Goal: Information Seeking & Learning: Check status

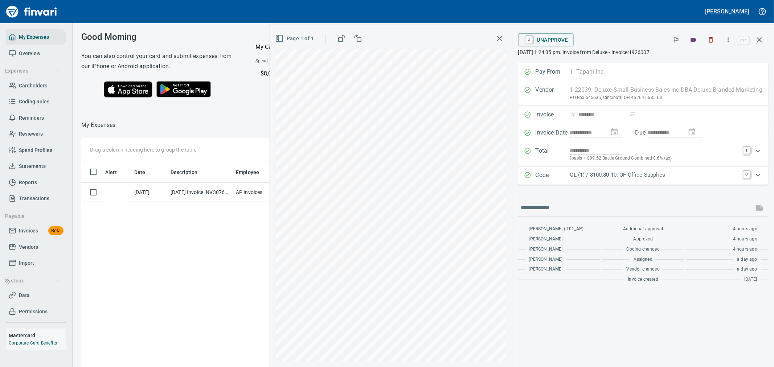
scroll to position [275, 491]
click at [762, 40] on icon "button" at bounding box center [759, 40] width 9 height 9
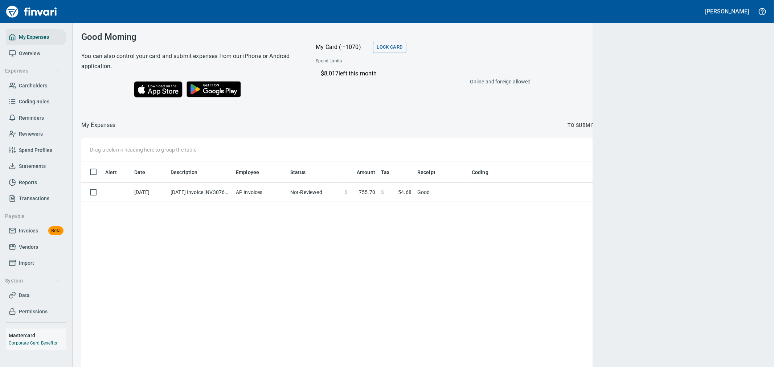
scroll to position [275, 671]
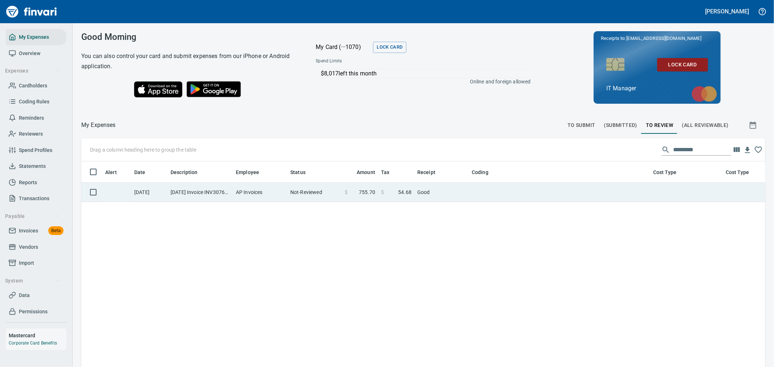
click at [368, 194] on span "755.70" at bounding box center [367, 192] width 16 height 7
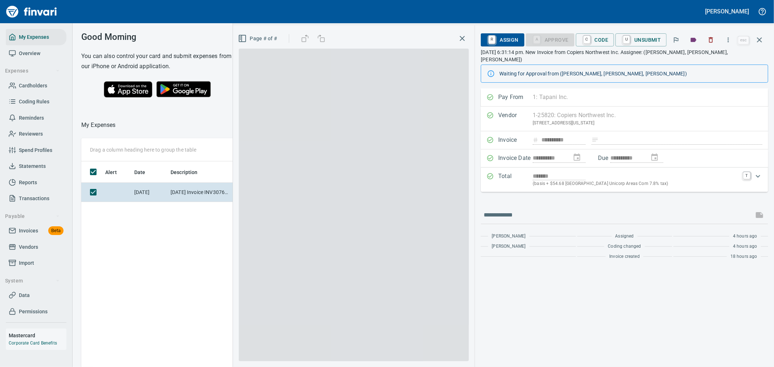
scroll to position [275, 491]
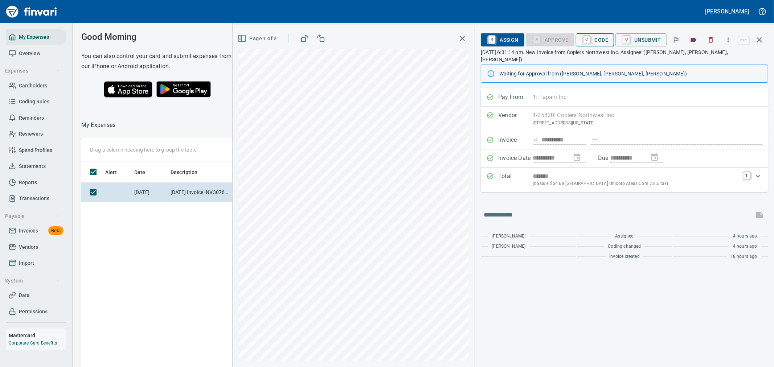
click at [593, 39] on span "C Code" at bounding box center [595, 40] width 27 height 12
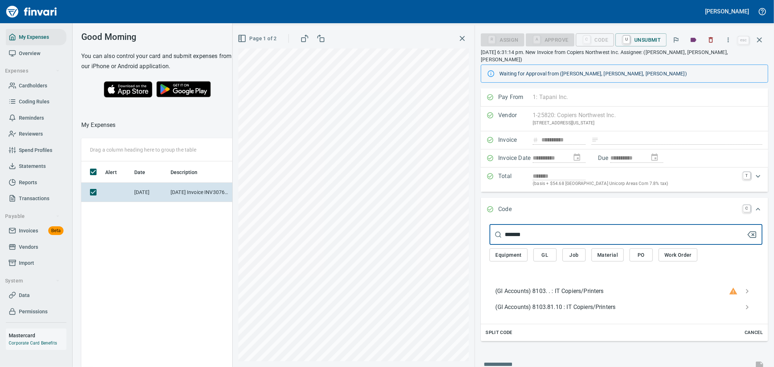
type input "*******"
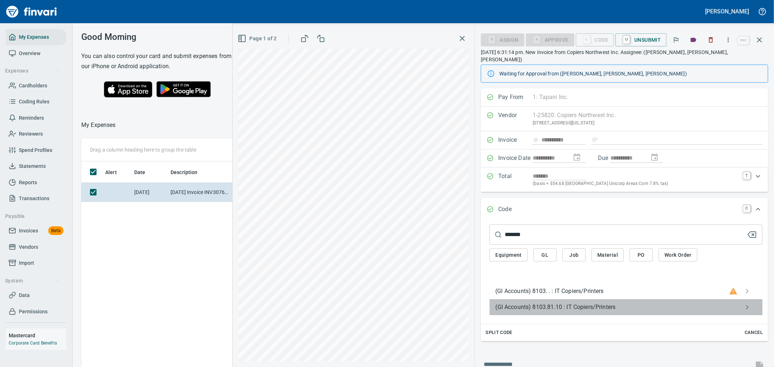
click at [632, 303] on span "(Gl Accounts) 8103.81.10 : IT Copiers/Printers" at bounding box center [620, 307] width 250 height 9
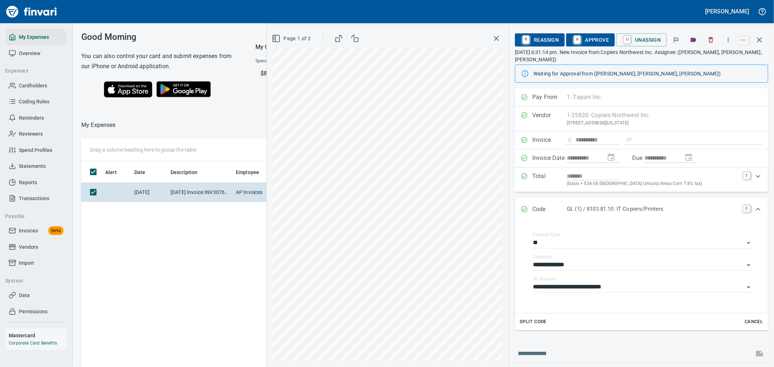
click at [600, 38] on span "A Approve" at bounding box center [590, 40] width 37 height 12
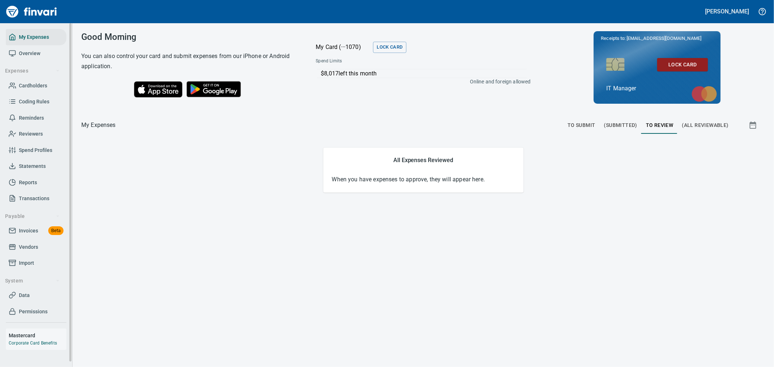
drag, startPoint x: 35, startPoint y: 233, endPoint x: 48, endPoint y: 237, distance: 13.2
click at [35, 233] on span "Invoices" at bounding box center [28, 230] width 19 height 9
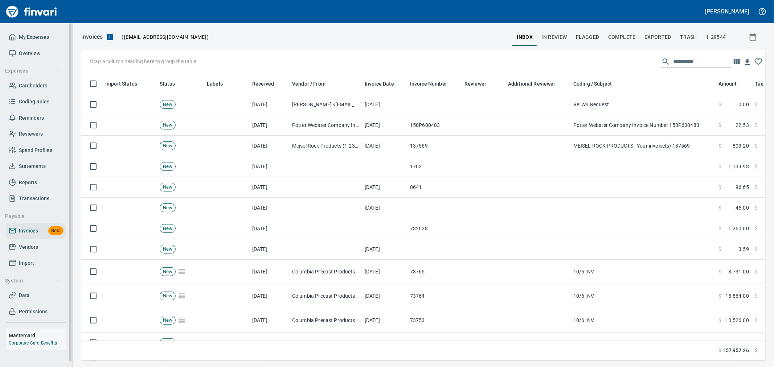
click at [33, 247] on span "Vendors" at bounding box center [28, 247] width 19 height 9
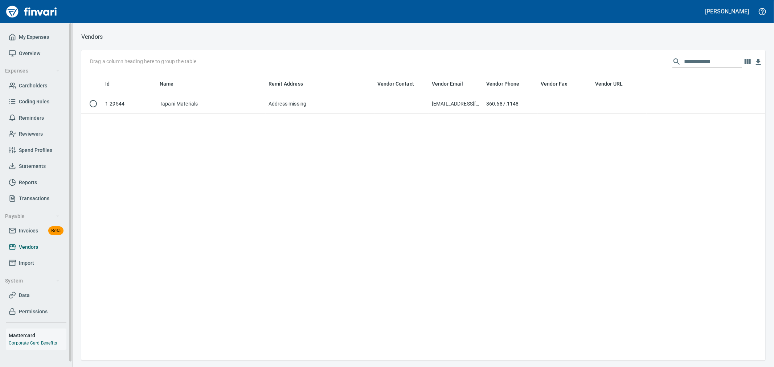
scroll to position [281, 678]
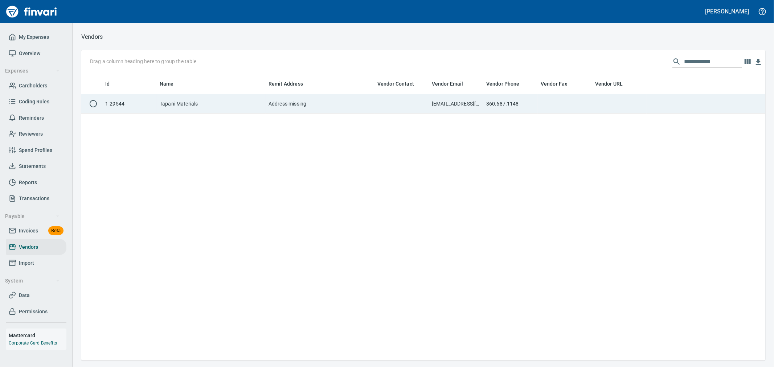
click at [450, 110] on td "[EMAIL_ADDRESS][DOMAIN_NAME]" at bounding box center [456, 103] width 54 height 19
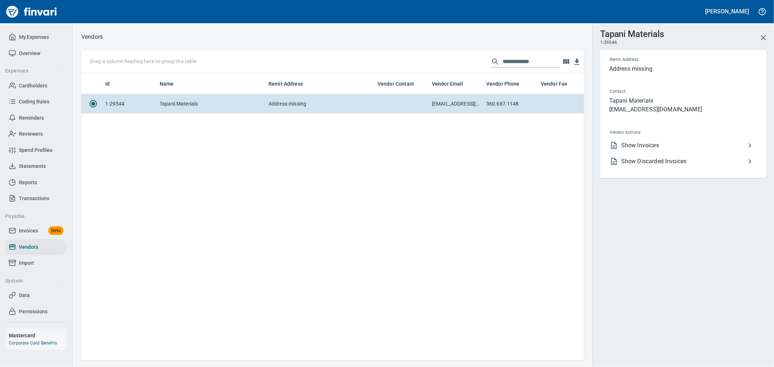
scroll to position [275, 496]
click at [641, 146] on span "Show Invoices" at bounding box center [683, 145] width 124 height 9
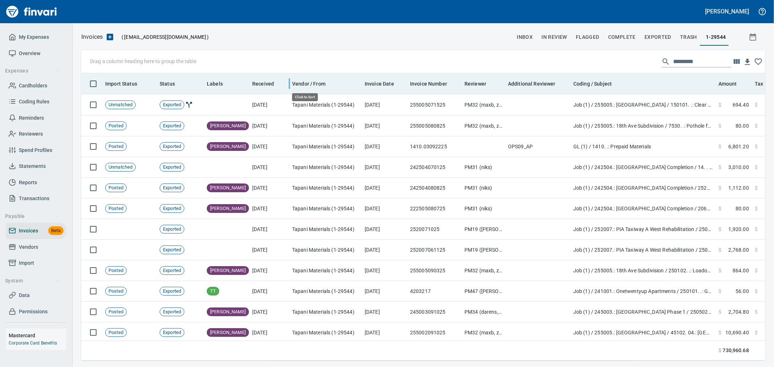
scroll to position [275, 672]
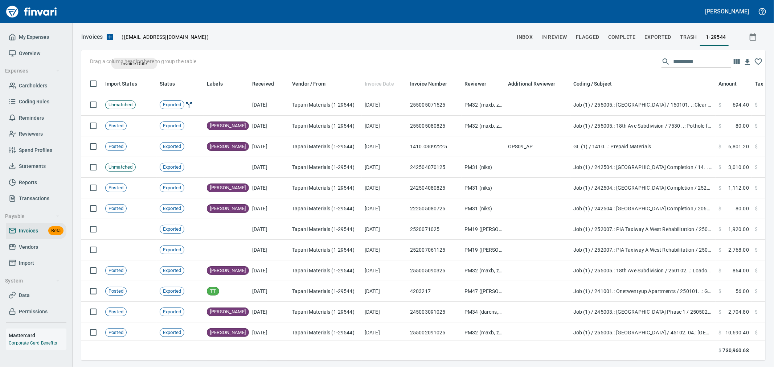
drag, startPoint x: 372, startPoint y: 84, endPoint x: 134, endPoint y: 64, distance: 238.6
click at [134, 64] on body "Aaron Deister My Expenses Overview Expenses Cardholders Coding Rules Reminders …" at bounding box center [387, 183] width 774 height 367
drag, startPoint x: 376, startPoint y: 80, endPoint x: 110, endPoint y: 58, distance: 266.5
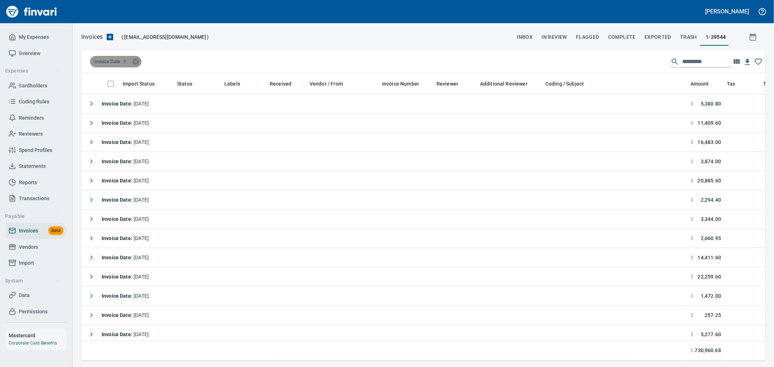
click at [111, 60] on span "Invoice Date" at bounding box center [111, 61] width 35 height 7
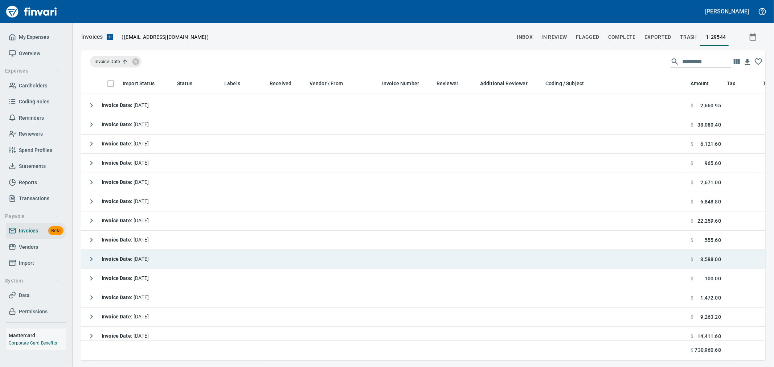
scroll to position [1250, 0]
click at [92, 259] on icon "button" at bounding box center [91, 260] width 9 height 9
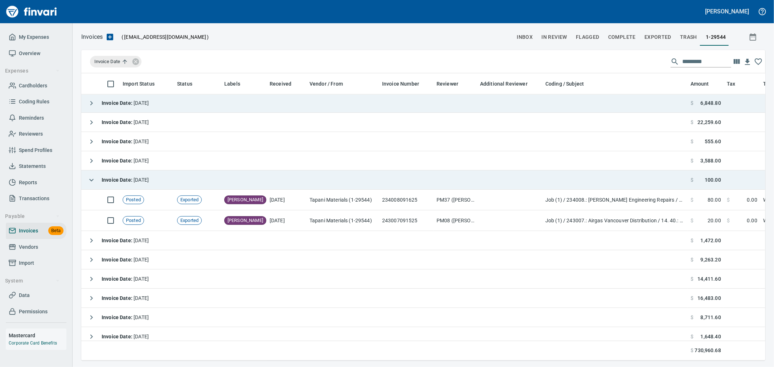
scroll to position [1330, 0]
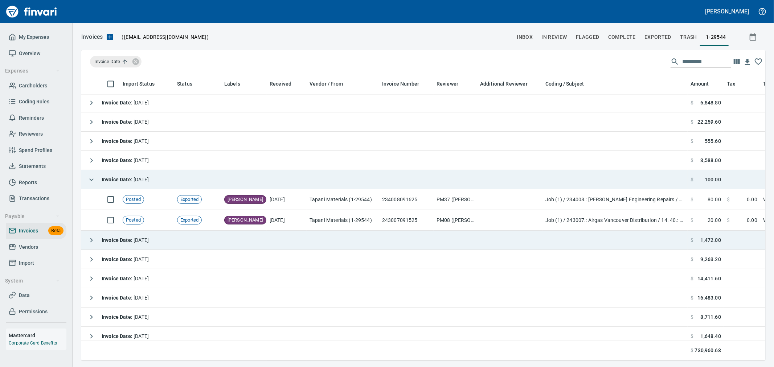
click at [89, 240] on icon "button" at bounding box center [91, 240] width 9 height 9
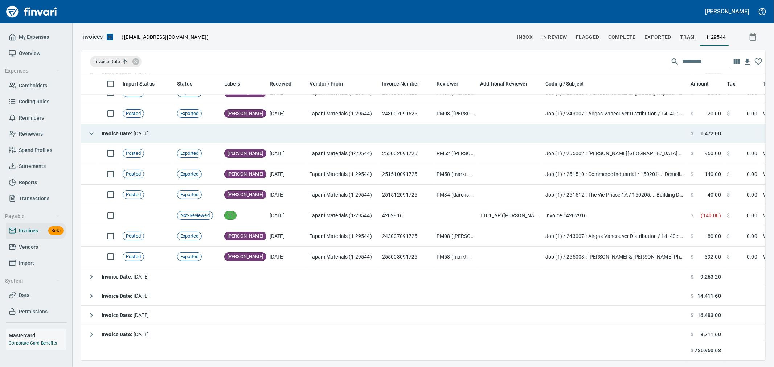
scroll to position [1451, 0]
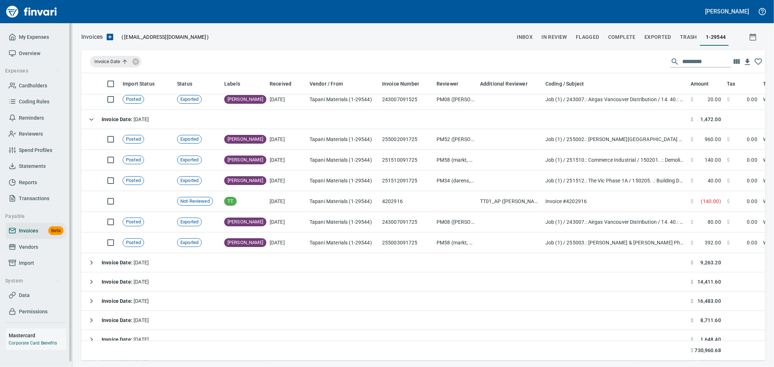
click at [32, 245] on span "Vendors" at bounding box center [28, 247] width 19 height 9
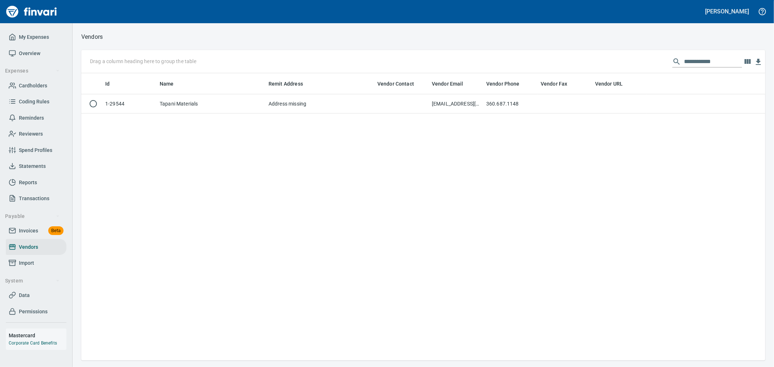
scroll to position [1, 1]
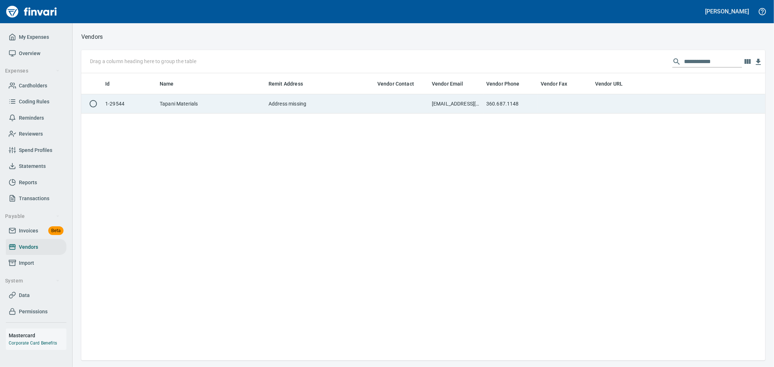
click at [198, 106] on td "Tapani Materials" at bounding box center [211, 103] width 109 height 19
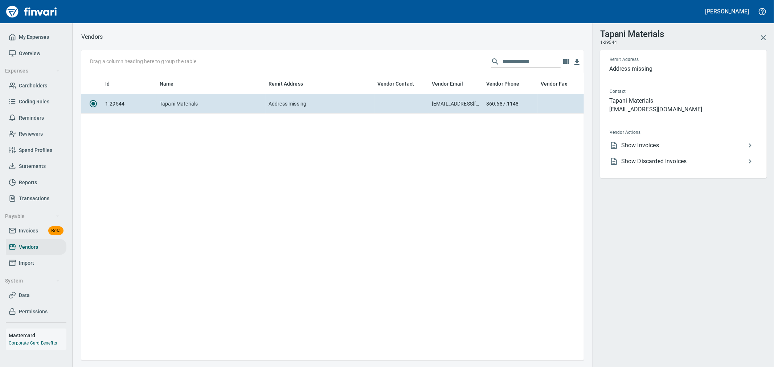
scroll to position [275, 496]
click at [660, 161] on span "Show Discarded Invoices" at bounding box center [683, 161] width 124 height 9
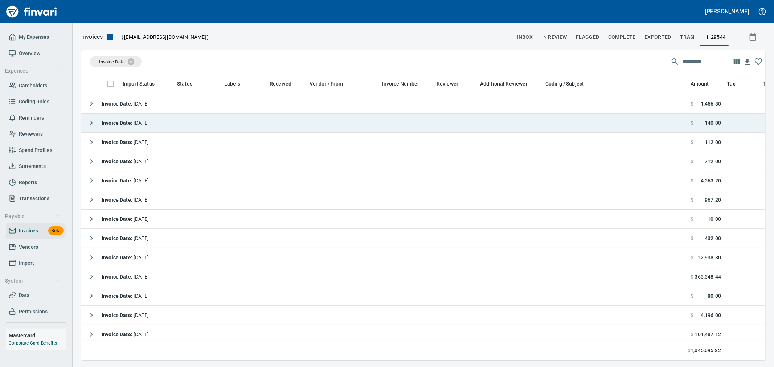
scroll to position [275, 672]
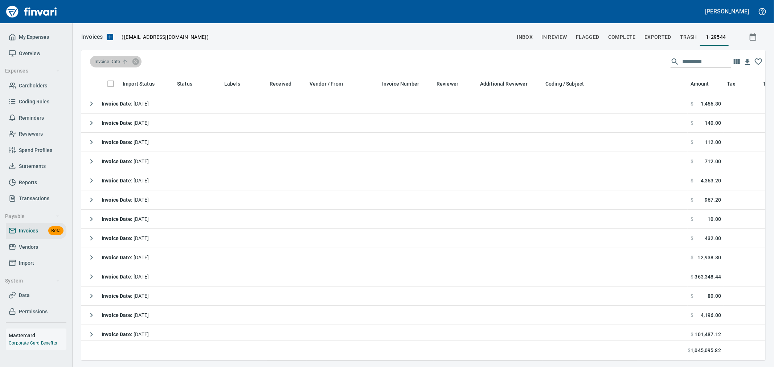
click at [113, 63] on span "Invoice Date" at bounding box center [111, 61] width 35 height 7
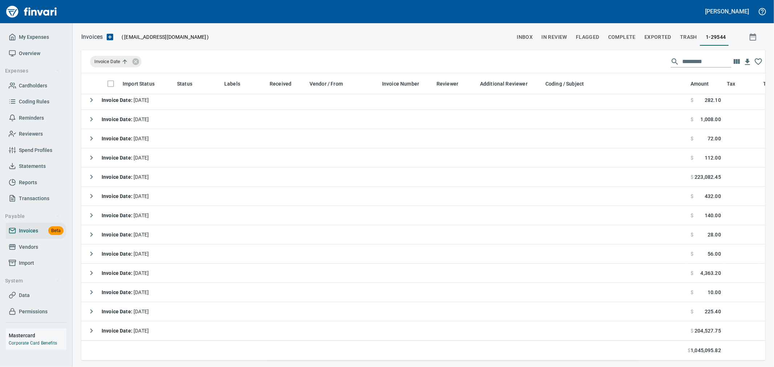
scroll to position [376, 0]
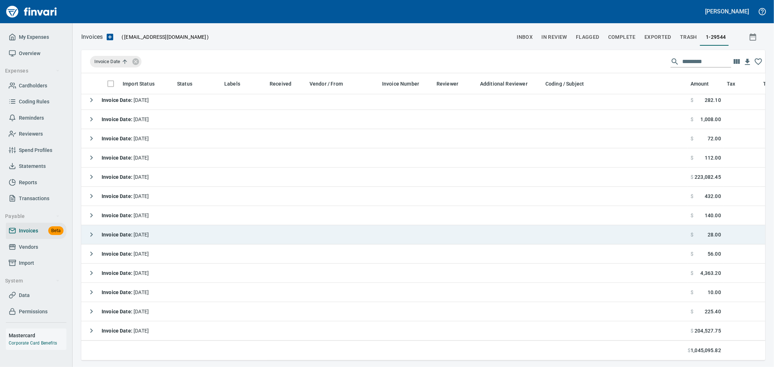
click at [93, 230] on icon "button" at bounding box center [91, 234] width 9 height 9
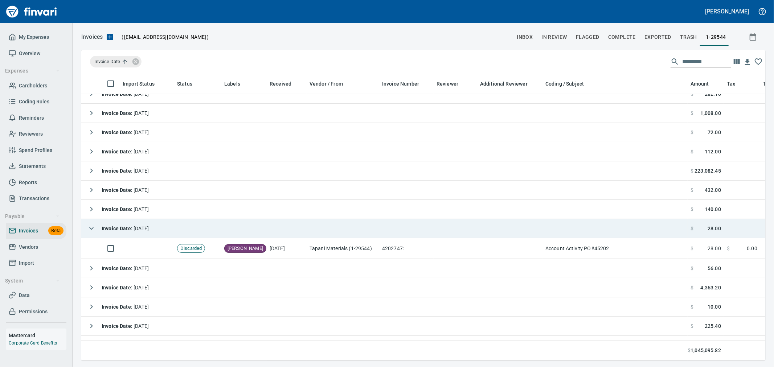
click at [93, 230] on icon "button" at bounding box center [91, 228] width 9 height 9
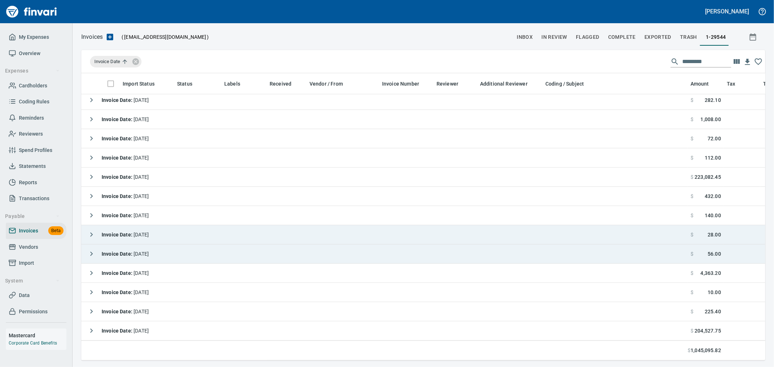
click at [93, 250] on icon "button" at bounding box center [91, 254] width 9 height 9
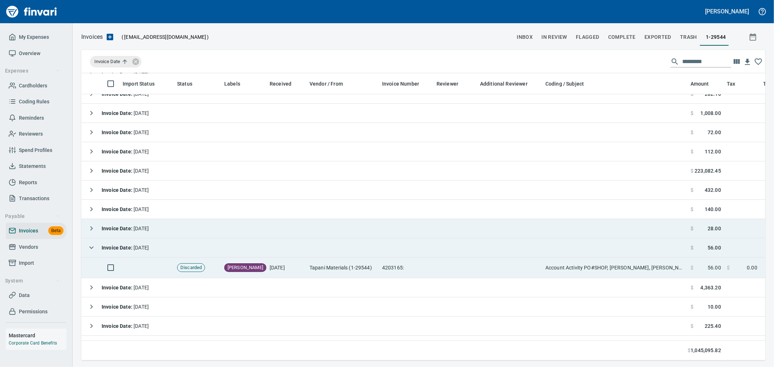
click at [328, 269] on td "Tapani Materials (1-29544)" at bounding box center [343, 268] width 73 height 21
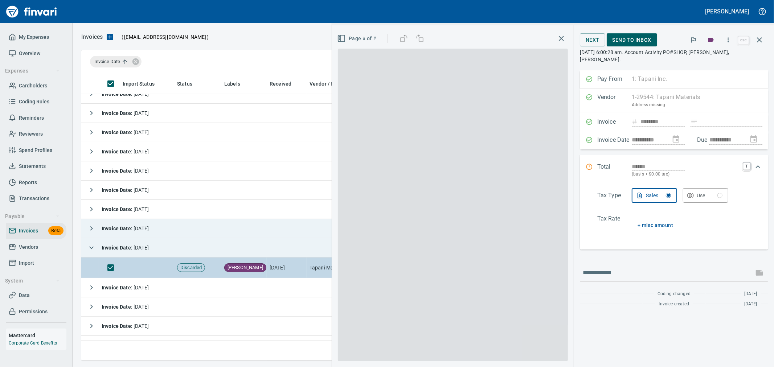
scroll to position [275, 672]
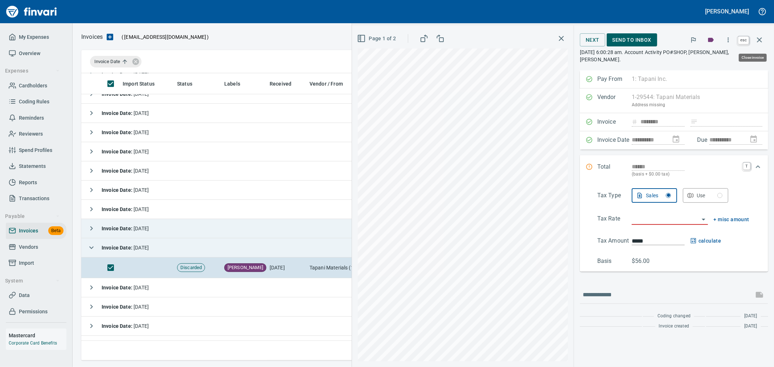
click at [762, 41] on icon "button" at bounding box center [759, 40] width 9 height 9
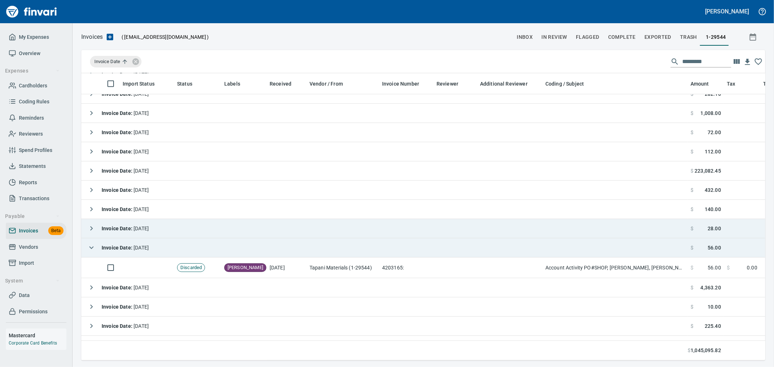
scroll to position [275, 672]
click at [88, 228] on icon "button" at bounding box center [91, 228] width 9 height 9
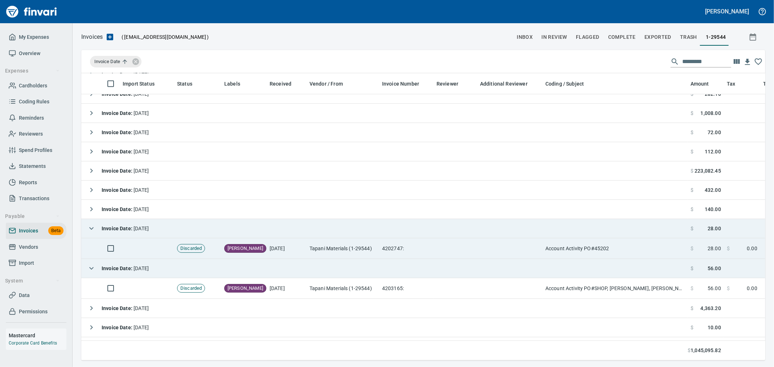
click at [296, 243] on td "9/17/2025" at bounding box center [287, 248] width 40 height 21
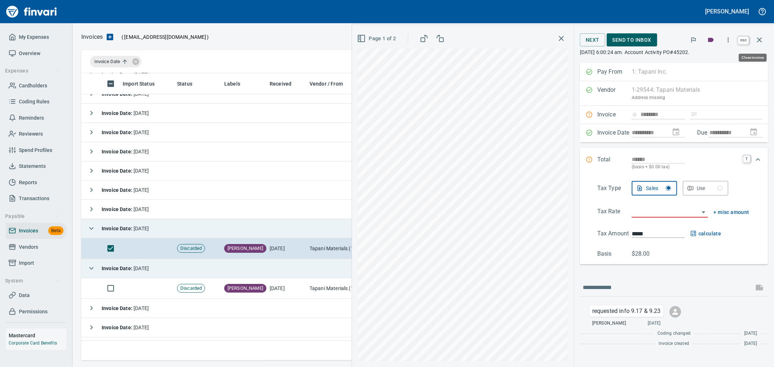
drag, startPoint x: 763, startPoint y: 39, endPoint x: 717, endPoint y: 126, distance: 98.4
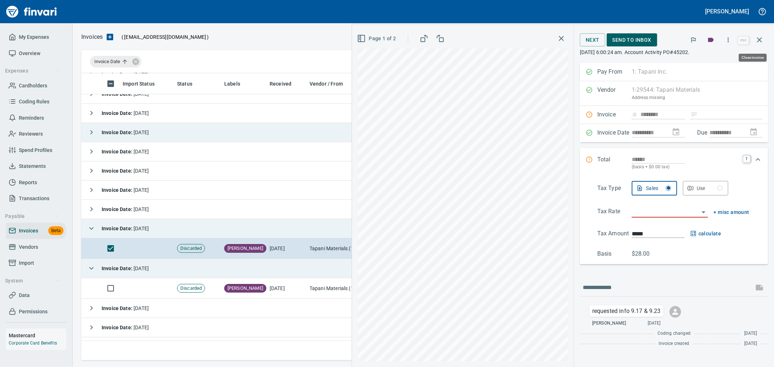
click at [763, 40] on icon "button" at bounding box center [759, 40] width 9 height 9
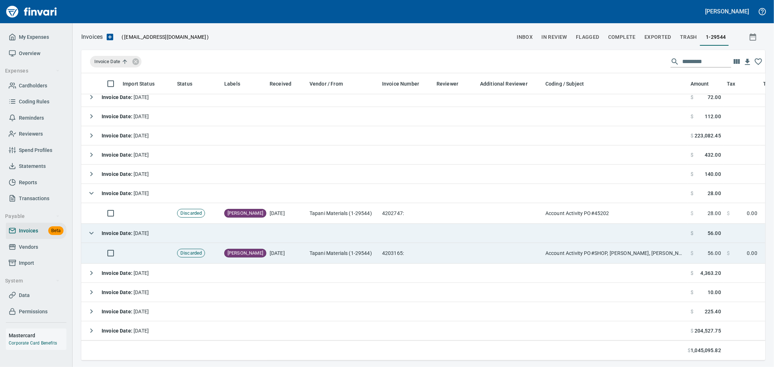
scroll to position [417, 0]
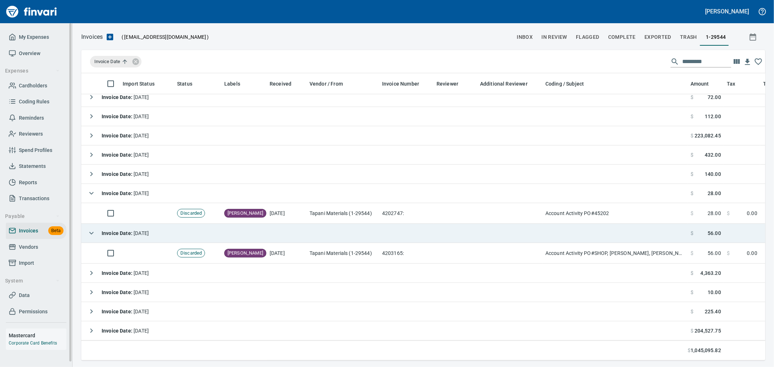
click at [38, 247] on span "Vendors" at bounding box center [36, 247] width 55 height 9
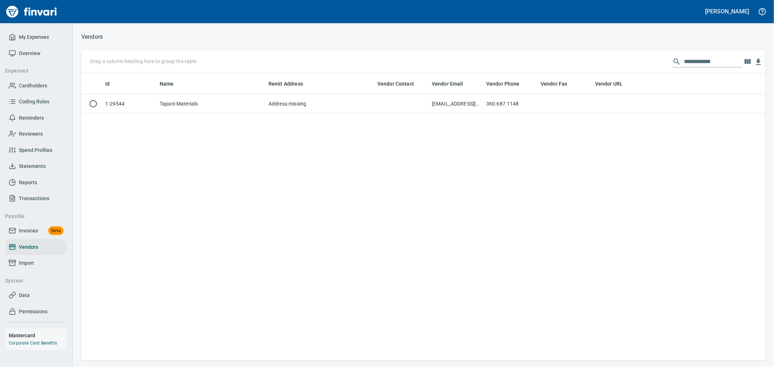
scroll to position [1, 1]
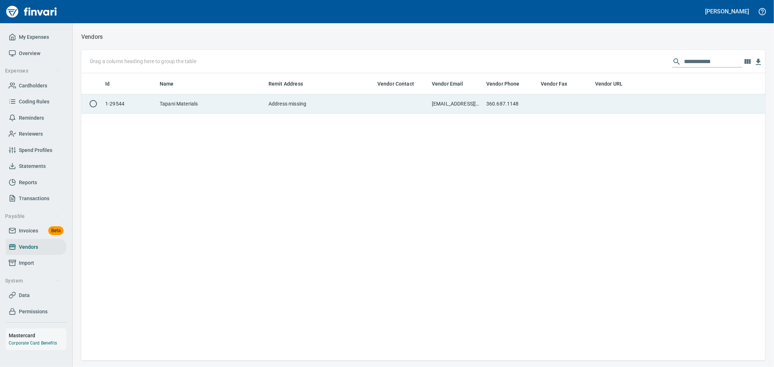
click at [527, 112] on td "360.687.1148" at bounding box center [510, 103] width 54 height 19
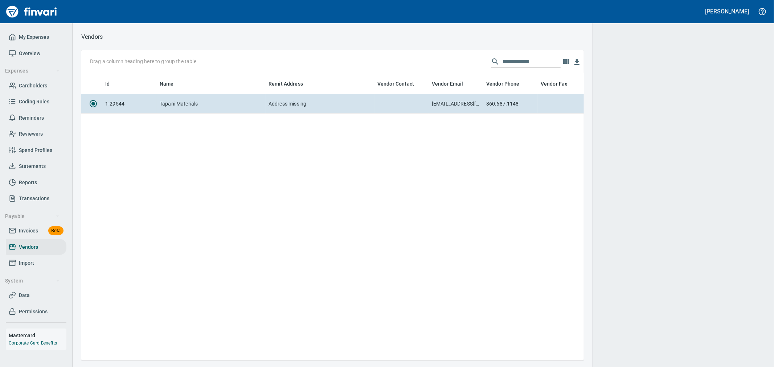
scroll to position [275, 496]
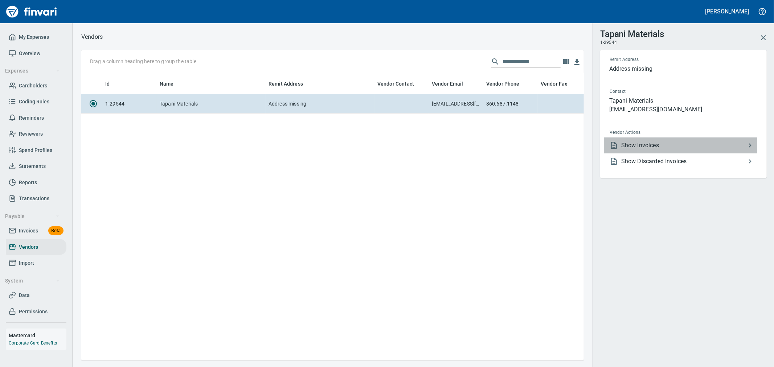
click at [658, 139] on li "Show Invoices" at bounding box center [680, 146] width 153 height 16
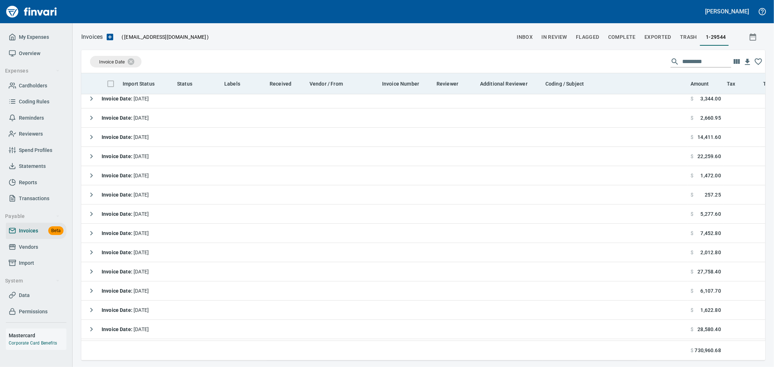
scroll to position [275, 672]
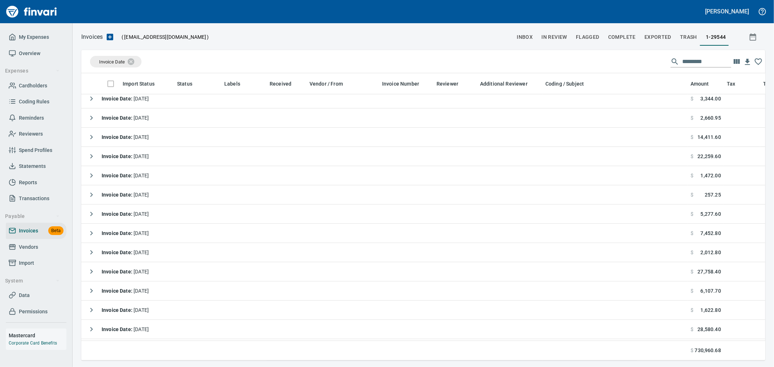
click at [114, 67] on div "Invoice Date" at bounding box center [380, 64] width 581 height 16
click at [117, 64] on span "Invoice Date" at bounding box center [111, 61] width 35 height 7
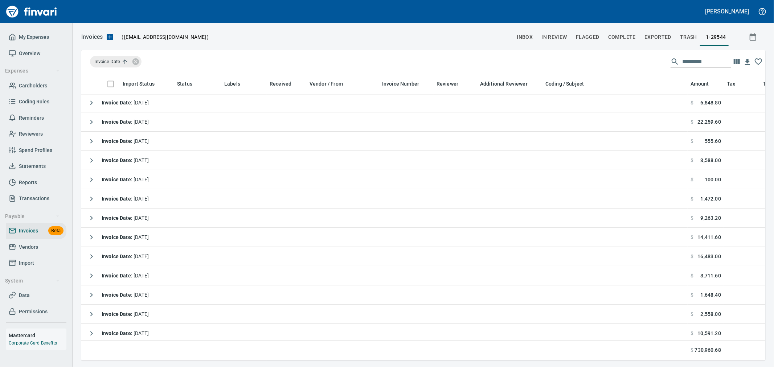
scroll to position [1411, 0]
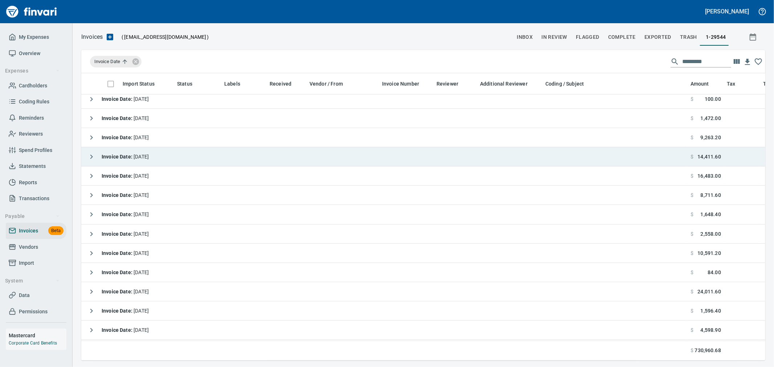
click at [92, 156] on icon "button" at bounding box center [91, 157] width 3 height 4
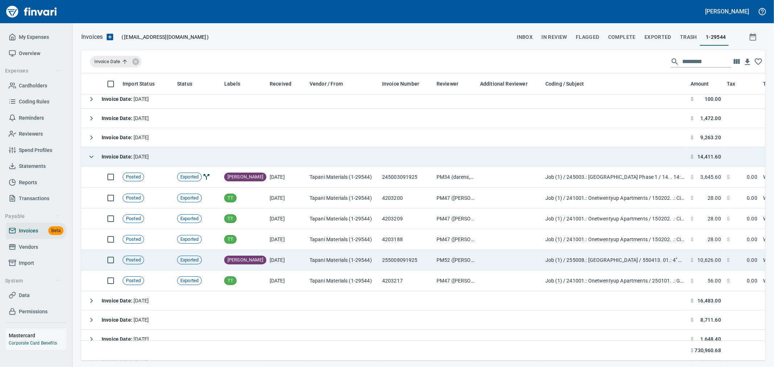
click at [470, 260] on td "PM52 (jordanl, miguela)" at bounding box center [456, 260] width 44 height 21
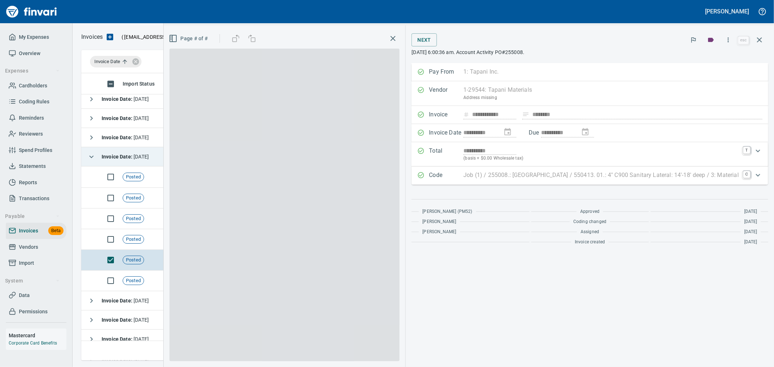
scroll to position [275, 672]
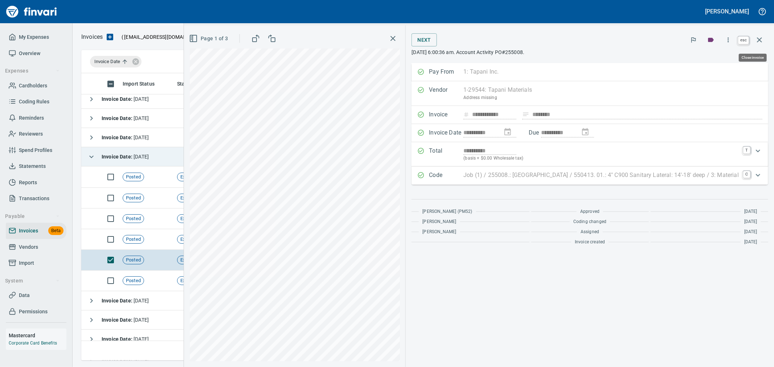
click at [759, 37] on icon "button" at bounding box center [759, 40] width 9 height 9
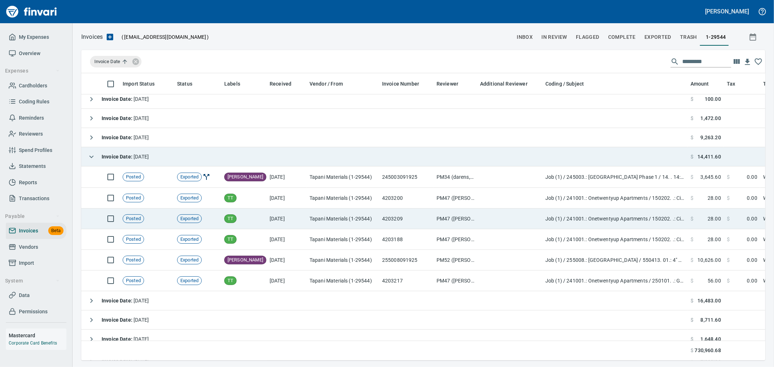
scroll to position [275, 672]
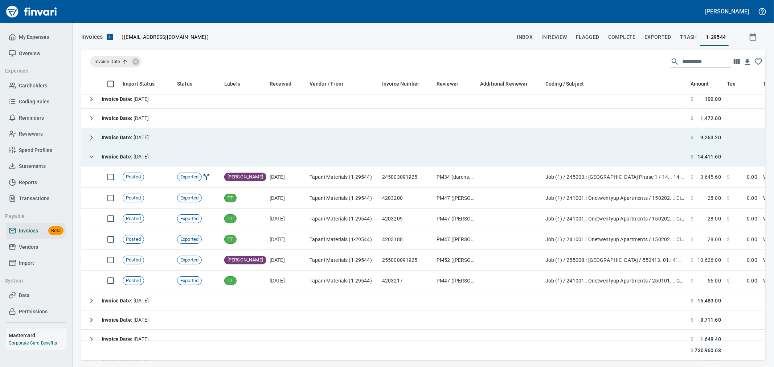
click at [142, 135] on span "Invoice Date : 9/18/2025" at bounding box center [125, 138] width 47 height 6
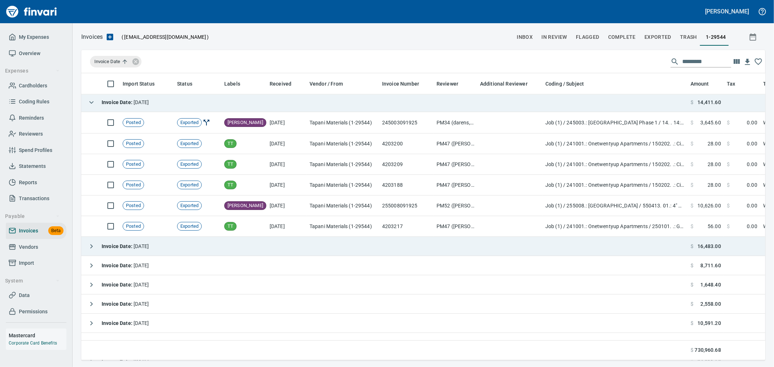
scroll to position [1572, 0]
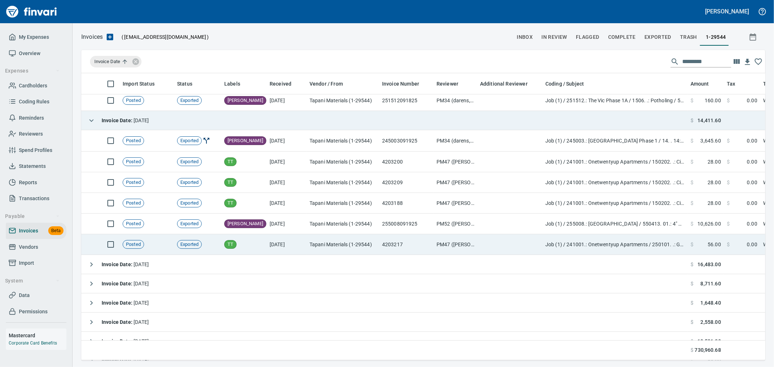
click at [149, 255] on td "Posted" at bounding box center [147, 244] width 54 height 21
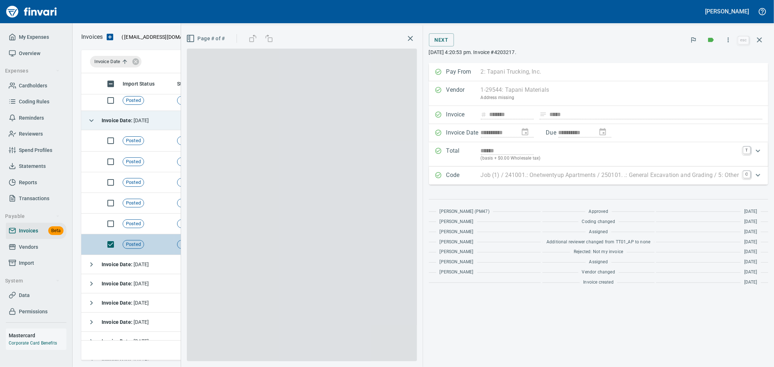
scroll to position [275, 672]
click at [153, 249] on td "Posted" at bounding box center [147, 244] width 54 height 21
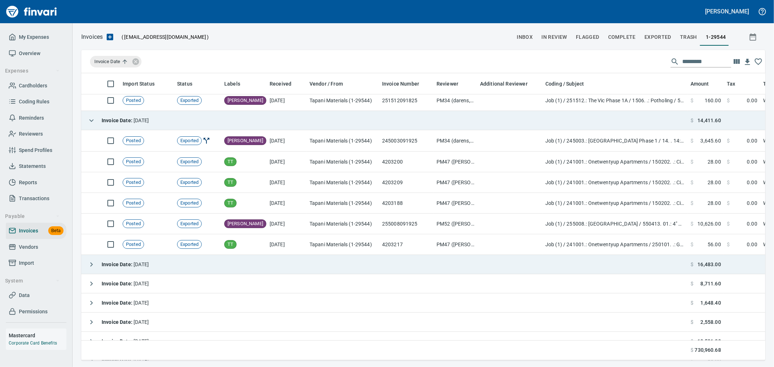
click at [149, 263] on span "Invoice Date : 9/22/2025" at bounding box center [125, 265] width 47 height 6
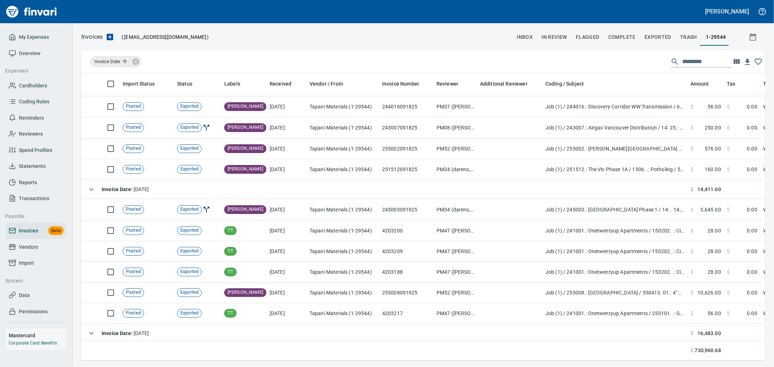
scroll to position [1492, 0]
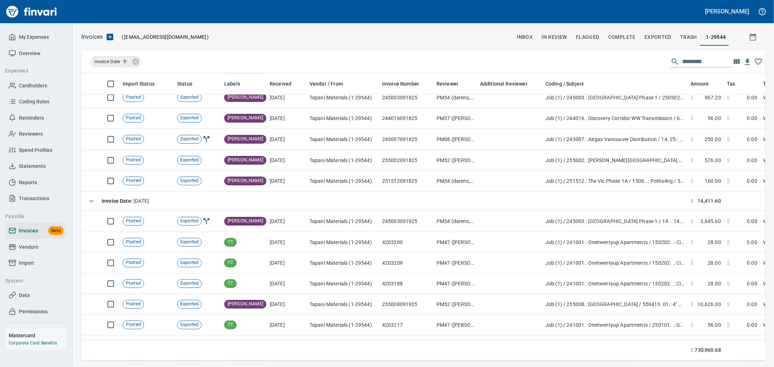
click at [709, 62] on input "text" at bounding box center [706, 62] width 49 height 12
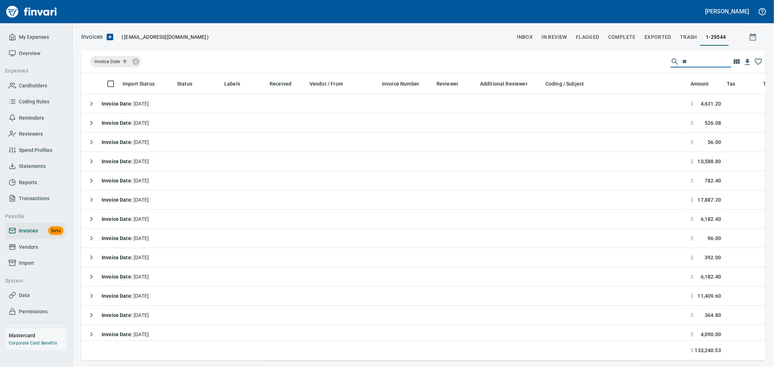
scroll to position [275, 672]
type input "*"
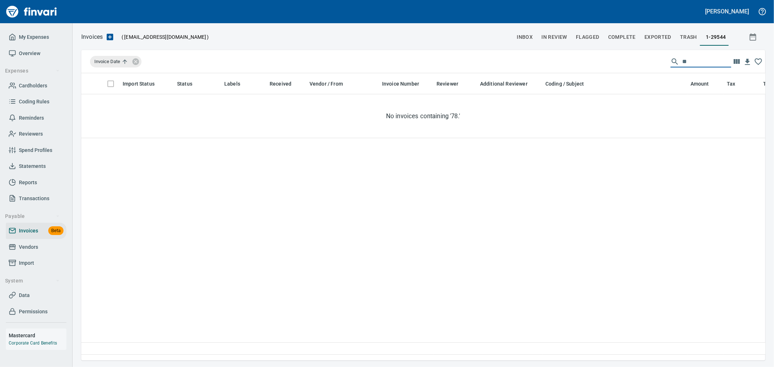
type input "*"
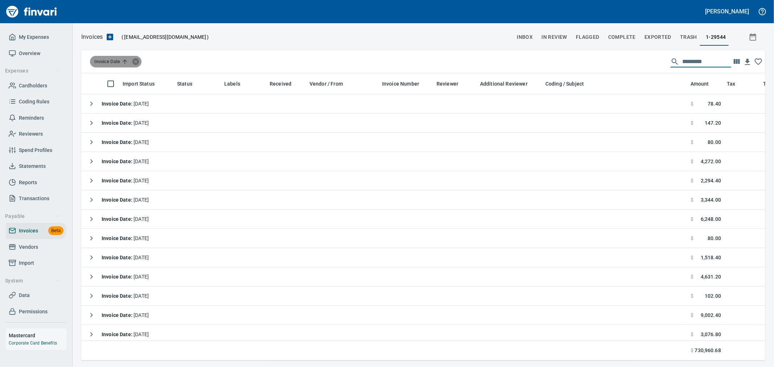
click at [137, 61] on icon at bounding box center [135, 61] width 7 height 7
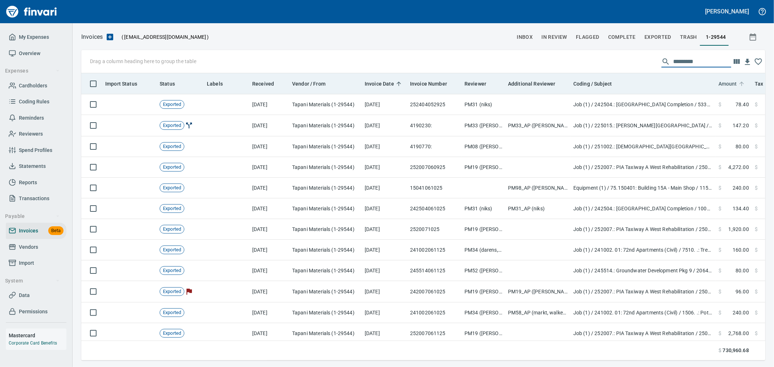
click at [731, 85] on span "Amount" at bounding box center [727, 83] width 19 height 9
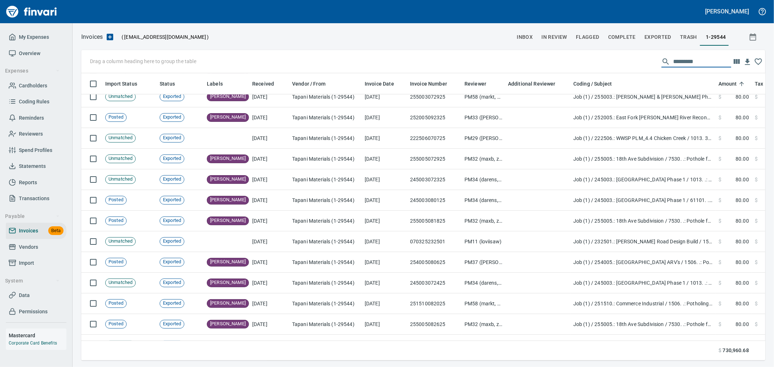
scroll to position [1774, 0]
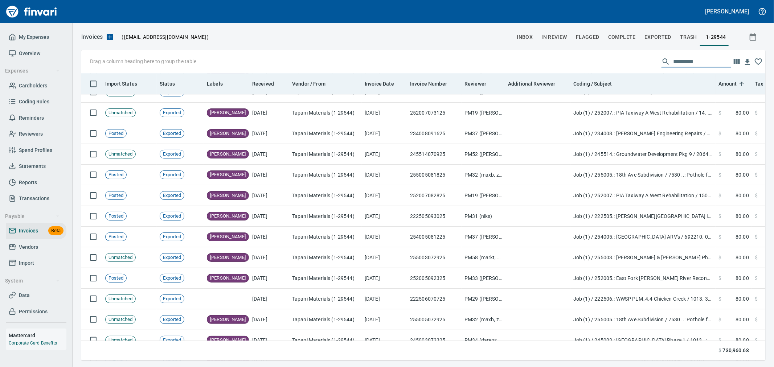
click at [734, 84] on span "Amount" at bounding box center [727, 83] width 19 height 9
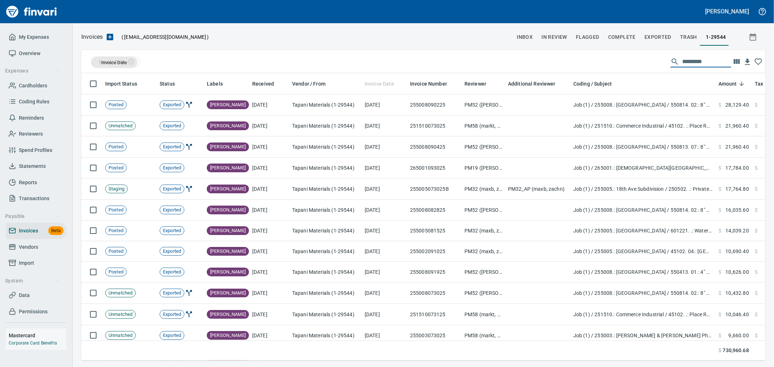
scroll to position [275, 672]
drag, startPoint x: 181, startPoint y: 71, endPoint x: 108, endPoint y: 57, distance: 74.2
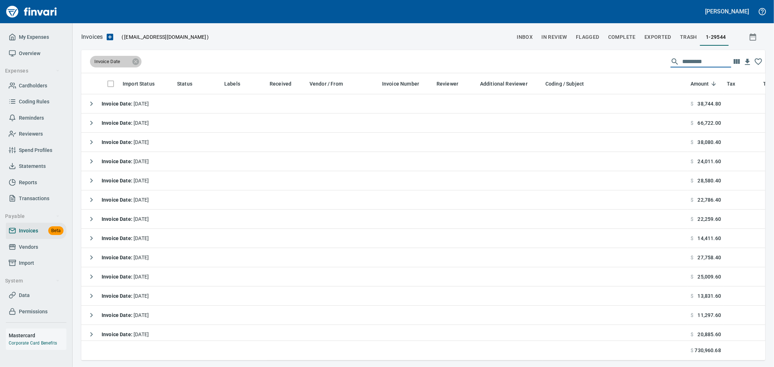
click at [121, 66] on div "Invoice Date" at bounding box center [116, 62] width 52 height 12
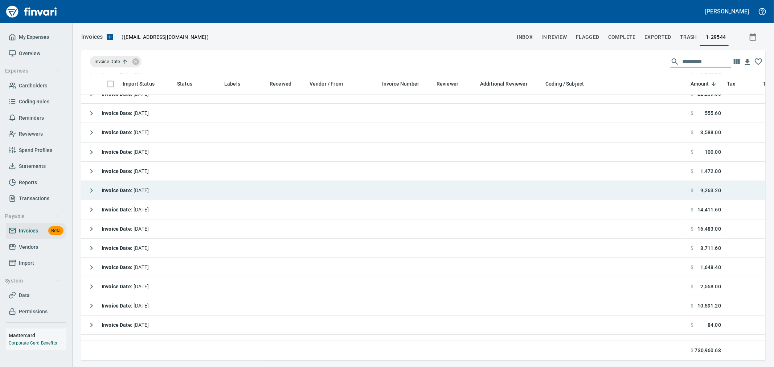
scroll to position [1371, 0]
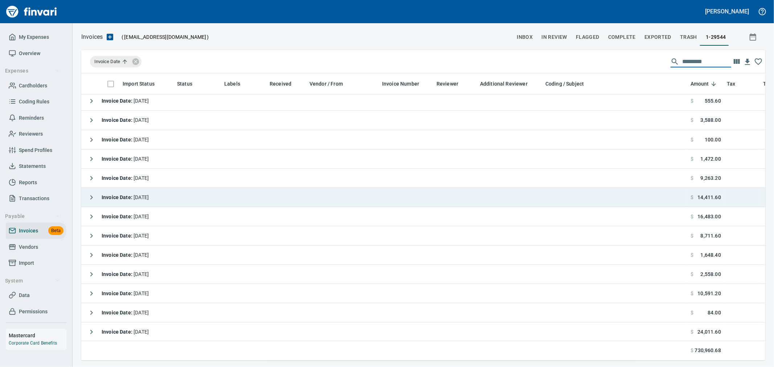
click at [91, 196] on icon "button" at bounding box center [91, 197] width 3 height 4
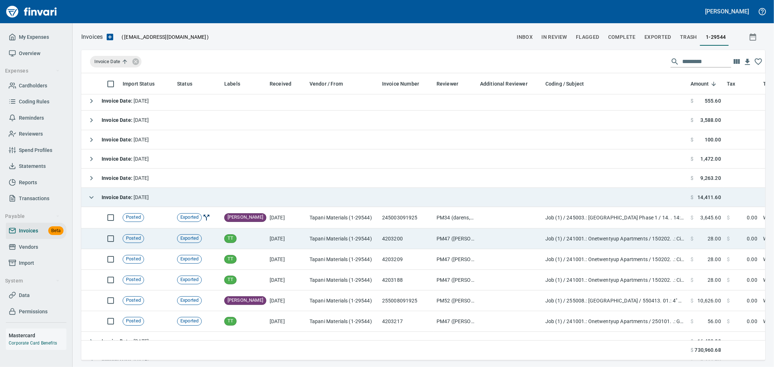
scroll to position [1411, 0]
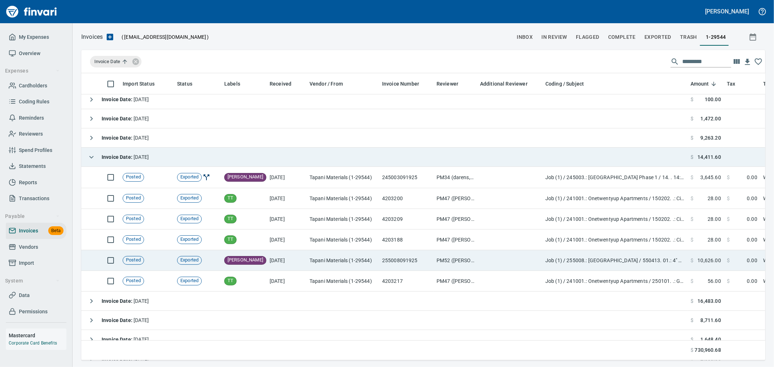
click at [369, 260] on td "Tapani Materials (1-29544)" at bounding box center [343, 260] width 73 height 21
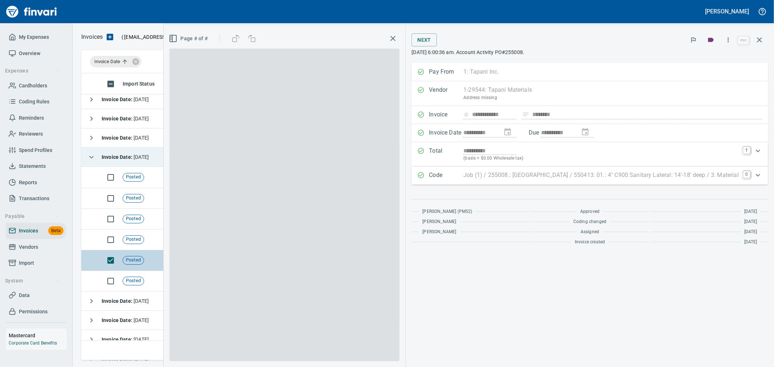
scroll to position [275, 672]
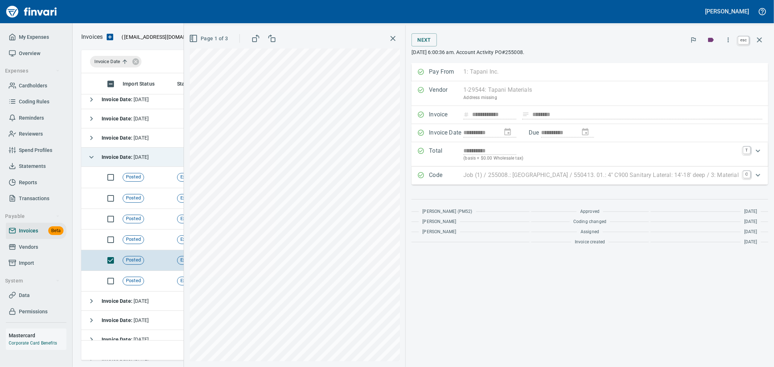
click at [762, 42] on icon "button" at bounding box center [759, 39] width 5 height 5
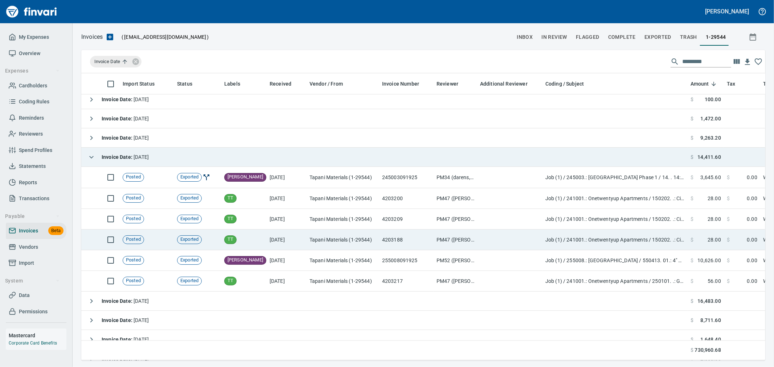
scroll to position [275, 672]
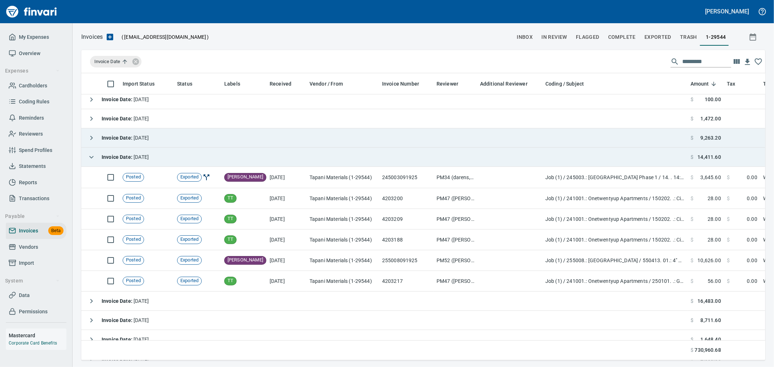
click at [160, 143] on td "Invoice Date : 9/18/2025" at bounding box center [384, 137] width 606 height 19
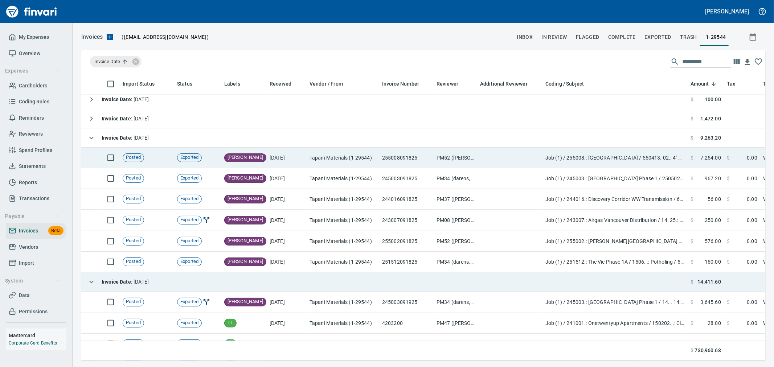
click at [401, 160] on td "255008091825" at bounding box center [406, 158] width 54 height 21
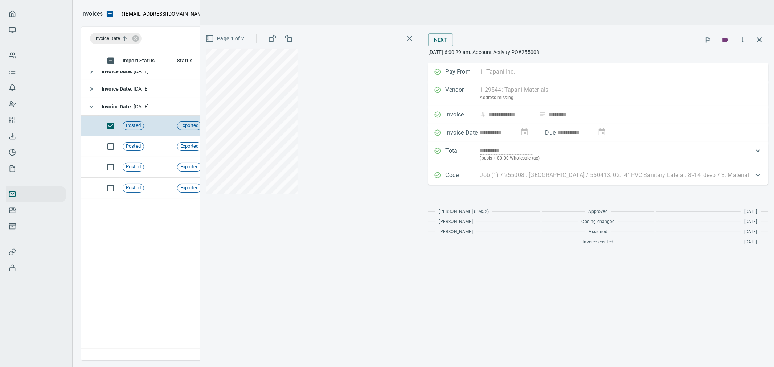
scroll to position [275, 672]
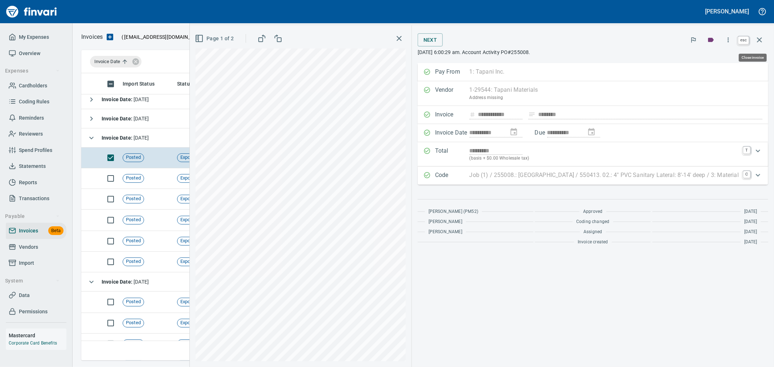
click at [763, 38] on icon "button" at bounding box center [759, 40] width 9 height 9
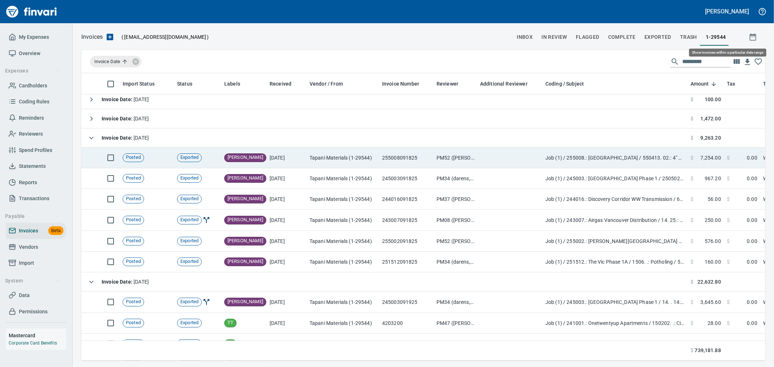
scroll to position [275, 672]
click at [482, 158] on td at bounding box center [509, 158] width 65 height 21
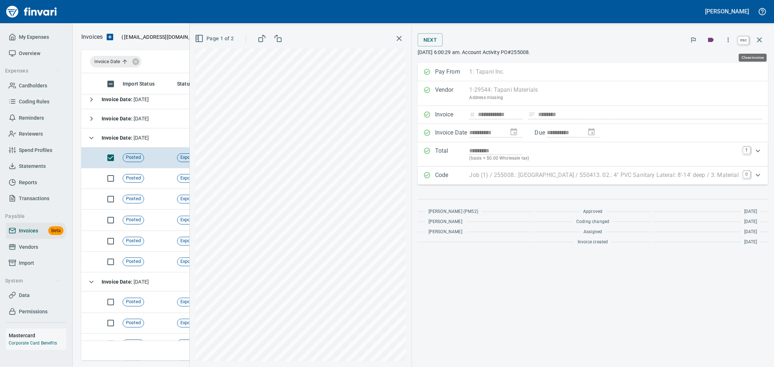
drag, startPoint x: 760, startPoint y: 43, endPoint x: 586, endPoint y: 190, distance: 227.6
click at [760, 43] on icon "button" at bounding box center [759, 40] width 9 height 9
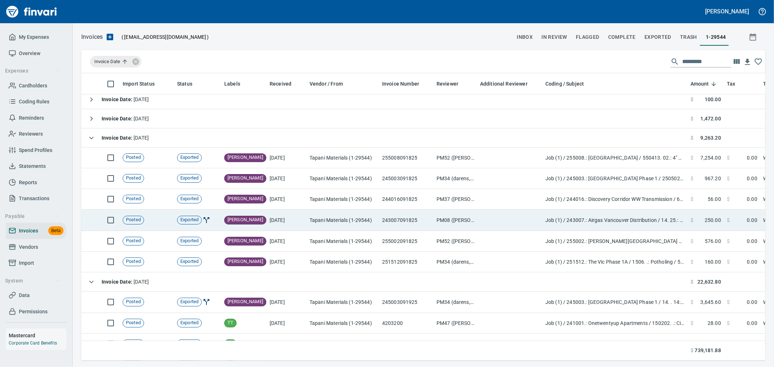
scroll to position [275, 672]
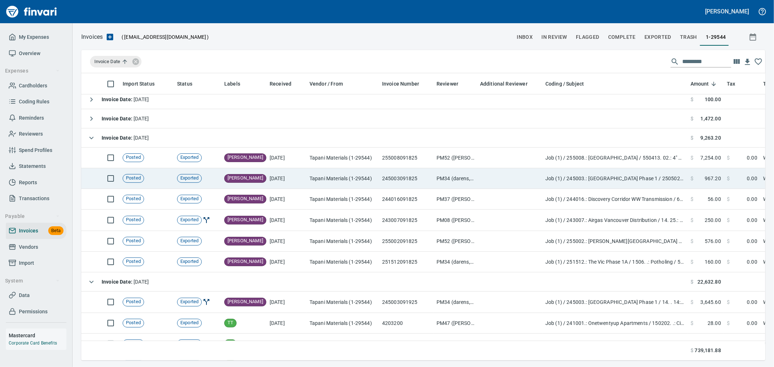
click at [600, 183] on td "Job (1) / 245003.: [GEOGRAPHIC_DATA] Phase 1 / 250502. .: Purchase Wall Materia…" at bounding box center [614, 178] width 145 height 21
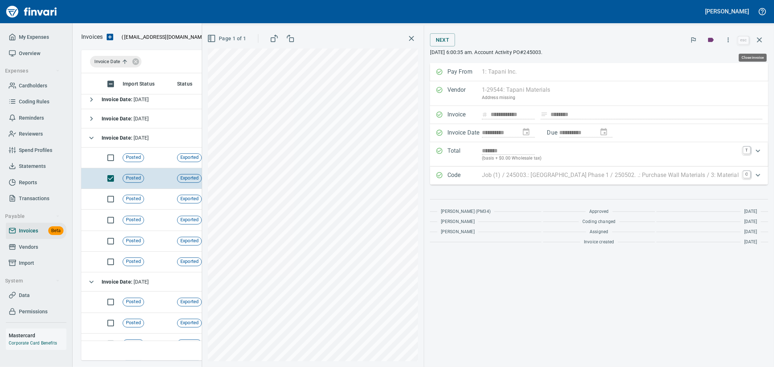
scroll to position [275, 672]
click at [763, 40] on icon "button" at bounding box center [759, 40] width 9 height 9
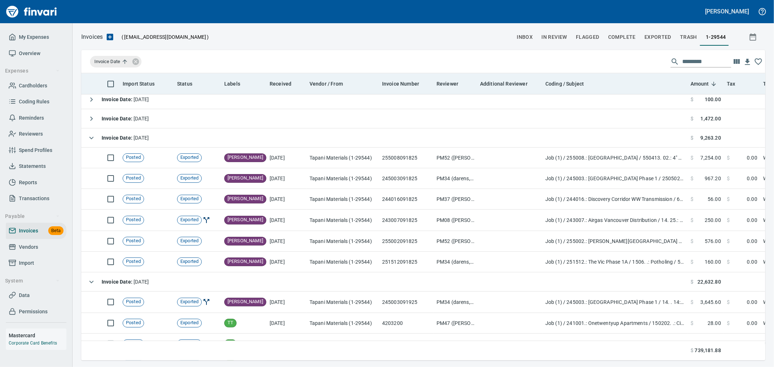
scroll to position [1330, 0]
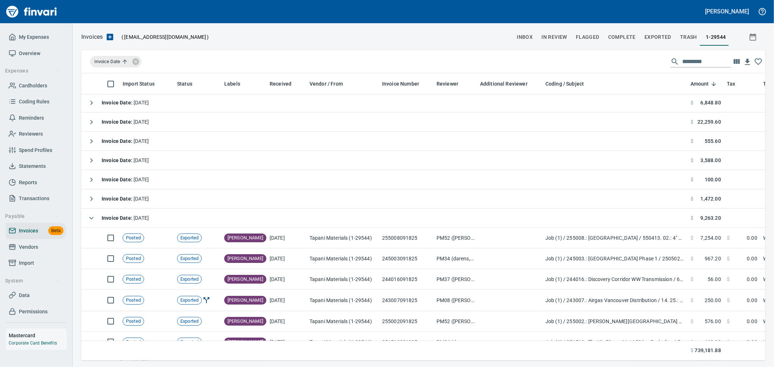
click at [695, 64] on input "text" at bounding box center [706, 62] width 49 height 12
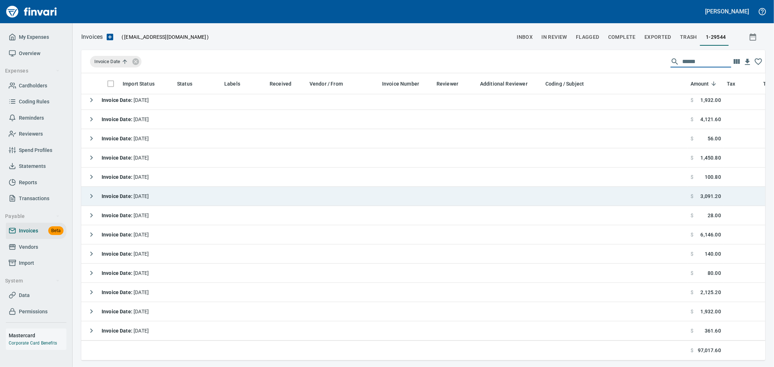
scroll to position [318, 0]
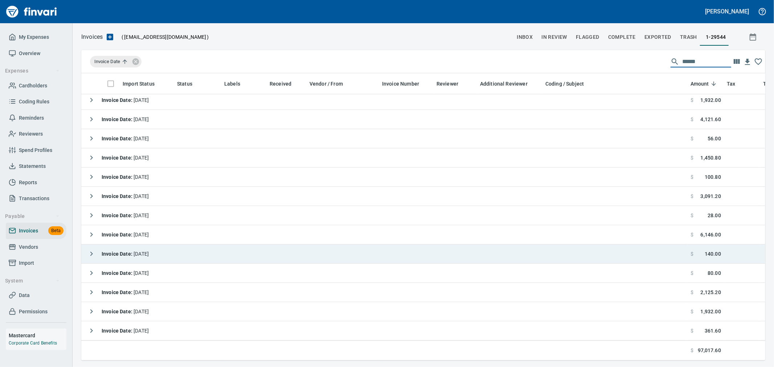
type input "******"
click at [95, 250] on icon "button" at bounding box center [91, 254] width 9 height 9
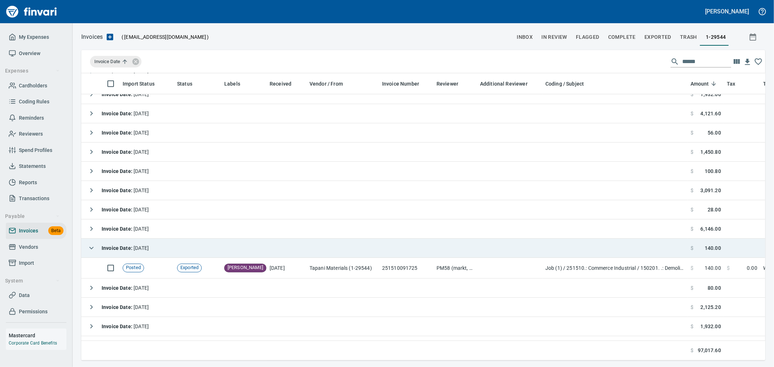
click at [95, 247] on icon "button" at bounding box center [91, 248] width 9 height 9
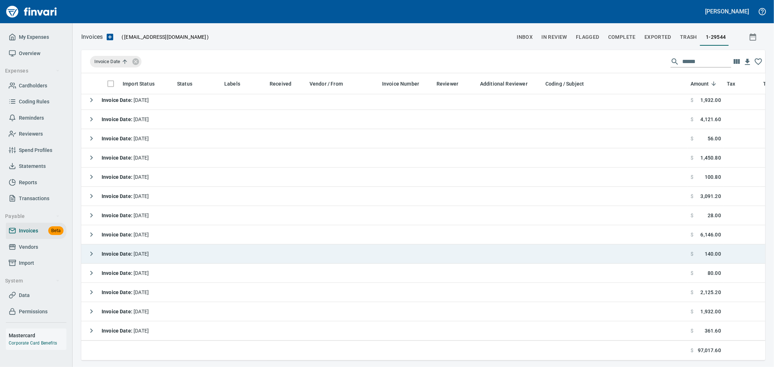
click at [88, 250] on icon "button" at bounding box center [91, 254] width 9 height 9
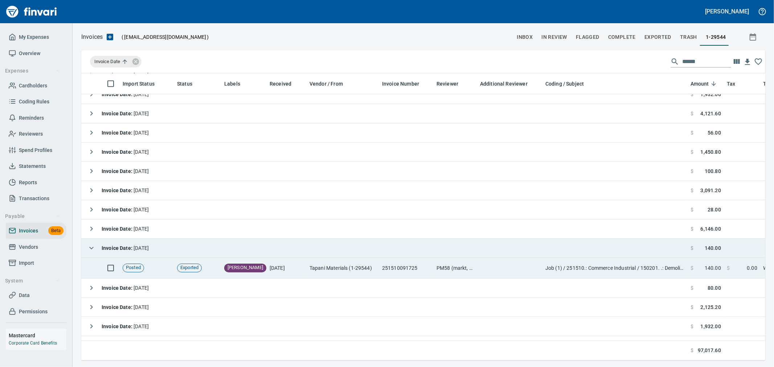
click at [423, 269] on td "251510091725" at bounding box center [406, 268] width 54 height 21
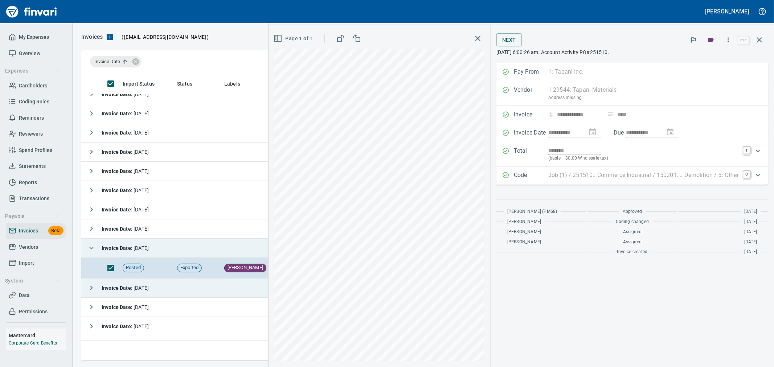
click at [758, 37] on icon "button" at bounding box center [759, 40] width 9 height 9
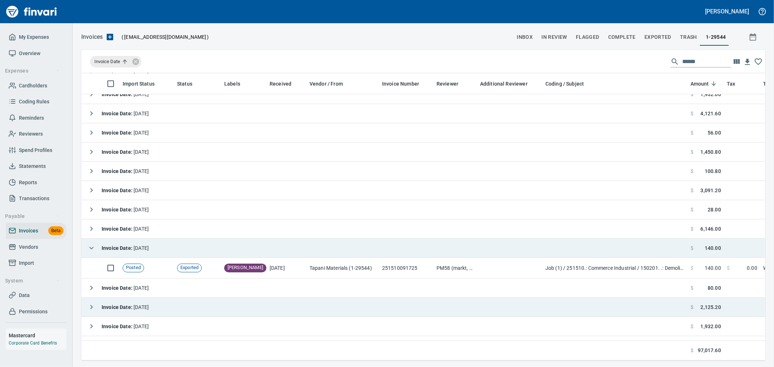
scroll to position [275, 672]
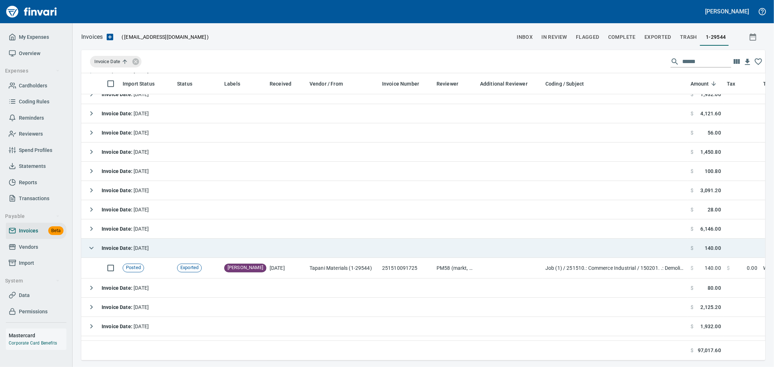
click at [91, 247] on icon "button" at bounding box center [91, 248] width 9 height 9
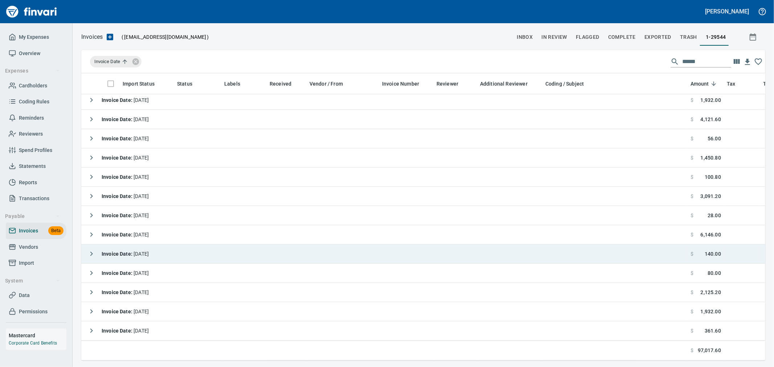
click at [31, 245] on span "Vendors" at bounding box center [28, 247] width 19 height 9
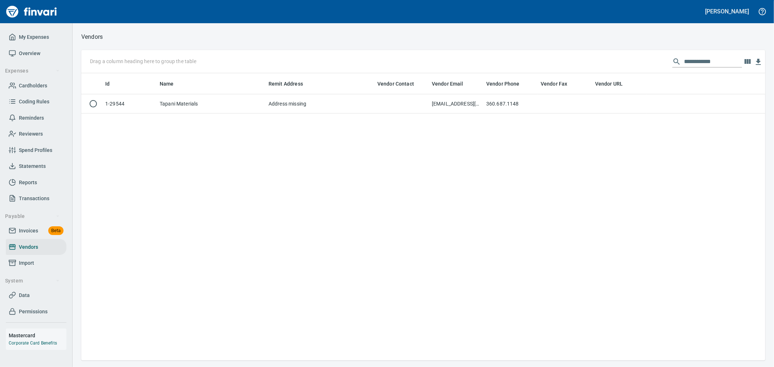
scroll to position [1, 1]
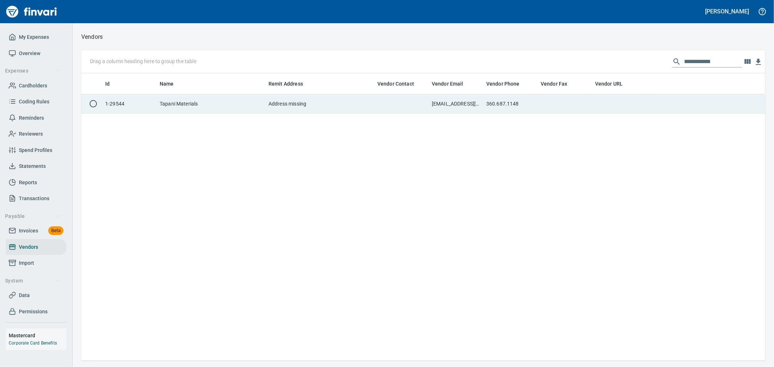
click at [421, 107] on td at bounding box center [401, 103] width 54 height 19
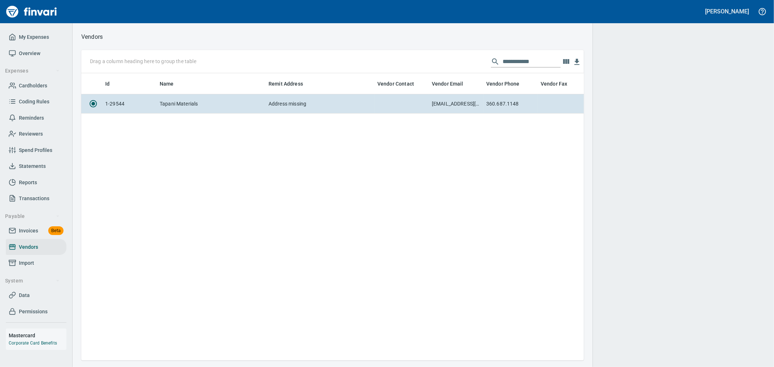
scroll to position [275, 496]
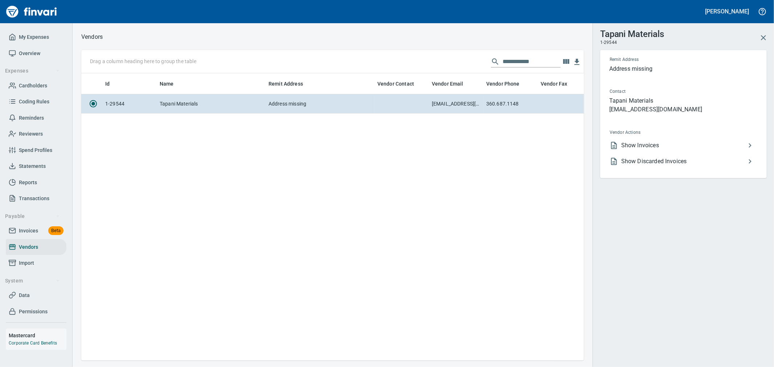
click at [674, 160] on span "Show Discarded Invoices" at bounding box center [683, 161] width 124 height 9
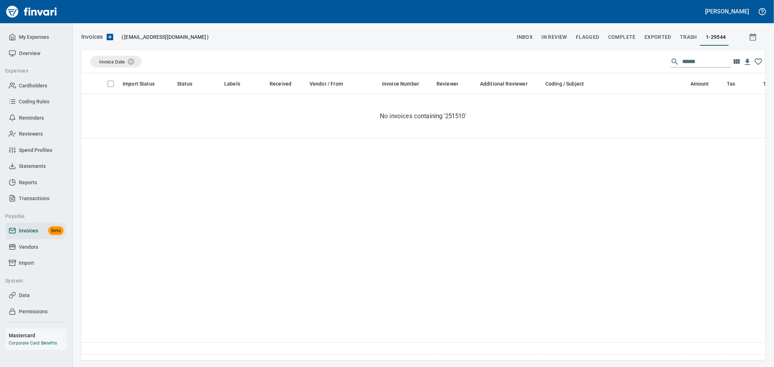
scroll to position [275, 678]
drag, startPoint x: 716, startPoint y: 56, endPoint x: 644, endPoint y: 60, distance: 72.3
click at [649, 60] on div "Invoice Date ******" at bounding box center [423, 61] width 684 height 23
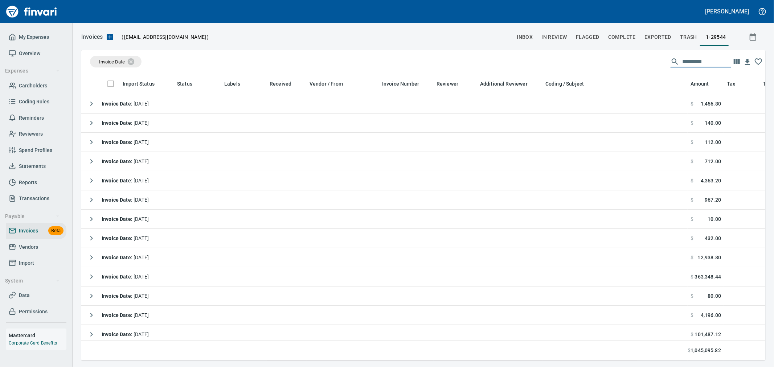
scroll to position [275, 672]
click at [135, 62] on icon at bounding box center [135, 61] width 7 height 7
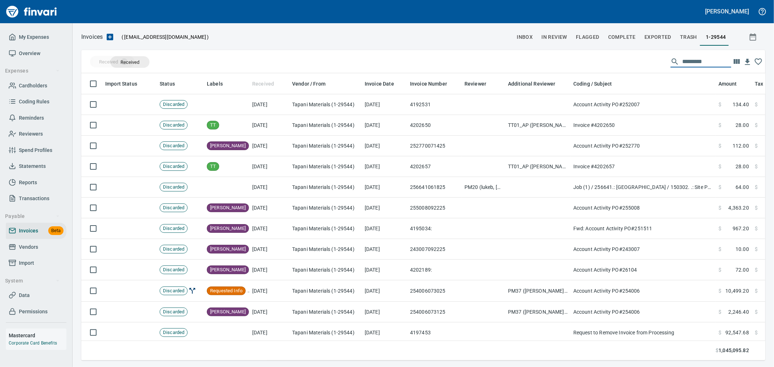
drag, startPoint x: 259, startPoint y: 85, endPoint x: 130, endPoint y: 62, distance: 131.2
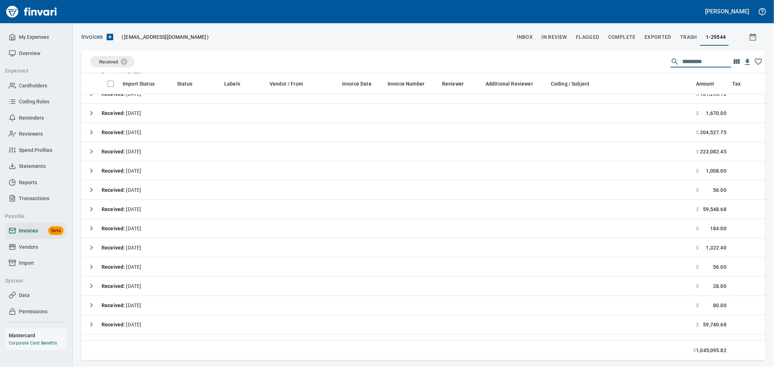
scroll to position [242, 0]
click at [102, 60] on span "Received" at bounding box center [108, 61] width 28 height 7
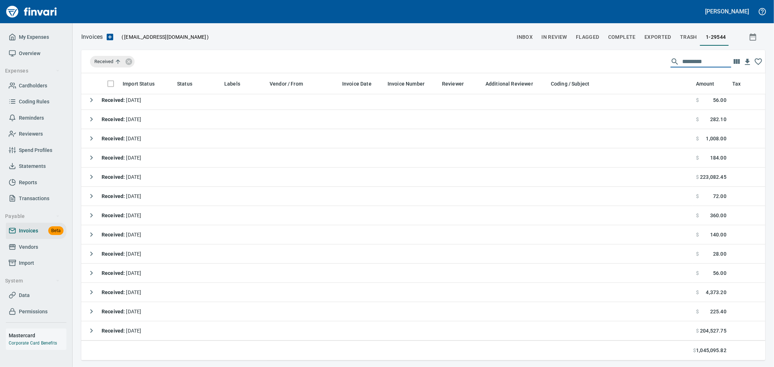
scroll to position [357, 0]
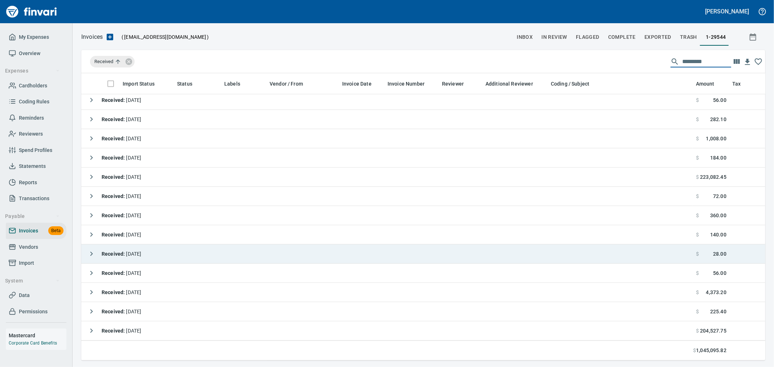
click at [88, 250] on icon "button" at bounding box center [91, 254] width 9 height 9
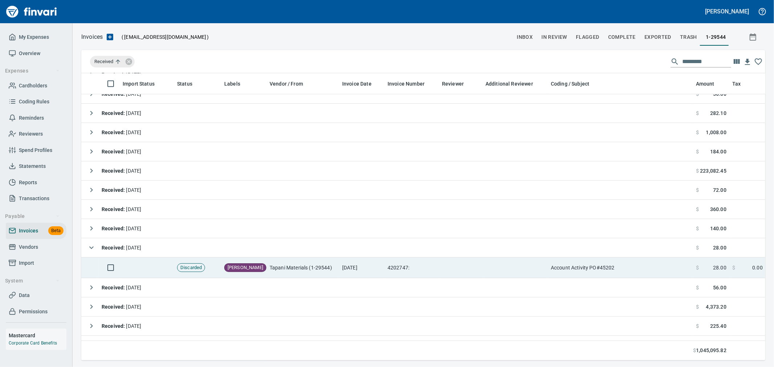
click at [328, 260] on td "Tapani Materials (1-29544)" at bounding box center [303, 268] width 73 height 21
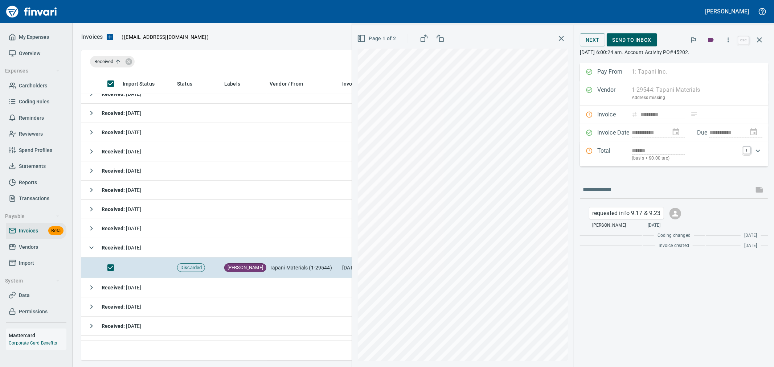
scroll to position [275, 672]
click at [654, 113] on div "Invoice ******** show all rules Clear" at bounding box center [674, 115] width 188 height 18
click at [629, 44] on span "Send to Inbox" at bounding box center [632, 40] width 39 height 9
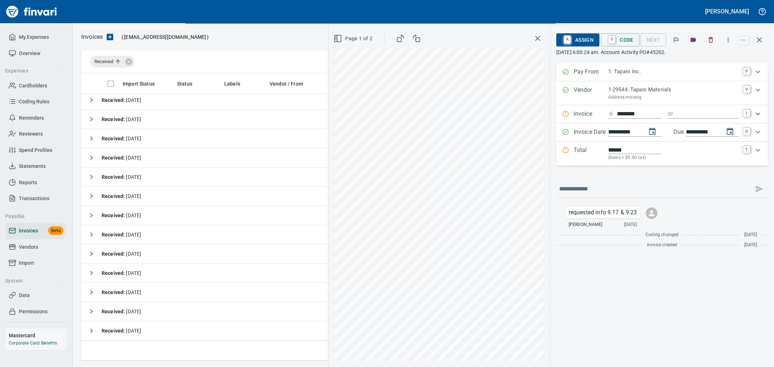
scroll to position [337, 0]
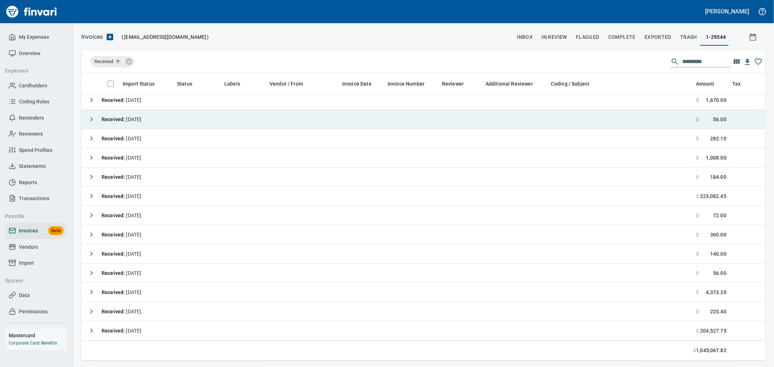
drag, startPoint x: 647, startPoint y: 113, endPoint x: 635, endPoint y: 114, distance: 12.0
click at [635, 114] on td "Received : 8/15/2025" at bounding box center [387, 119] width 612 height 19
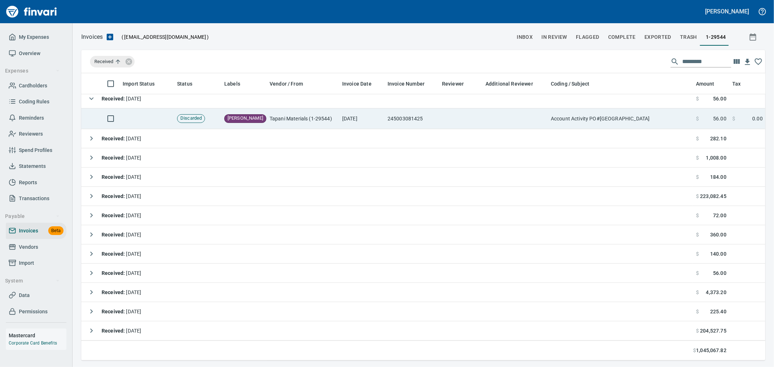
click at [485, 108] on td at bounding box center [515, 118] width 65 height 21
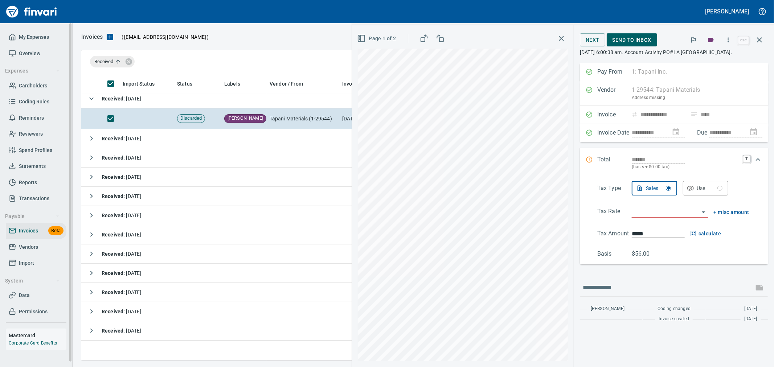
click at [28, 245] on span "Vendors" at bounding box center [28, 247] width 19 height 9
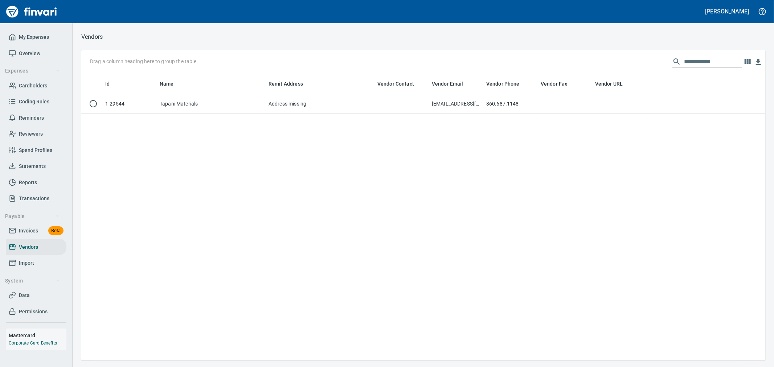
scroll to position [1, 1]
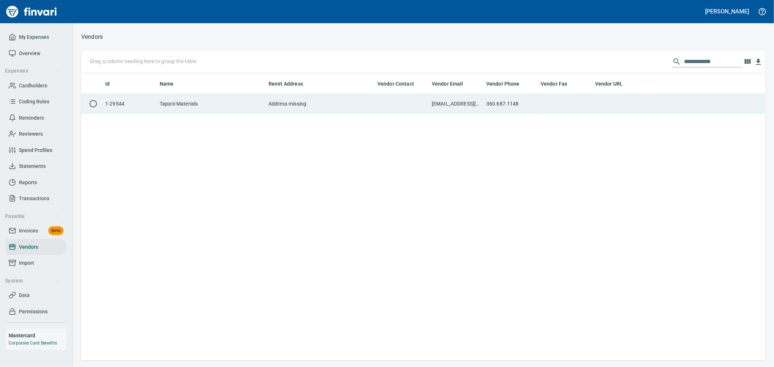
click at [556, 103] on td at bounding box center [565, 103] width 54 height 19
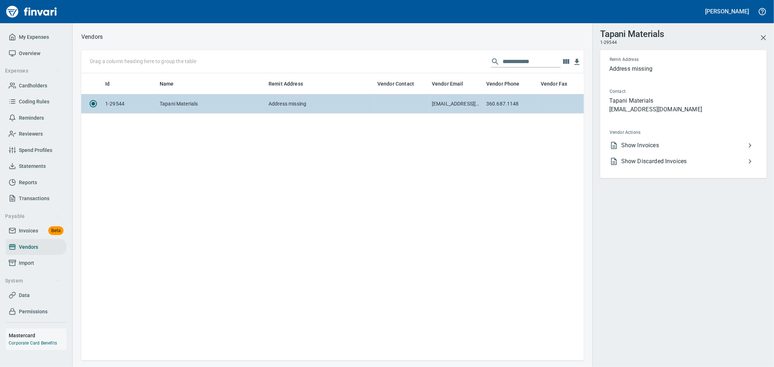
scroll to position [275, 496]
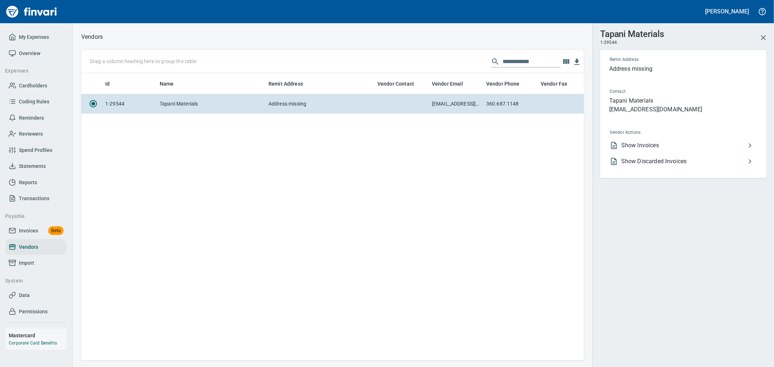
click at [640, 142] on span "Show Invoices" at bounding box center [683, 145] width 124 height 9
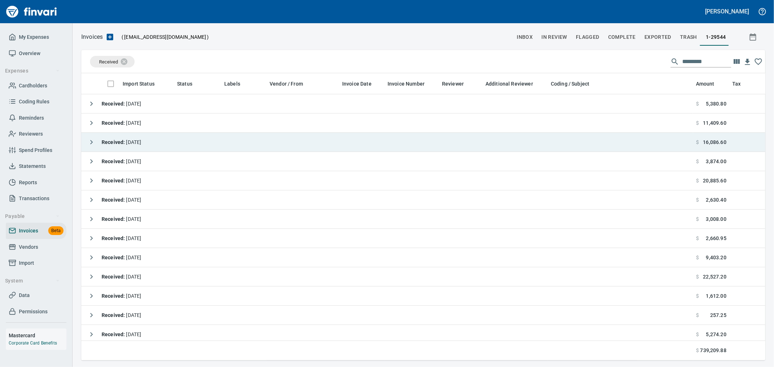
scroll to position [275, 672]
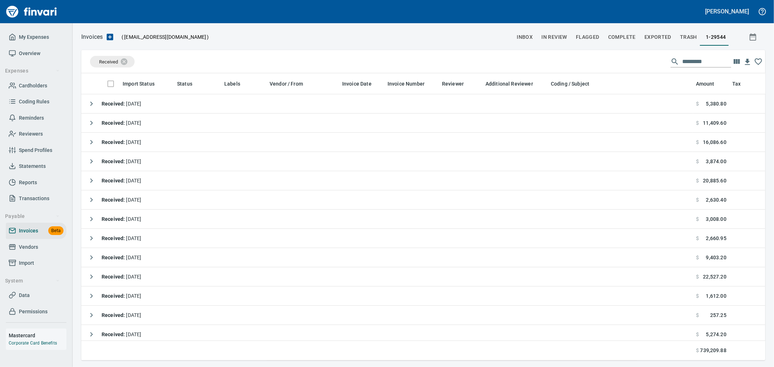
click at [677, 62] on div at bounding box center [701, 62] width 61 height 12
type input "*"
click at [104, 56] on div "Received" at bounding box center [112, 62] width 45 height 12
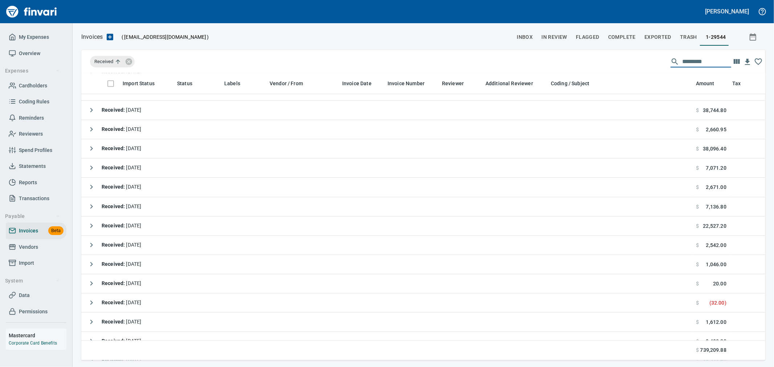
scroll to position [1169, 0]
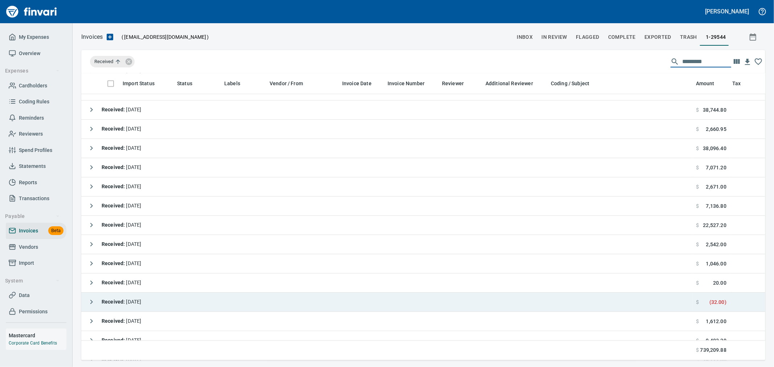
click at [91, 304] on icon "button" at bounding box center [91, 302] width 3 height 4
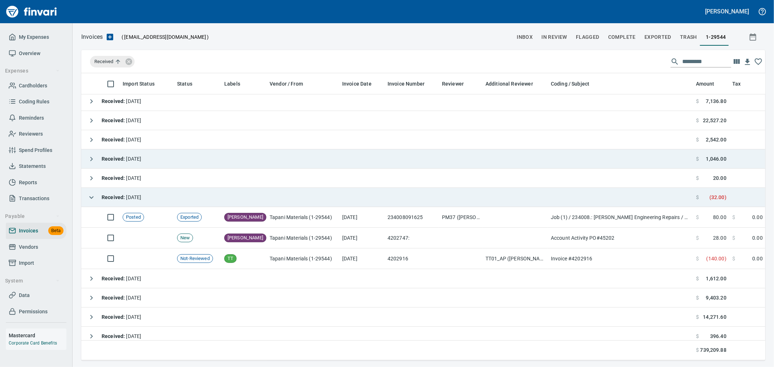
scroll to position [1290, 0]
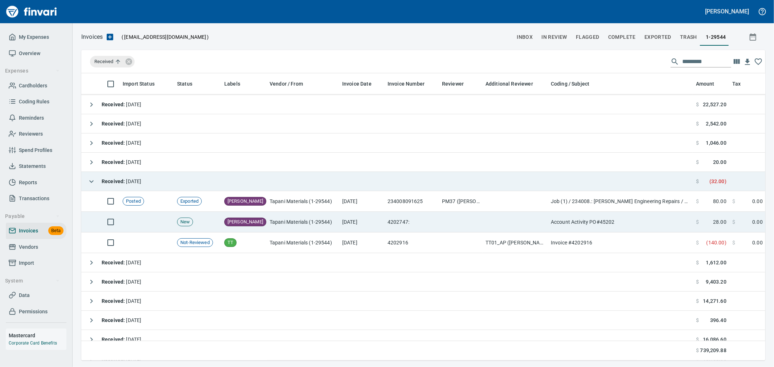
click at [354, 222] on td "9/17/2025" at bounding box center [361, 222] width 45 height 21
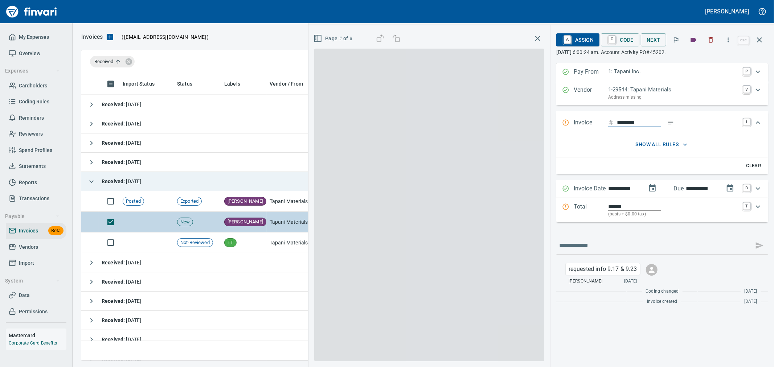
scroll to position [275, 672]
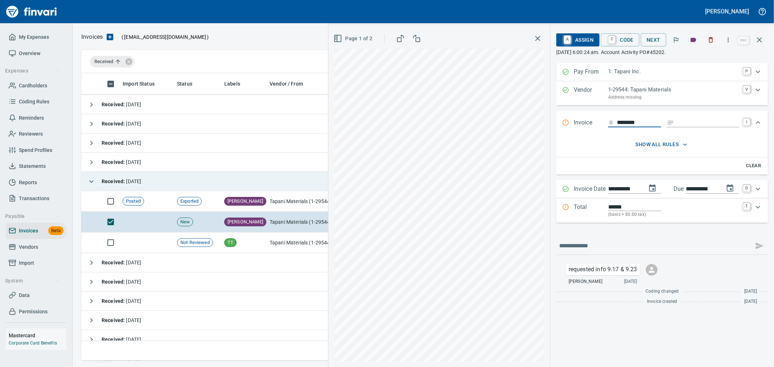
drag, startPoint x: 645, startPoint y: 124, endPoint x: 577, endPoint y: 124, distance: 67.9
click at [577, 124] on div "Invoice ******** I" at bounding box center [655, 122] width 187 height 9
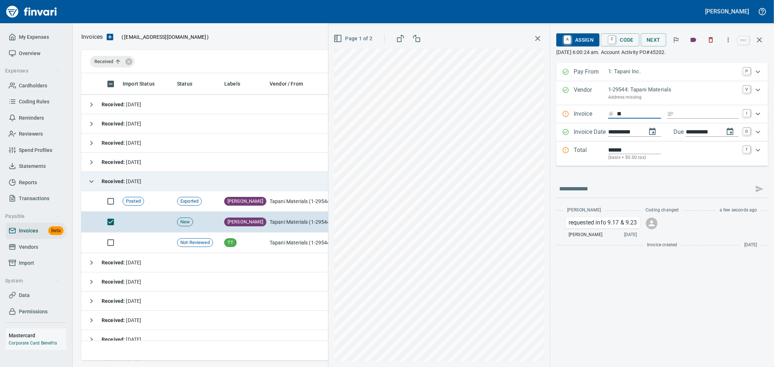
type input "**"
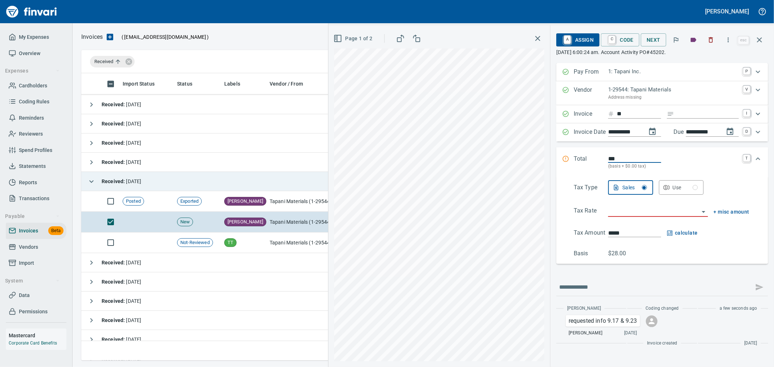
type input "***"
type input "******"
click at [622, 115] on input "**" at bounding box center [639, 114] width 44 height 9
type input "**********"
click at [652, 213] on input "search" at bounding box center [653, 211] width 91 height 10
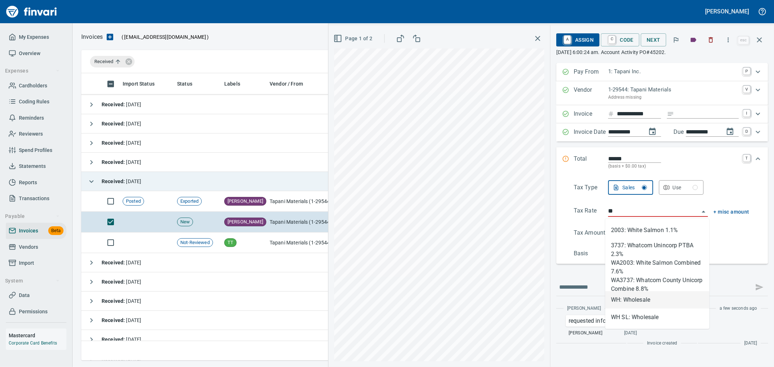
click at [644, 302] on li "WH: Wholesale" at bounding box center [657, 299] width 104 height 17
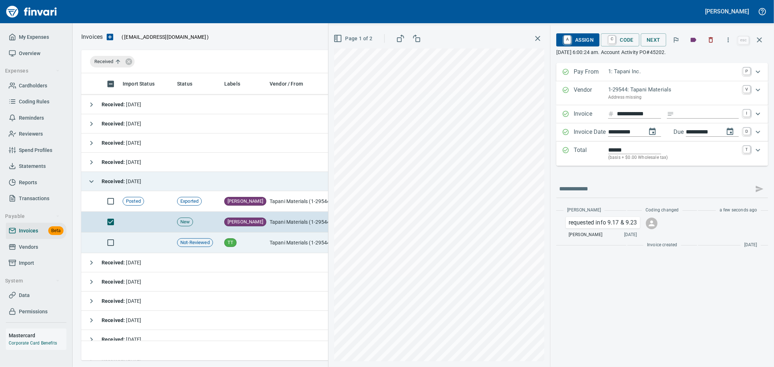
type input "**********"
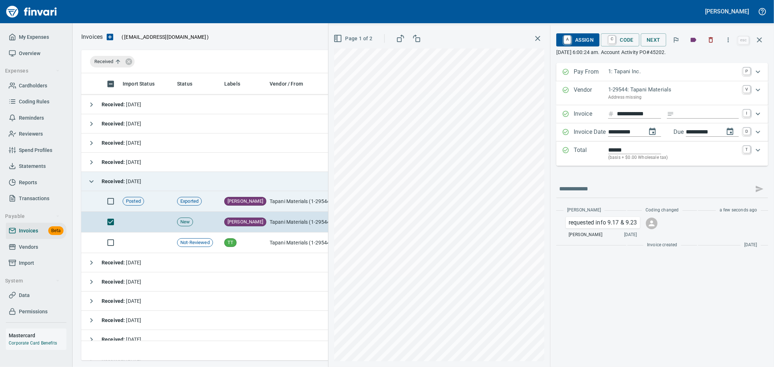
click at [296, 203] on td "Tapani Materials (1-29544)" at bounding box center [303, 201] width 73 height 21
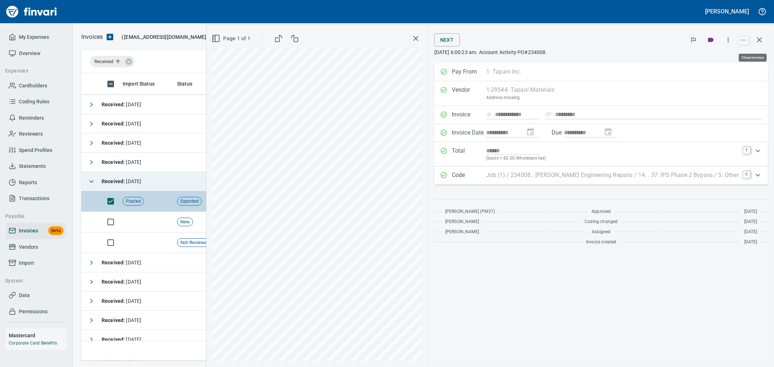
scroll to position [275, 672]
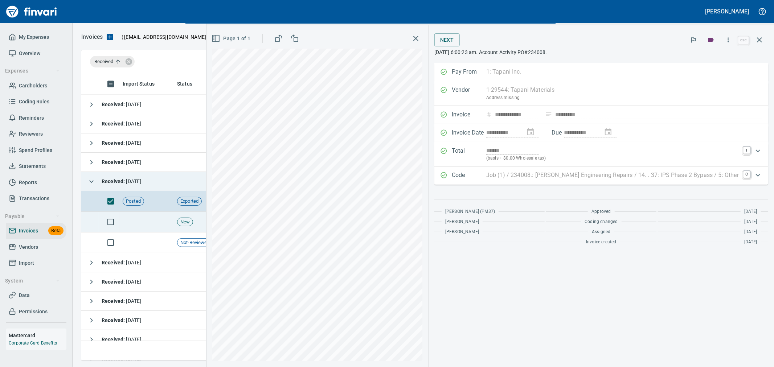
click at [209, 221] on td "New" at bounding box center [197, 222] width 47 height 21
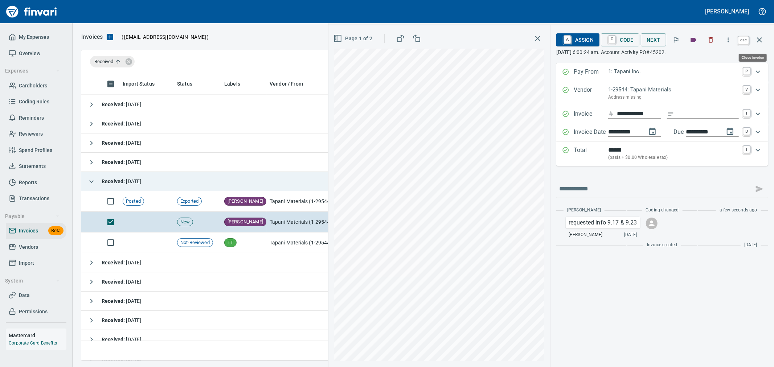
scroll to position [275, 672]
click at [762, 38] on icon "button" at bounding box center [759, 40] width 9 height 9
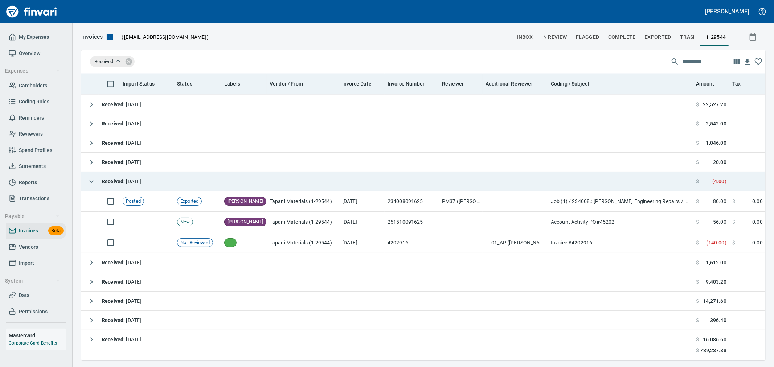
scroll to position [275, 672]
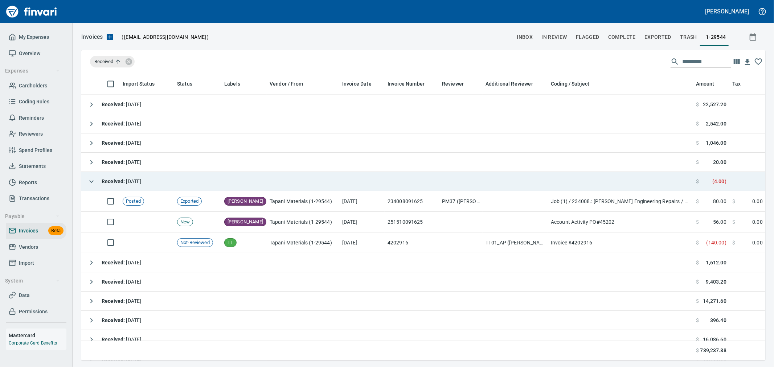
click at [696, 61] on input "text" at bounding box center [706, 62] width 49 height 12
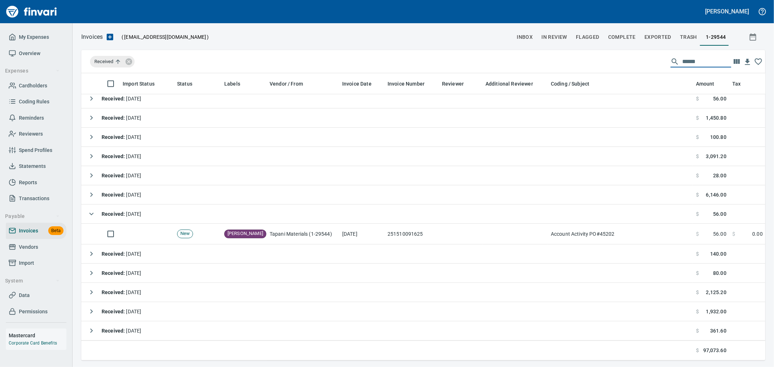
scroll to position [339, 0]
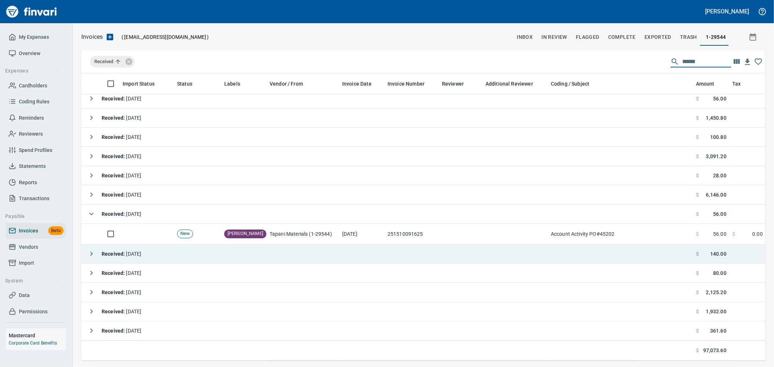
type input "******"
click at [92, 252] on icon "button" at bounding box center [91, 254] width 3 height 4
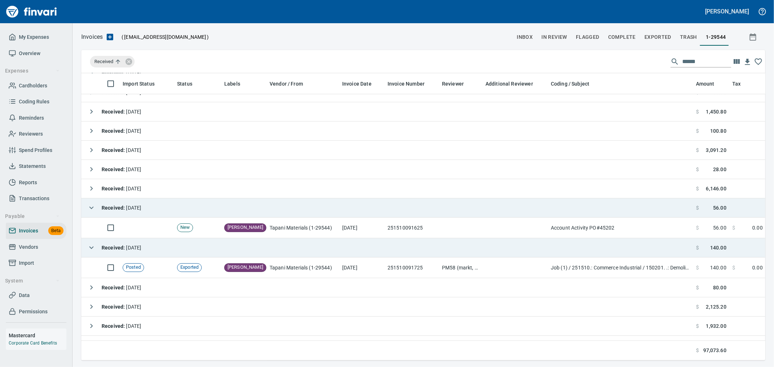
scroll to position [275, 672]
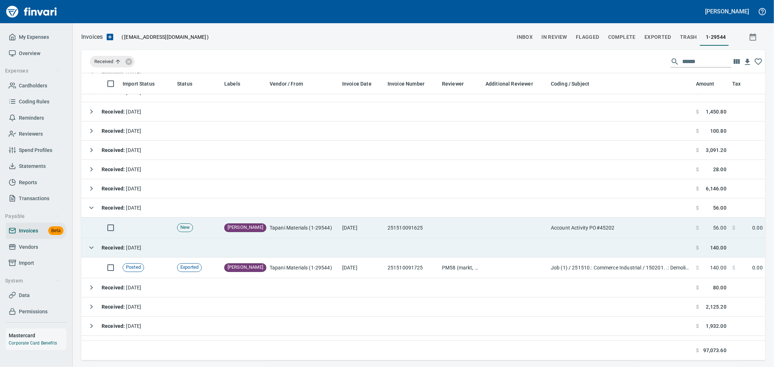
click at [610, 226] on td "Account Activity PO#45202" at bounding box center [620, 228] width 145 height 21
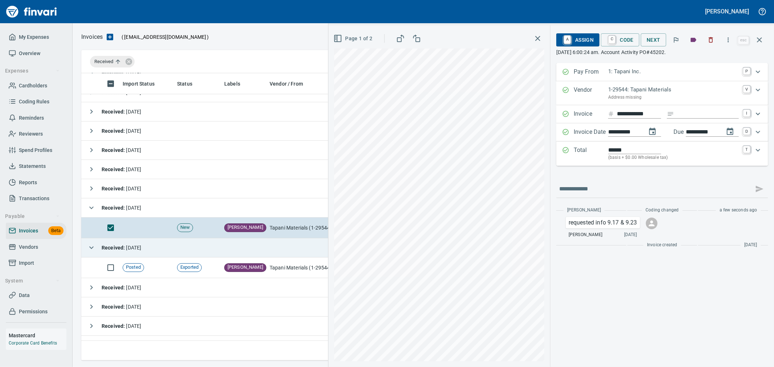
scroll to position [275, 672]
click at [758, 38] on icon "button" at bounding box center [759, 39] width 5 height 5
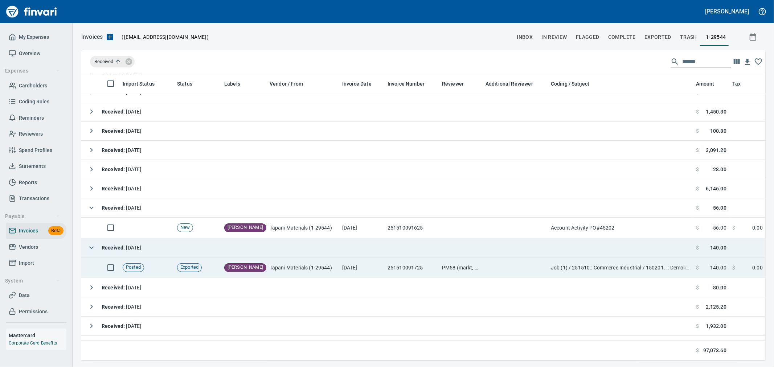
scroll to position [275, 672]
click at [394, 264] on td "251510091725" at bounding box center [412, 268] width 54 height 21
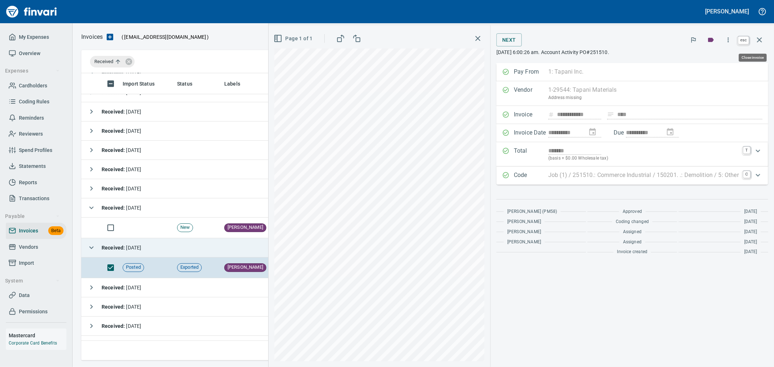
click at [758, 40] on icon "button" at bounding box center [759, 40] width 9 height 9
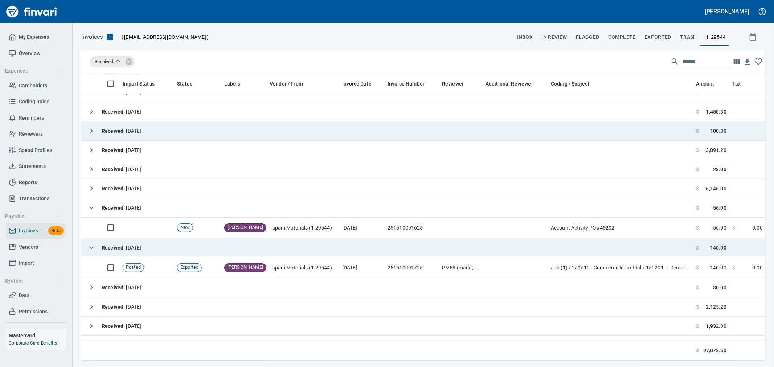
scroll to position [275, 672]
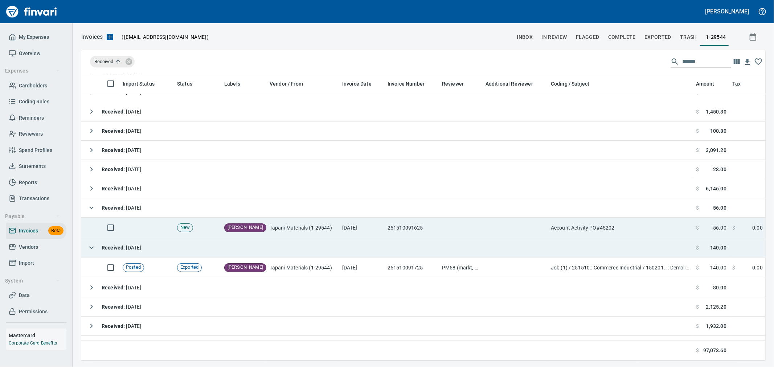
click at [496, 229] on td at bounding box center [515, 228] width 65 height 21
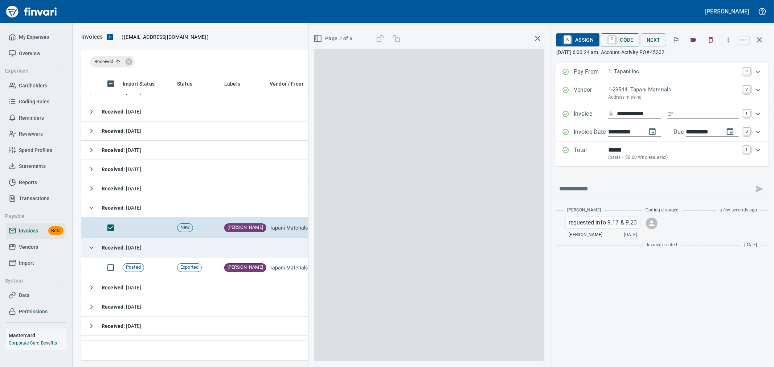
click at [618, 39] on span "C Code" at bounding box center [620, 40] width 27 height 12
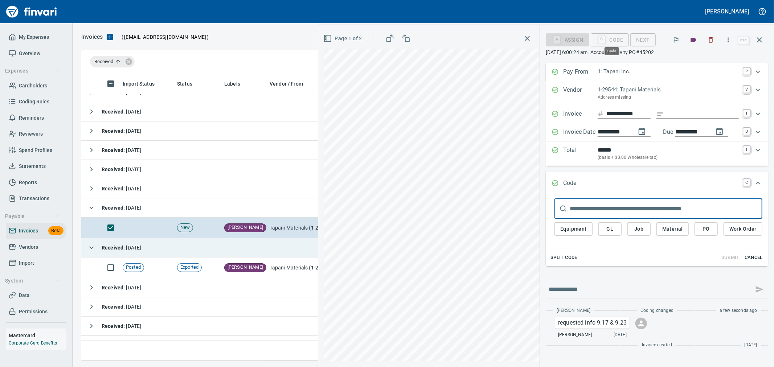
scroll to position [275, 672]
click at [635, 225] on span "Job" at bounding box center [639, 229] width 12 height 9
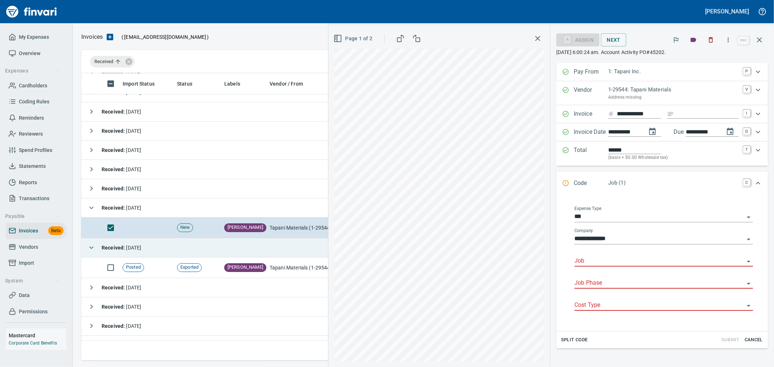
click at [583, 262] on input "Job" at bounding box center [659, 261] width 170 height 10
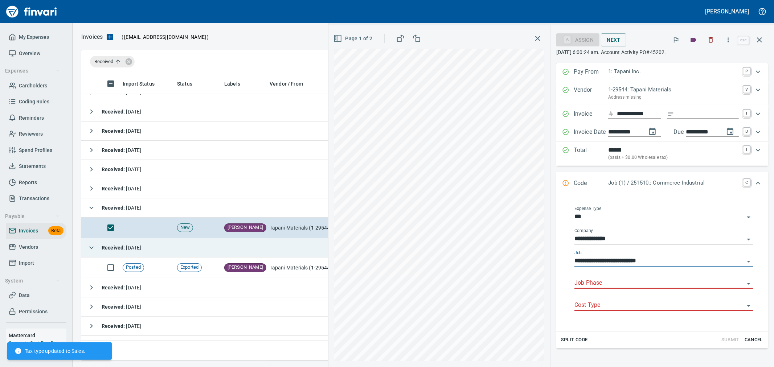
type input "**********"
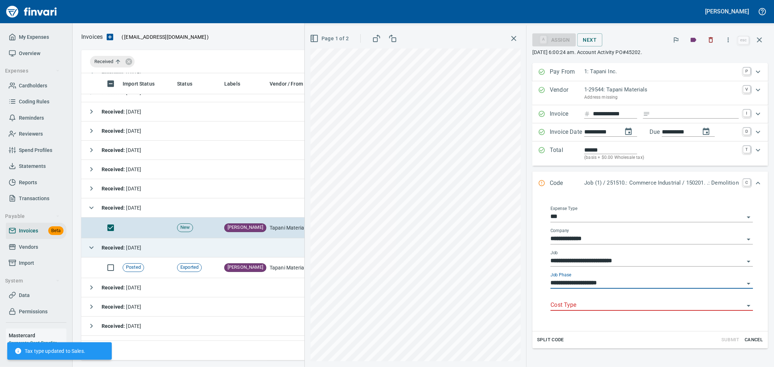
type input "**********"
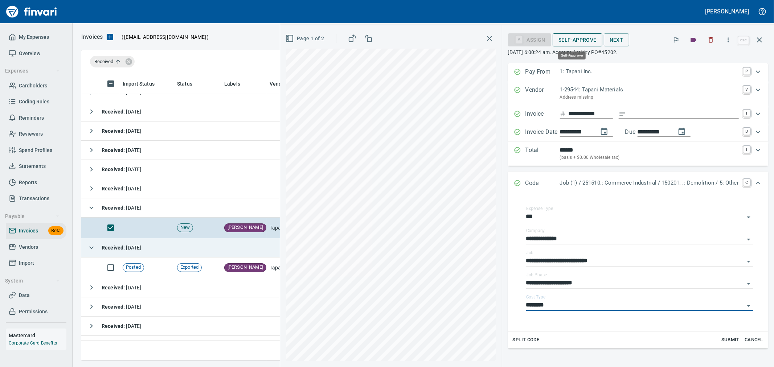
type input "********"
click at [584, 41] on span "Self-Approve" at bounding box center [577, 40] width 38 height 9
click at [759, 39] on icon "button" at bounding box center [759, 39] width 5 height 5
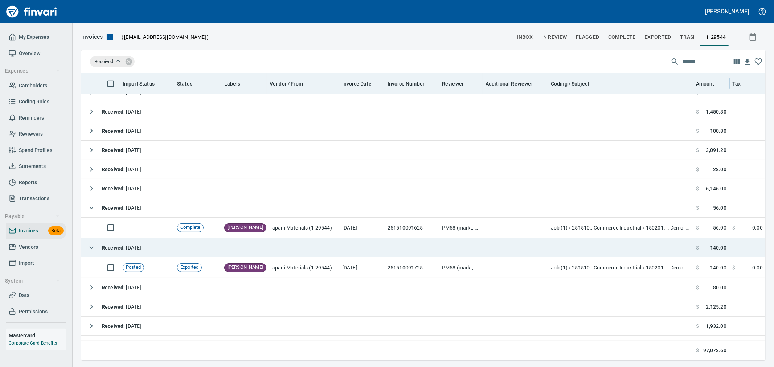
scroll to position [275, 672]
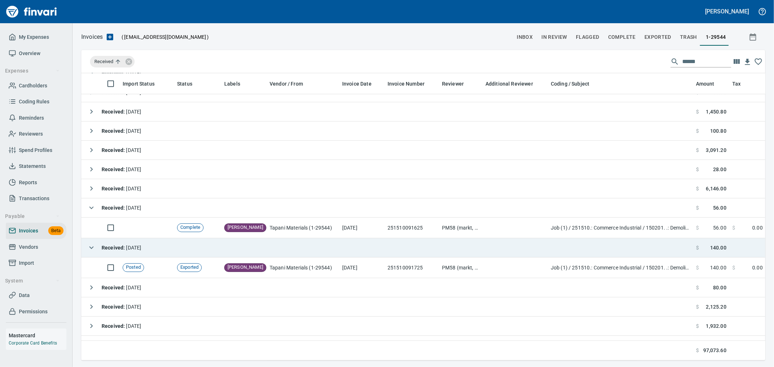
click at [701, 60] on input "******" at bounding box center [706, 62] width 49 height 12
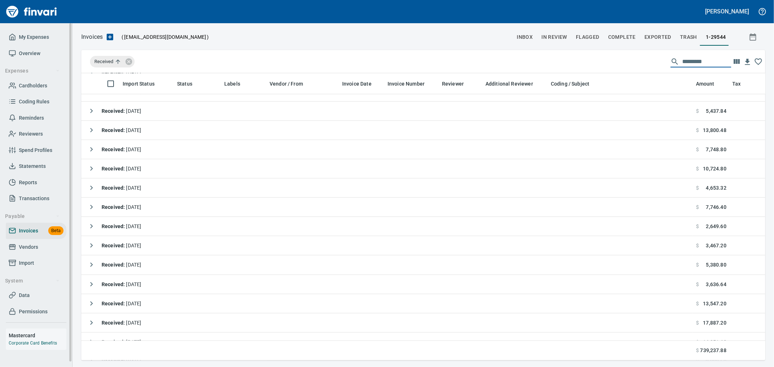
drag, startPoint x: 30, startPoint y: 248, endPoint x: 62, endPoint y: 250, distance: 31.6
click at [30, 247] on span "Vendors" at bounding box center [28, 247] width 19 height 9
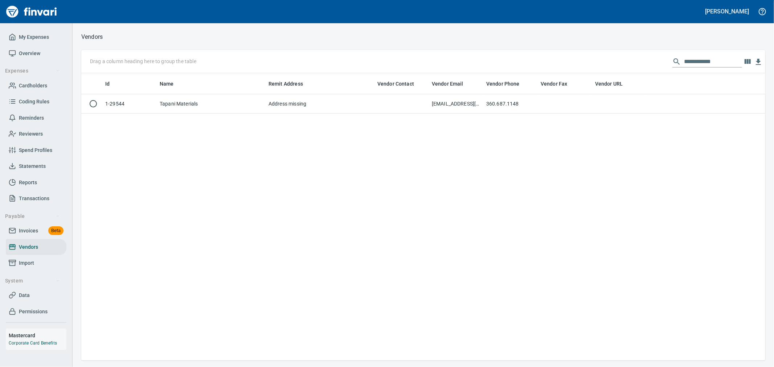
scroll to position [1, 1]
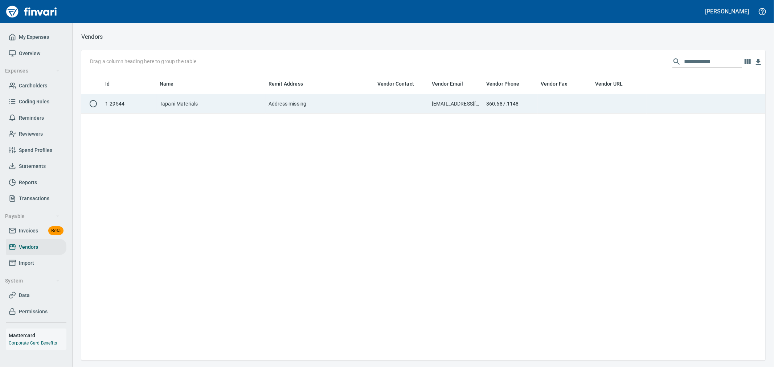
click at [401, 108] on td at bounding box center [401, 103] width 54 height 19
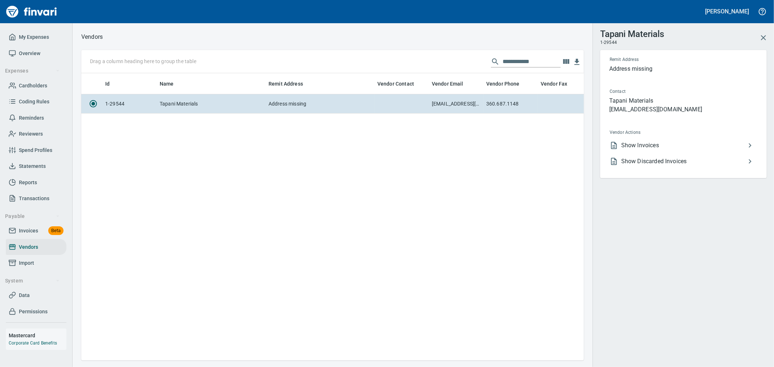
scroll to position [275, 496]
click at [643, 146] on span "Show Invoices" at bounding box center [683, 145] width 124 height 9
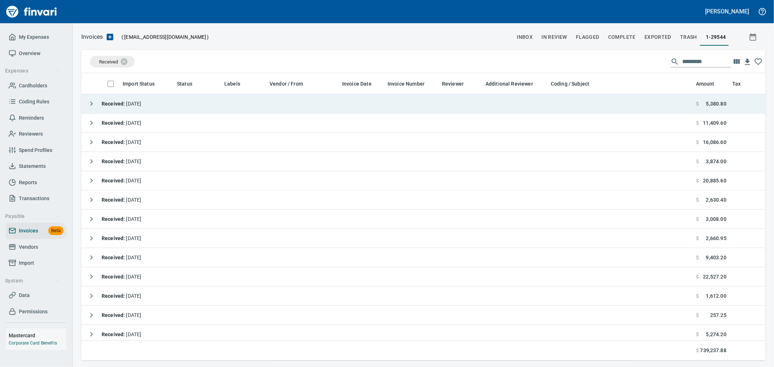
scroll to position [275, 672]
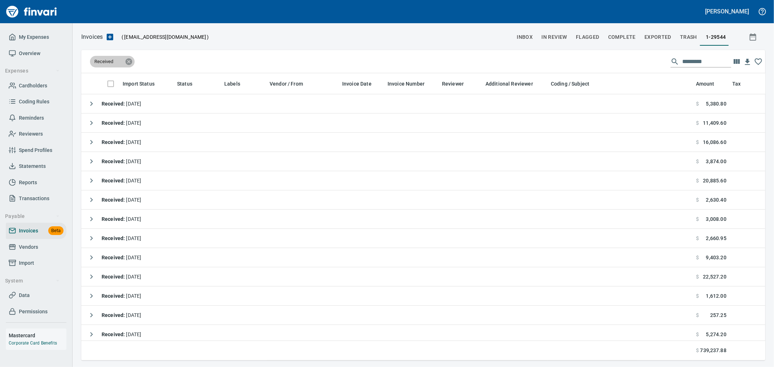
click at [126, 60] on icon at bounding box center [129, 61] width 7 height 7
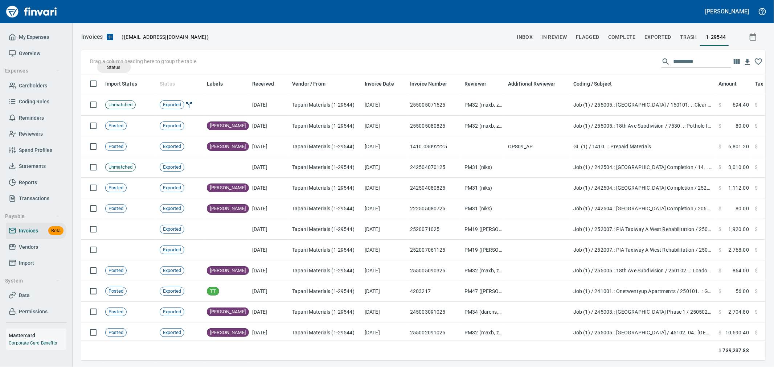
drag, startPoint x: 165, startPoint y: 86, endPoint x: 111, endPoint y: 65, distance: 58.0
click at [111, 65] on body "Aaron Deister My Expenses Overview Expenses Cardholders Coding Rules Reminders …" at bounding box center [387, 183] width 774 height 367
drag, startPoint x: 165, startPoint y: 85, endPoint x: 102, endPoint y: 59, distance: 68.5
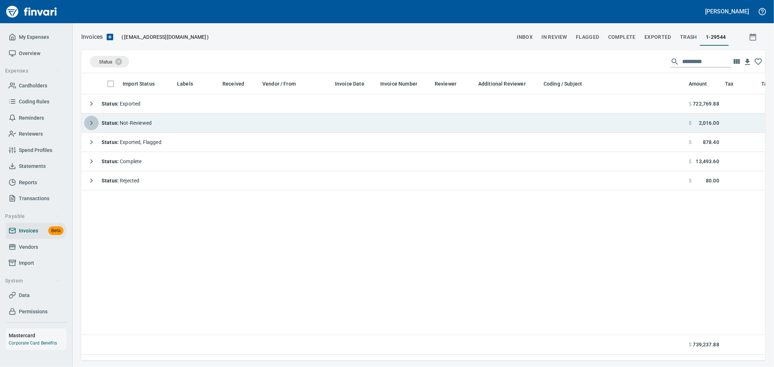
click at [90, 122] on icon "button" at bounding box center [91, 123] width 9 height 9
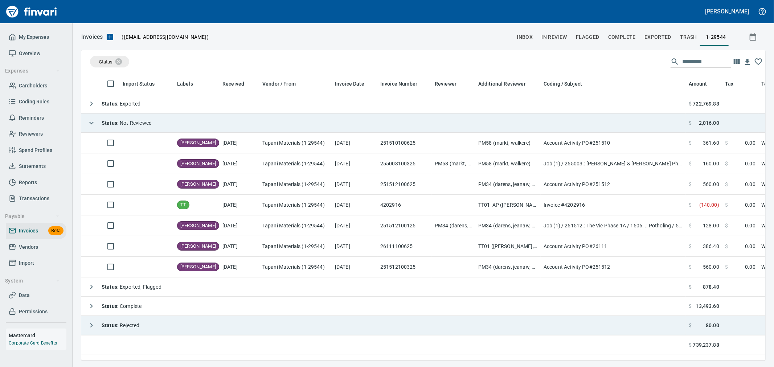
click at [98, 321] on div "Status : Rejected" at bounding box center [111, 325] width 55 height 15
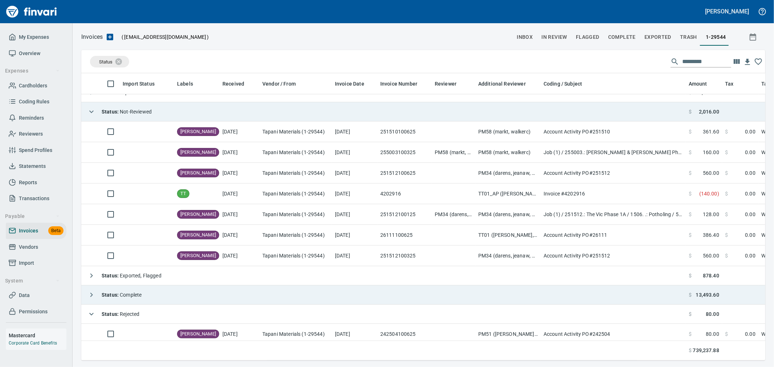
scroll to position [22, 0]
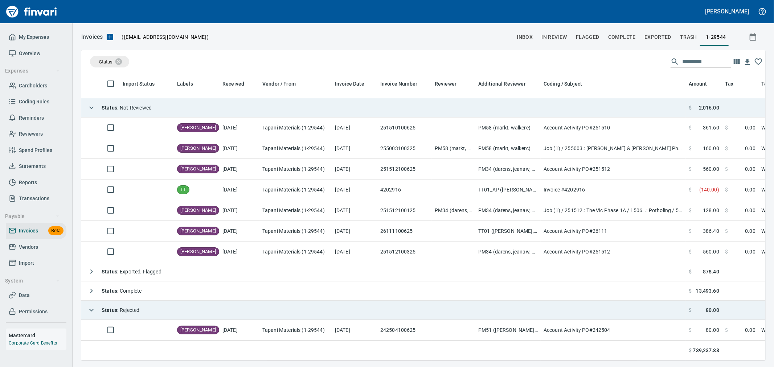
click at [113, 307] on strong "Status :" at bounding box center [111, 310] width 18 height 6
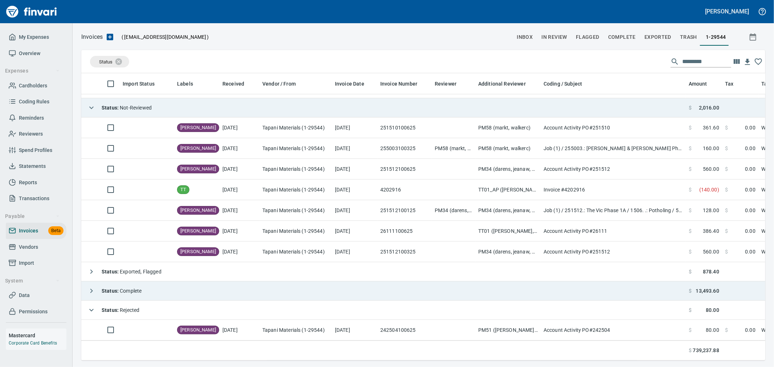
scroll to position [1, 0]
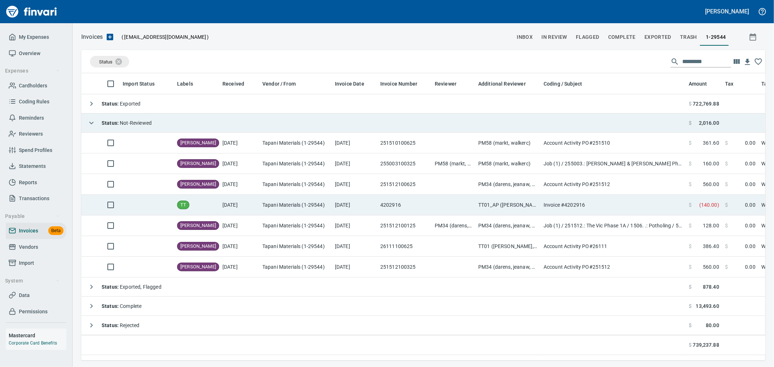
click at [345, 201] on td "9/17/2025" at bounding box center [354, 205] width 45 height 21
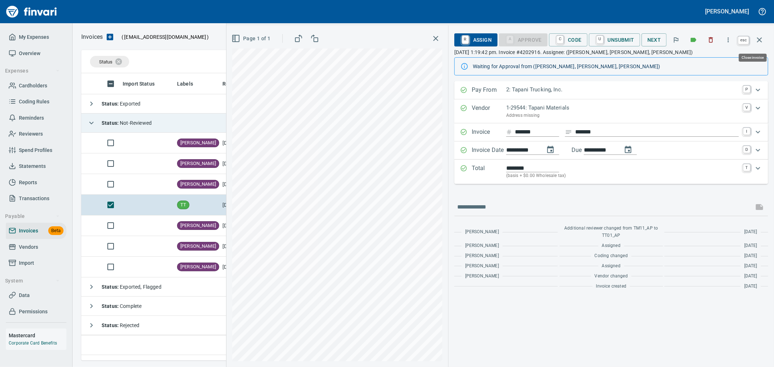
scroll to position [275, 672]
click at [760, 40] on icon "button" at bounding box center [759, 40] width 9 height 9
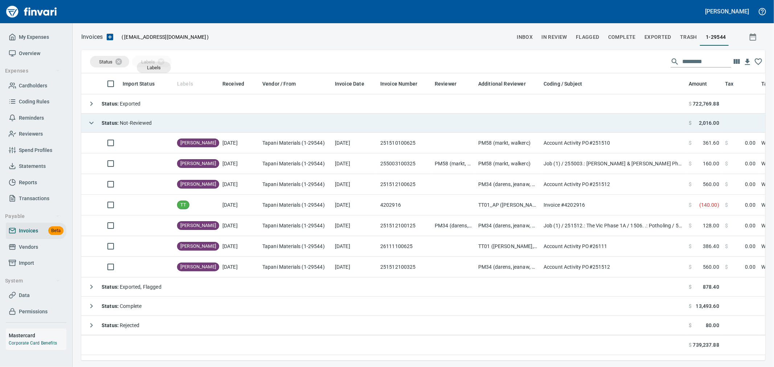
drag, startPoint x: 184, startPoint y: 87, endPoint x: 154, endPoint y: 67, distance: 35.6
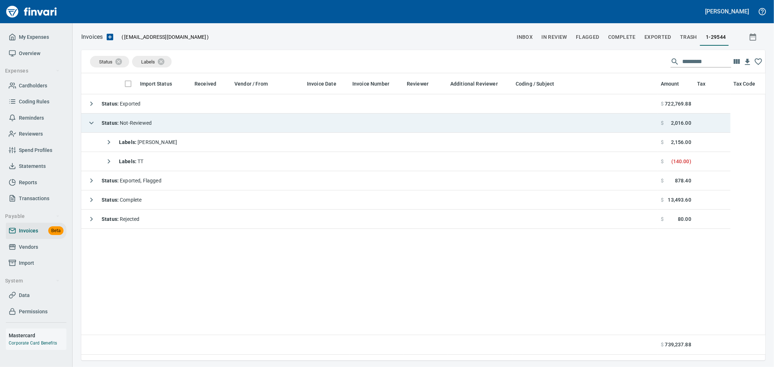
scroll to position [275, 678]
click at [122, 62] on icon at bounding box center [123, 61] width 7 height 7
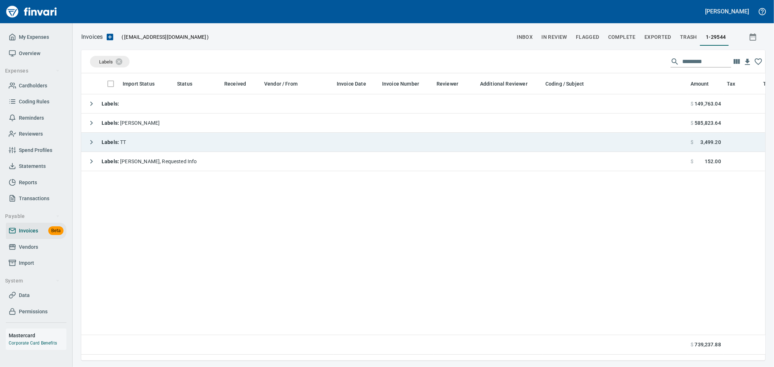
click at [90, 142] on icon "button" at bounding box center [91, 142] width 9 height 9
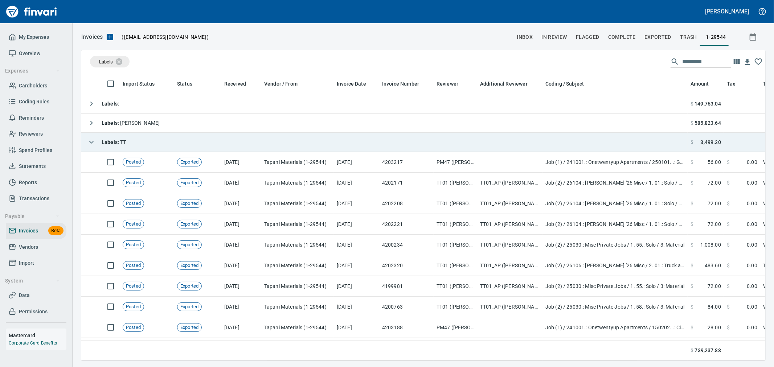
scroll to position [275, 672]
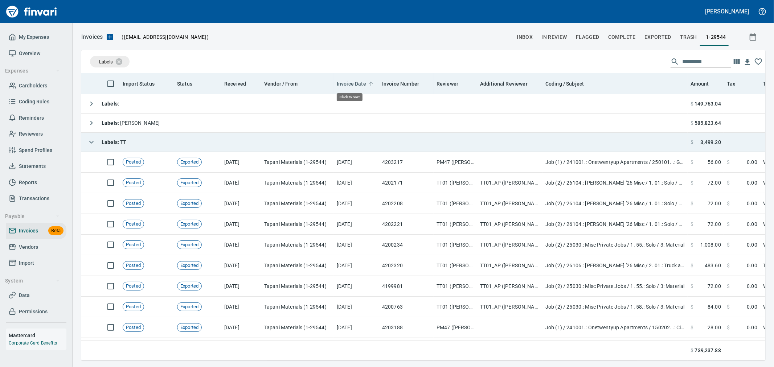
click at [344, 82] on span "Invoice Date" at bounding box center [351, 83] width 29 height 9
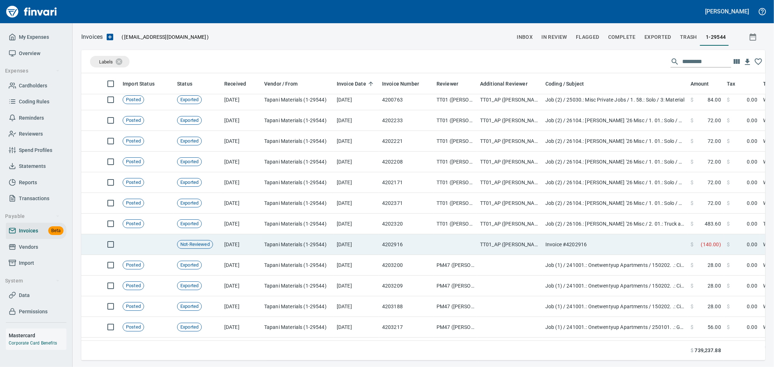
scroll to position [210, 0]
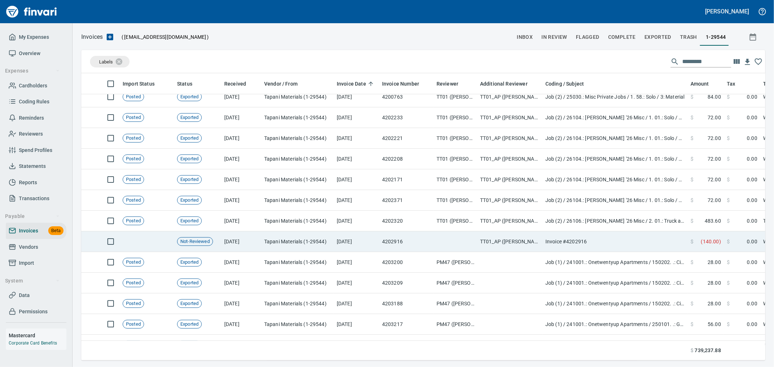
click at [613, 241] on td "Invoice #4202916" at bounding box center [614, 242] width 145 height 21
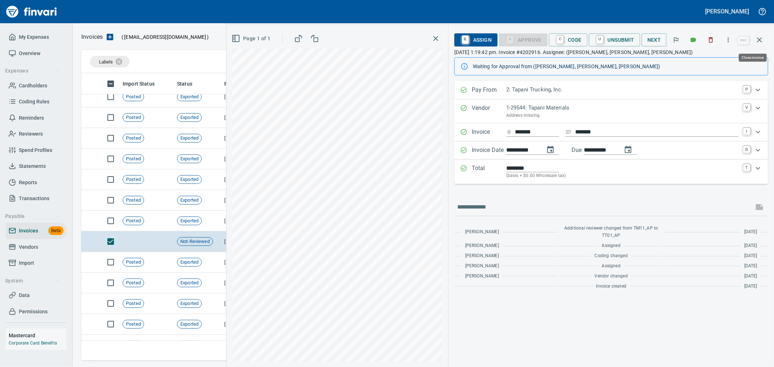
scroll to position [275, 672]
click at [762, 43] on icon "button" at bounding box center [759, 40] width 9 height 9
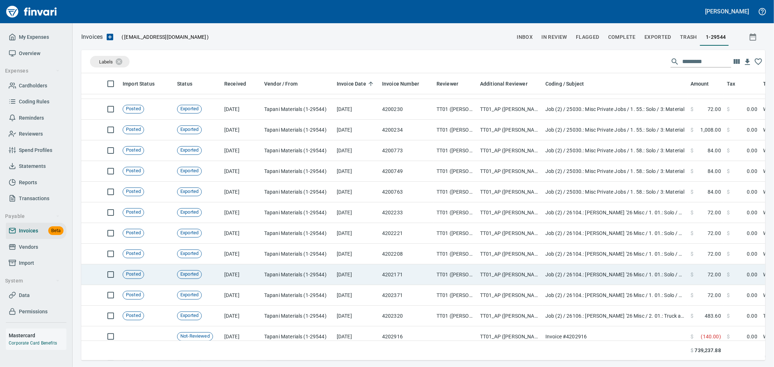
scroll to position [130, 0]
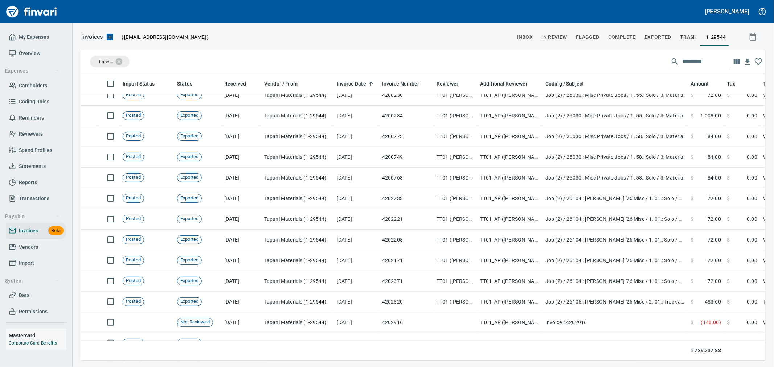
click at [690, 62] on input "text" at bounding box center [706, 62] width 49 height 12
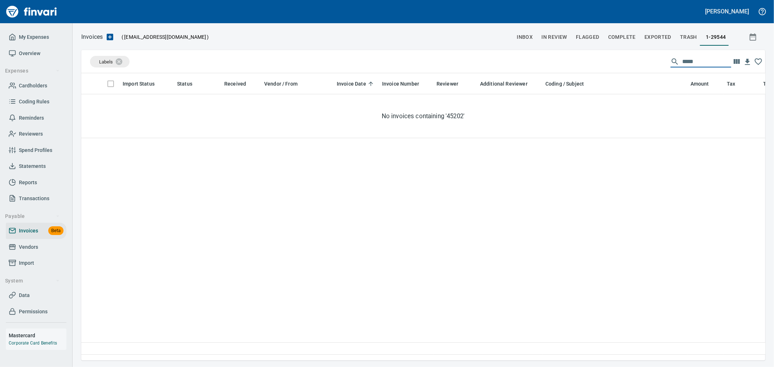
scroll to position [275, 678]
type input "*"
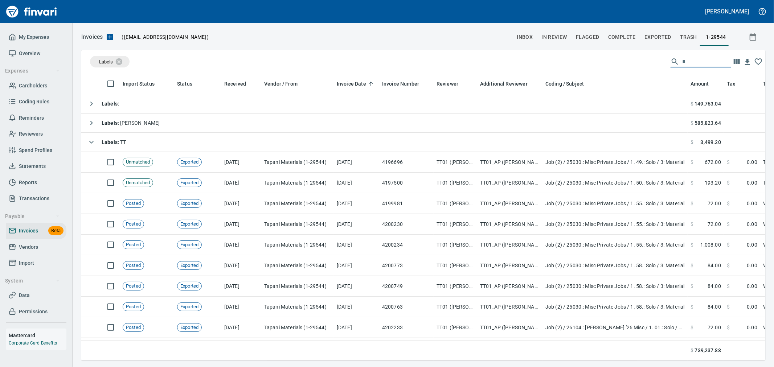
scroll to position [275, 672]
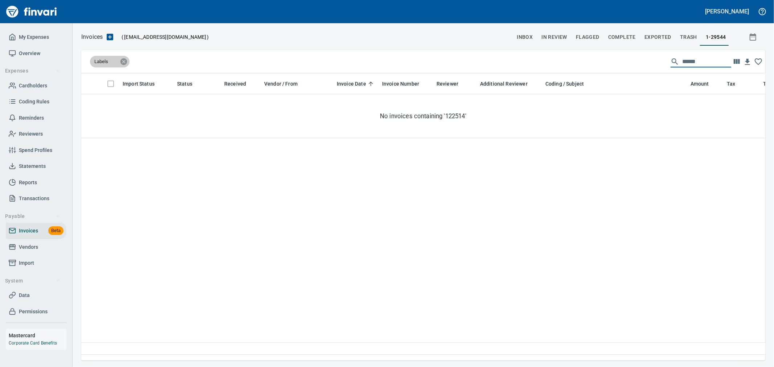
click at [123, 61] on icon at bounding box center [124, 62] width 8 height 8
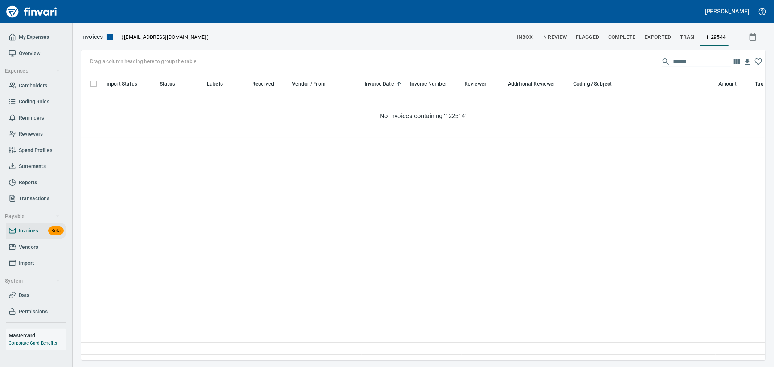
drag, startPoint x: 696, startPoint y: 56, endPoint x: 622, endPoint y: 62, distance: 74.3
click at [622, 62] on div "Drag a column heading here to group the table ******" at bounding box center [423, 61] width 684 height 23
type input "*******"
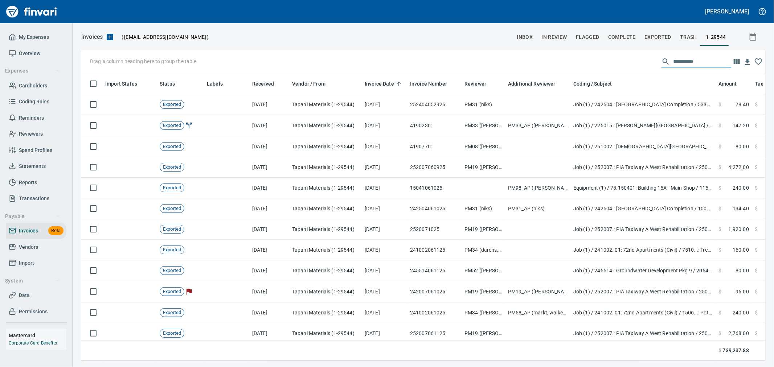
click at [634, 40] on span "Complete" at bounding box center [622, 37] width 28 height 9
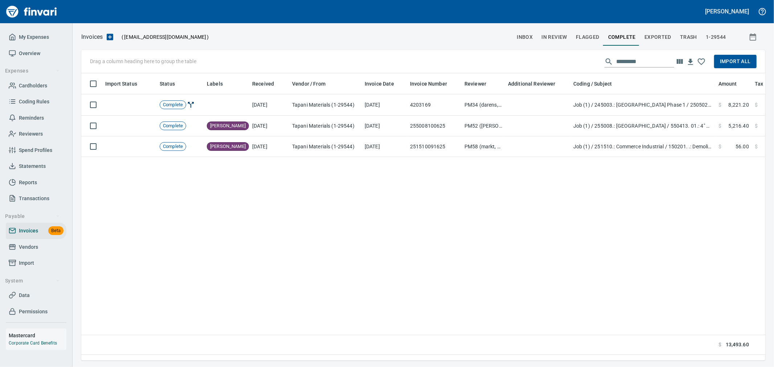
scroll to position [275, 672]
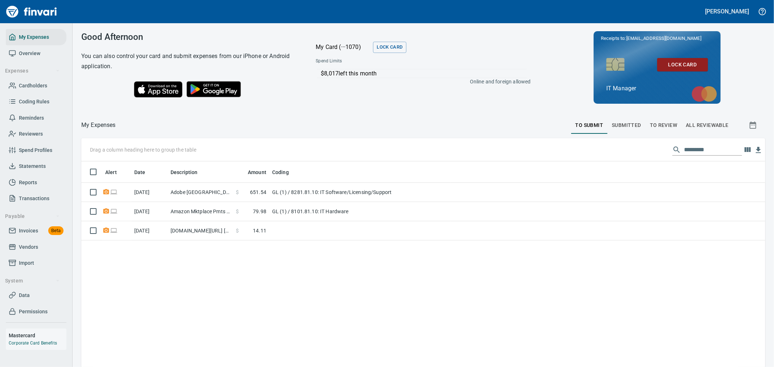
scroll to position [281, 672]
click at [32, 232] on span "Invoices" at bounding box center [28, 230] width 19 height 9
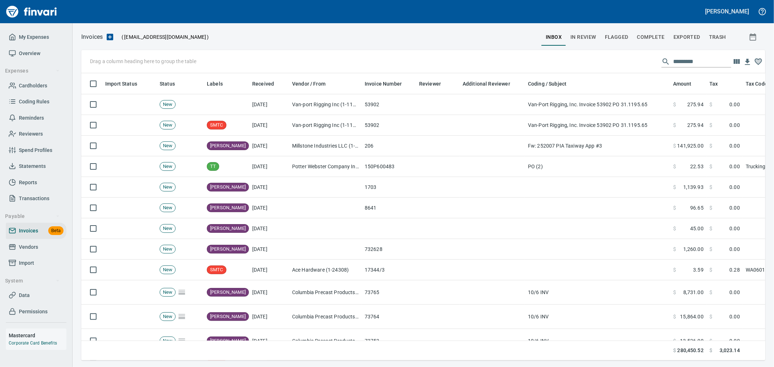
scroll to position [275, 672]
click at [114, 37] on icon "button" at bounding box center [110, 37] width 9 height 9
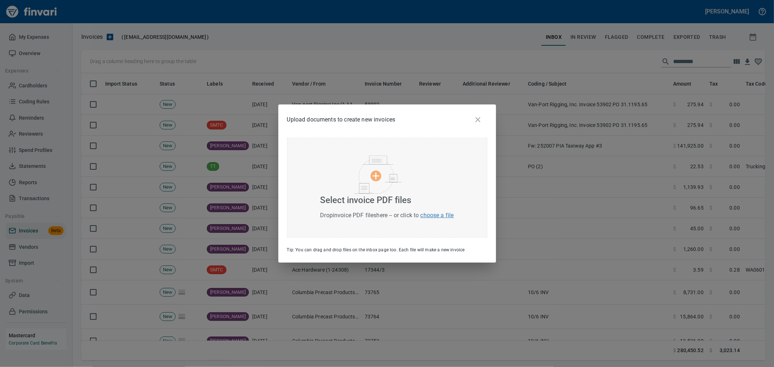
click at [385, 177] on img at bounding box center [378, 175] width 47 height 38
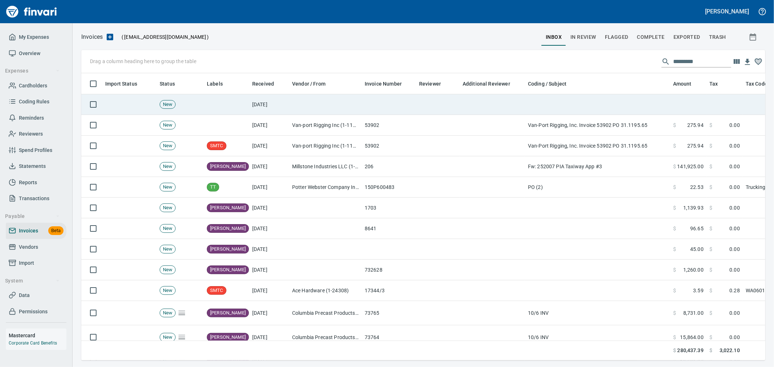
click at [412, 105] on td at bounding box center [389, 104] width 54 height 21
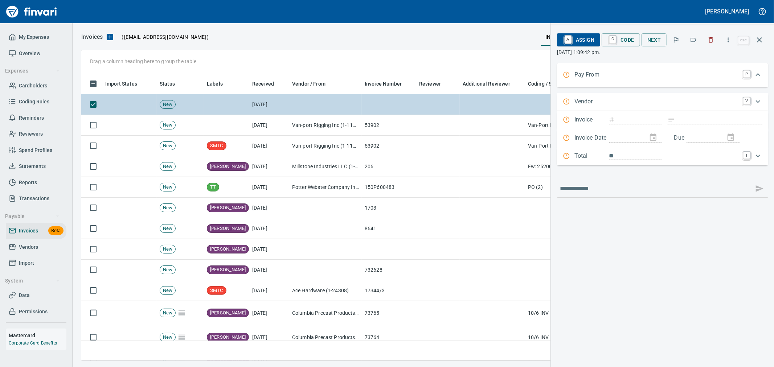
scroll to position [275, 672]
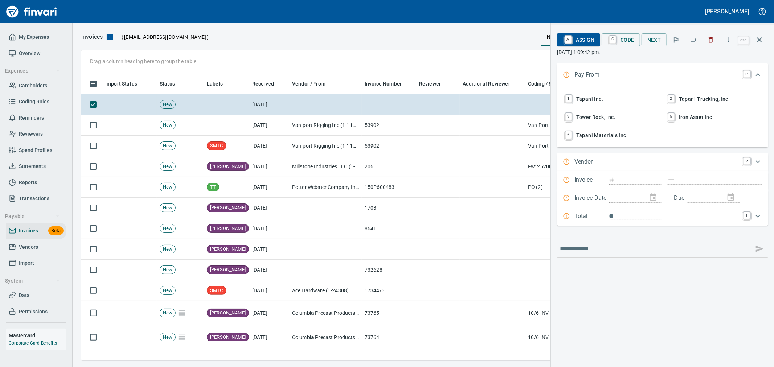
click at [584, 102] on span "1 Tapani Inc." at bounding box center [611, 99] width 95 height 12
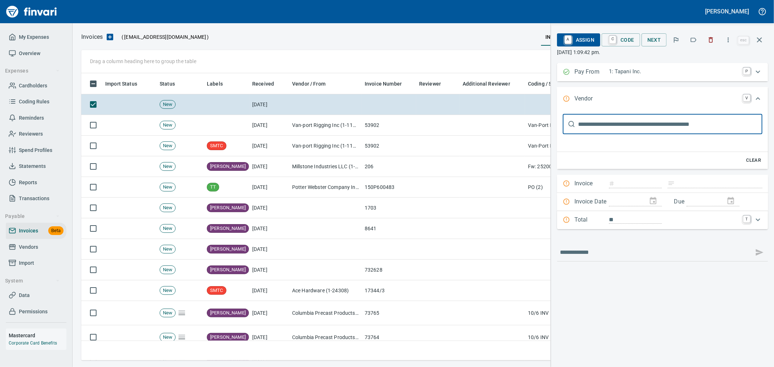
scroll to position [0, 0]
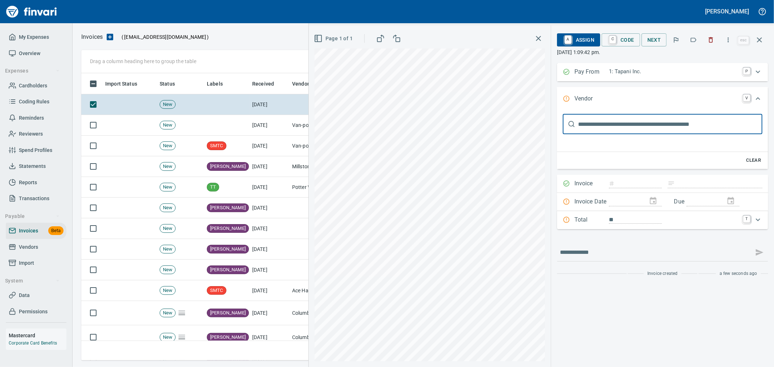
type input "*******"
type input "**********"
type input "*********"
type input "**********"
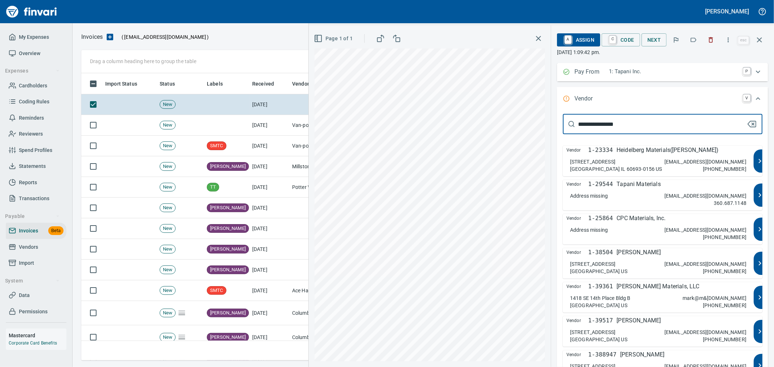
click at [654, 187] on p "Tapani Materials" at bounding box center [639, 184] width 44 height 9
type input "**********"
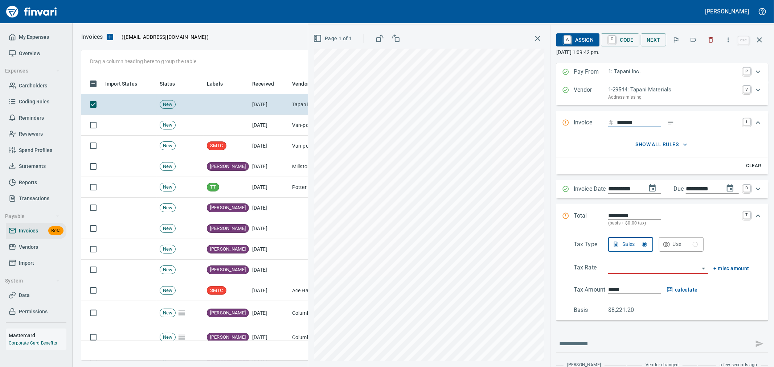
drag, startPoint x: 634, startPoint y: 123, endPoint x: 570, endPoint y: 128, distance: 64.1
click at [570, 128] on div "Invoice ******* I" at bounding box center [662, 123] width 212 height 24
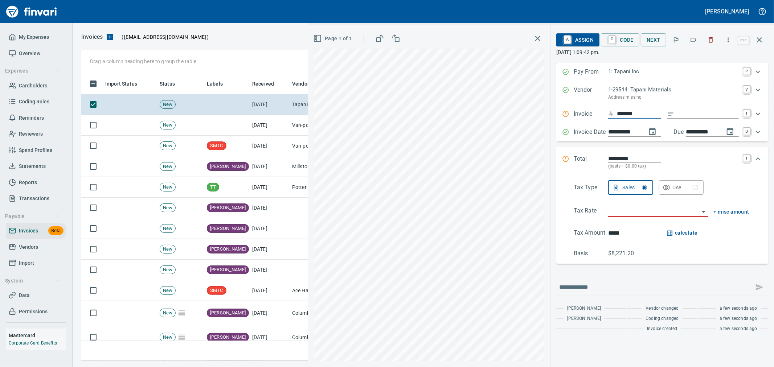
scroll to position [275, 672]
click at [617, 116] on input "*******" at bounding box center [639, 114] width 44 height 9
click at [633, 215] on input "search" at bounding box center [653, 211] width 91 height 10
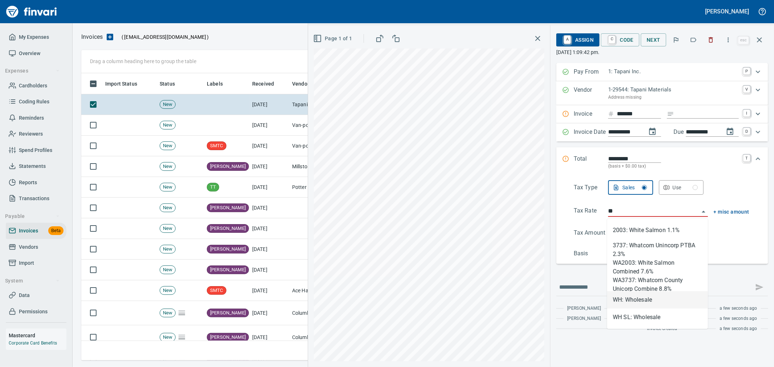
click at [632, 299] on li "WH: Wholesale" at bounding box center [657, 299] width 101 height 17
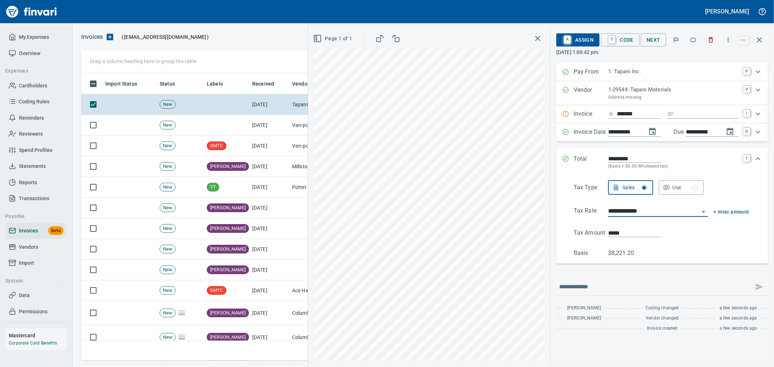
type input "**********"
click at [626, 41] on span "C Code" at bounding box center [620, 40] width 27 height 12
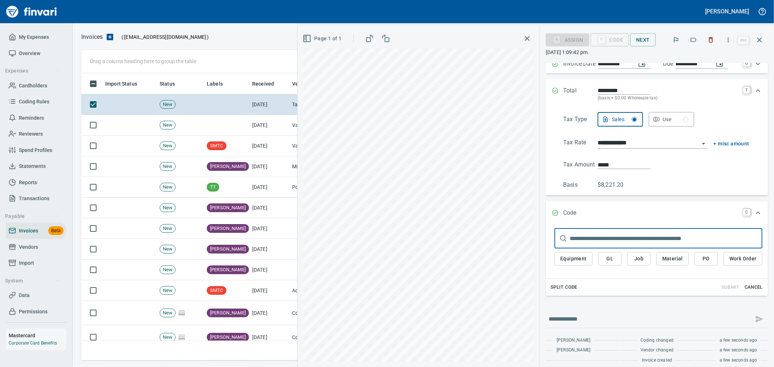
scroll to position [74, 0]
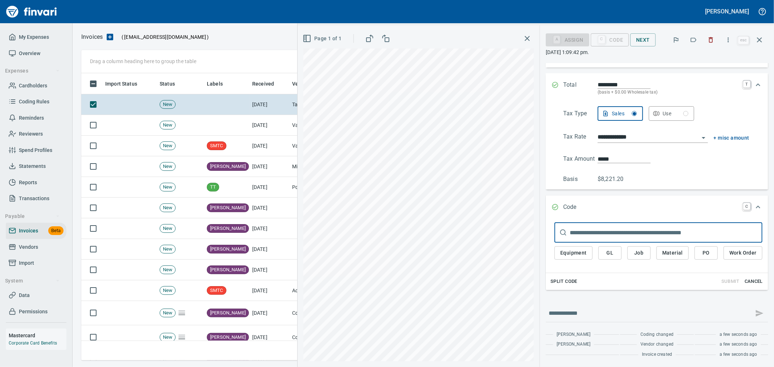
drag, startPoint x: 561, startPoint y: 282, endPoint x: 565, endPoint y: 282, distance: 4.4
click at [561, 282] on span "Split Code" at bounding box center [563, 282] width 27 height 8
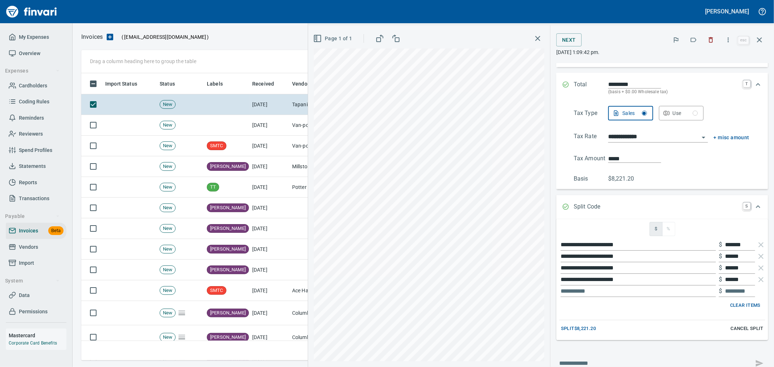
click at [737, 305] on span "Clear Items" at bounding box center [745, 306] width 30 height 8
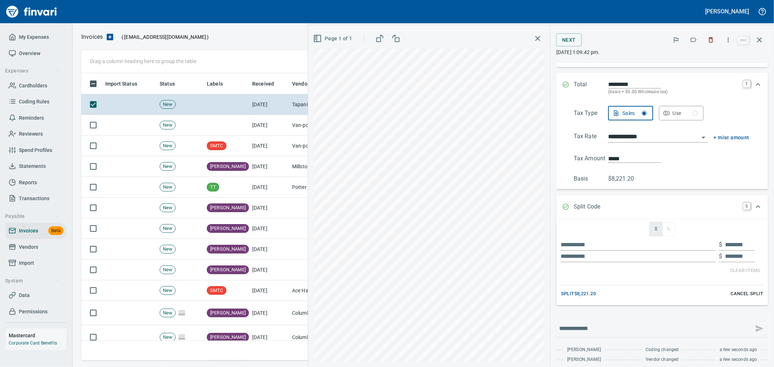
click at [640, 248] on input "text" at bounding box center [638, 245] width 155 height 12
type input "******"
type input "********"
type input "******"
type input "****"
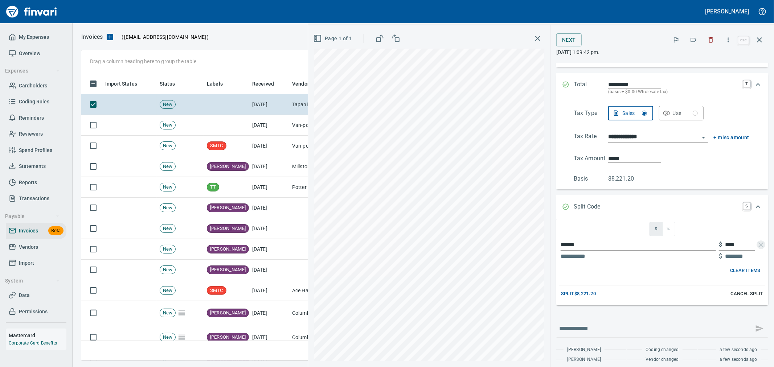
type input "*****"
click at [618, 259] on input "text" at bounding box center [638, 257] width 155 height 12
type input "****"
type input "******"
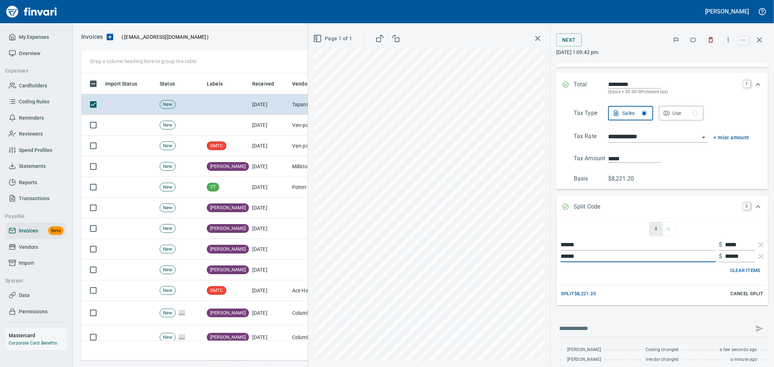
type input "******"
click at [571, 290] on span "Split $8,221.20" at bounding box center [578, 294] width 35 height 8
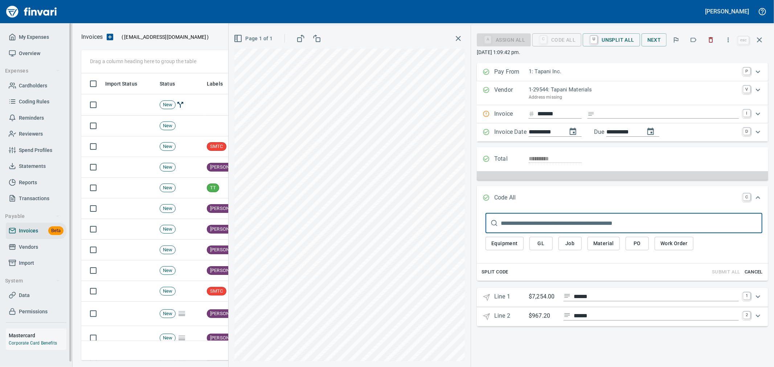
scroll to position [0, 0]
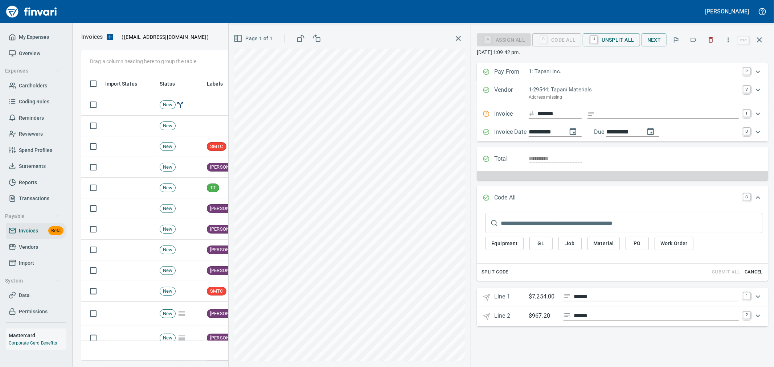
click at [752, 270] on span "Cancel" at bounding box center [754, 272] width 20 height 8
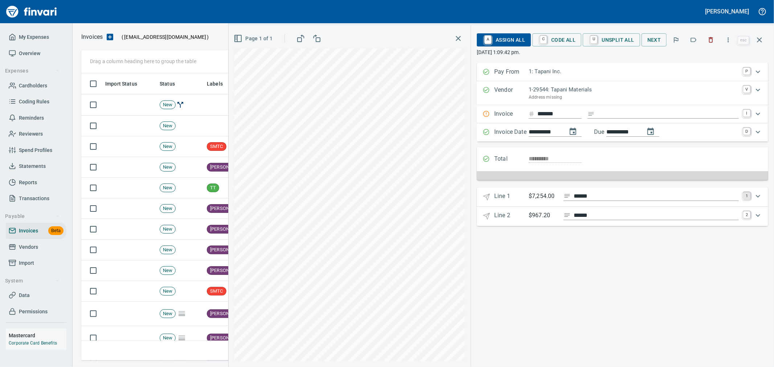
click at [746, 197] on link "1" at bounding box center [746, 195] width 7 height 7
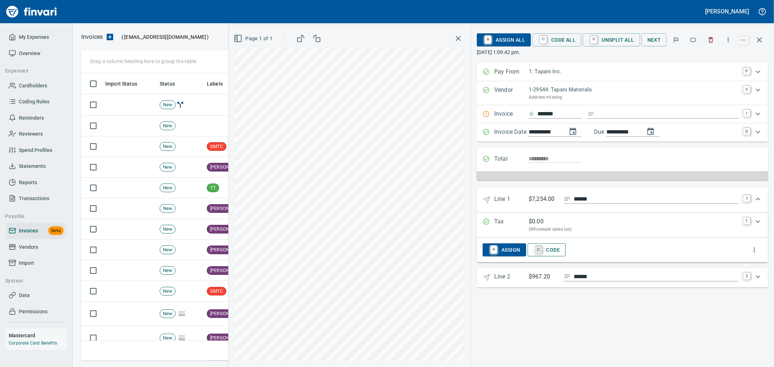
click at [541, 252] on link "C" at bounding box center [538, 250] width 7 height 8
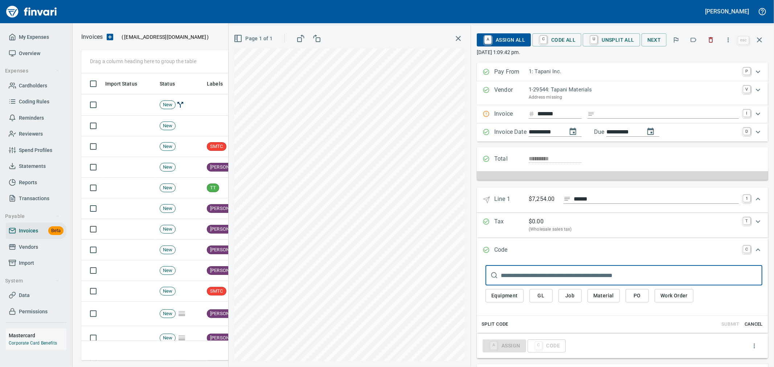
click at [564, 297] on span "Job" at bounding box center [570, 295] width 12 height 9
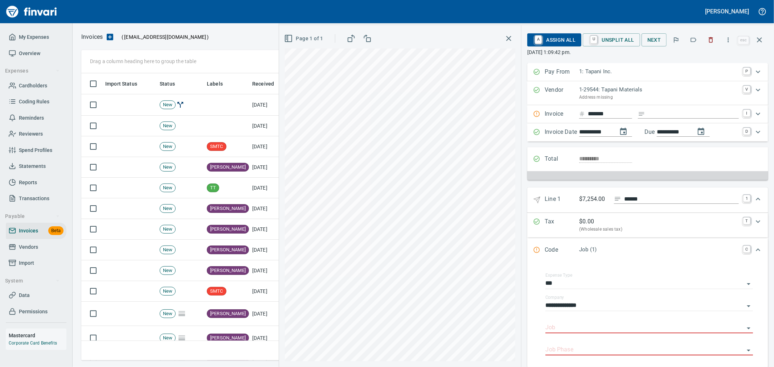
scroll to position [112, 0]
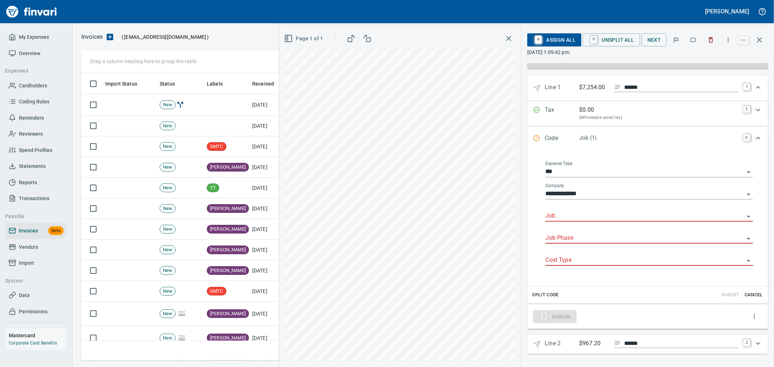
click at [578, 216] on input "Job" at bounding box center [644, 216] width 199 height 10
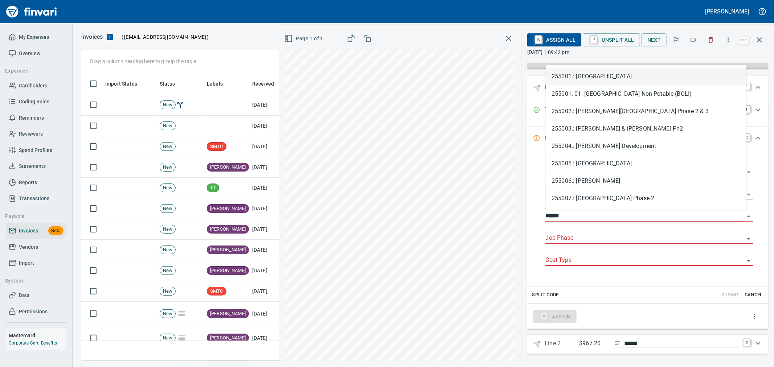
scroll to position [275, 672]
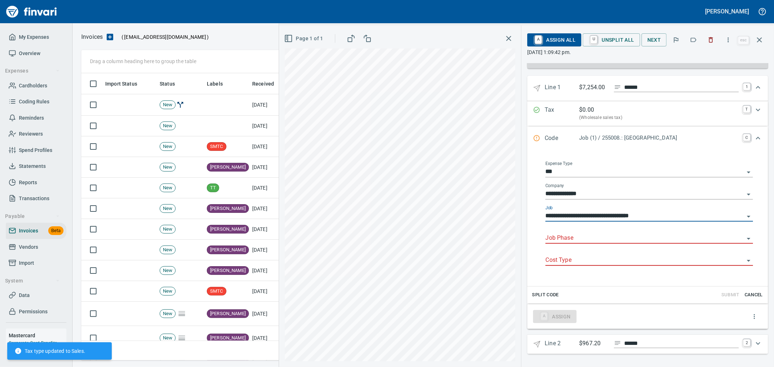
type input "**********"
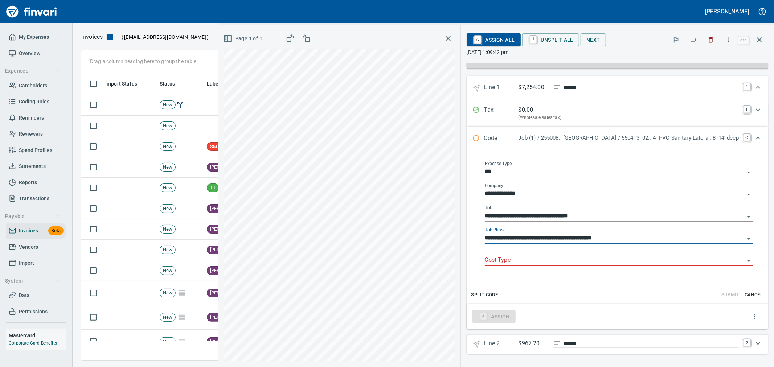
type input "**********"
click at [485, 264] on input "Cost Type" at bounding box center [614, 260] width 259 height 10
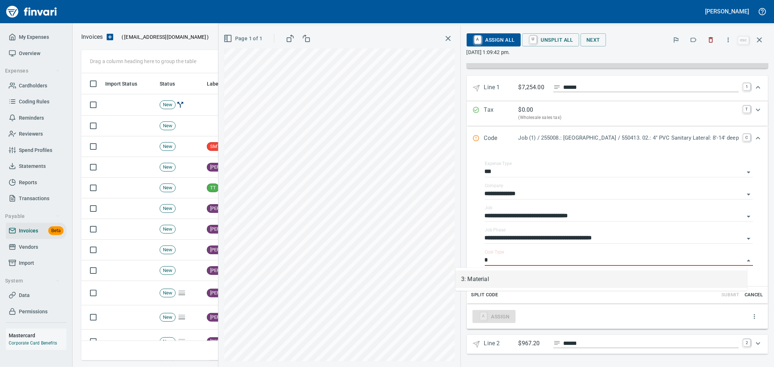
click at [483, 277] on li "3: Material" at bounding box center [601, 279] width 292 height 17
type input "**********"
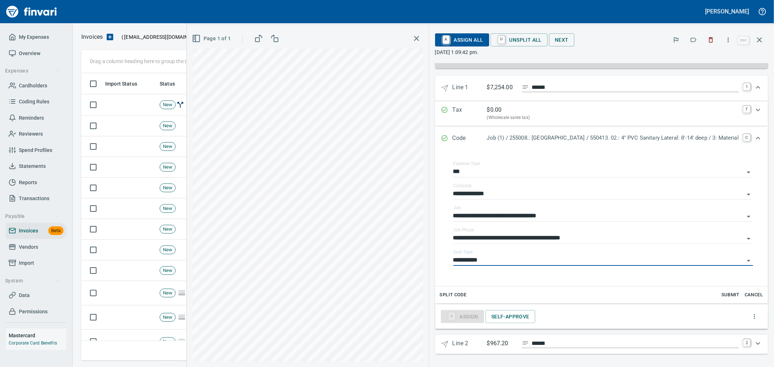
click at [754, 136] on icon "Expand" at bounding box center [758, 138] width 9 height 9
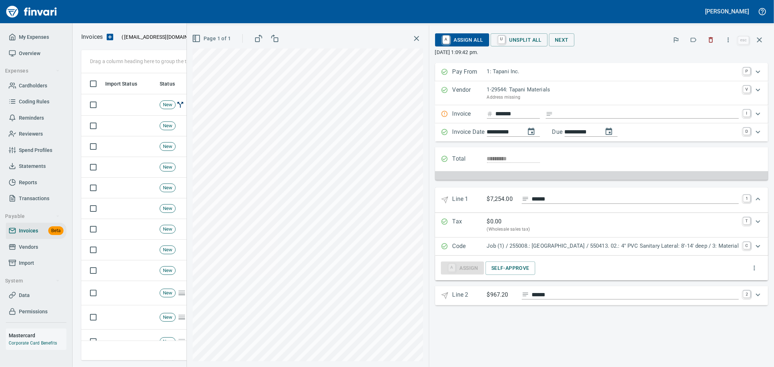
scroll to position [0, 0]
click at [748, 295] on link "2" at bounding box center [746, 294] width 7 height 7
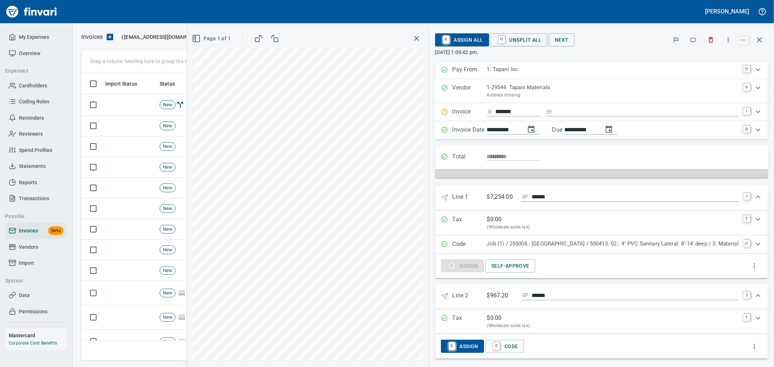
scroll to position [8, 0]
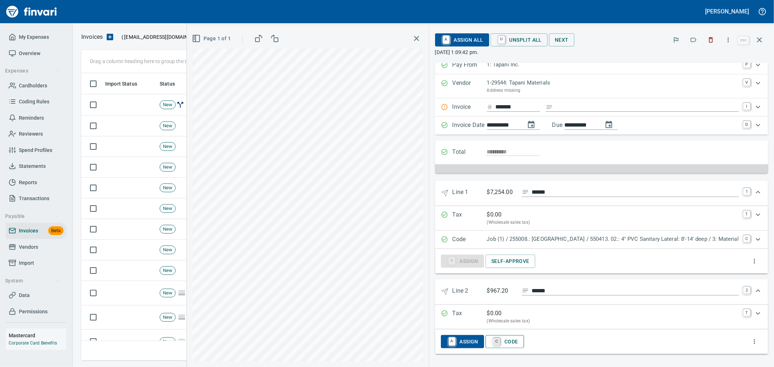
click at [493, 340] on link "C" at bounding box center [496, 342] width 7 height 8
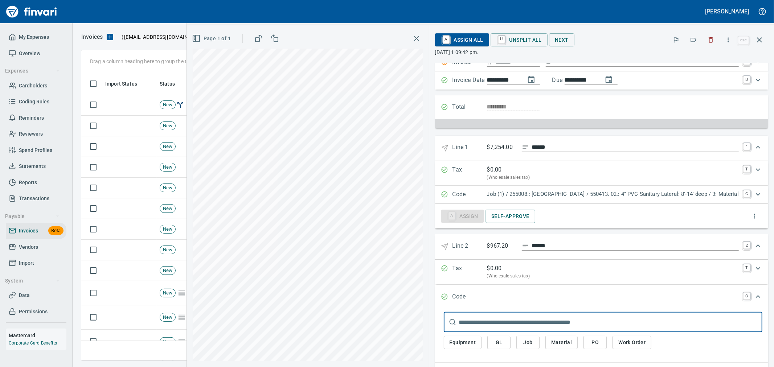
scroll to position [104, 0]
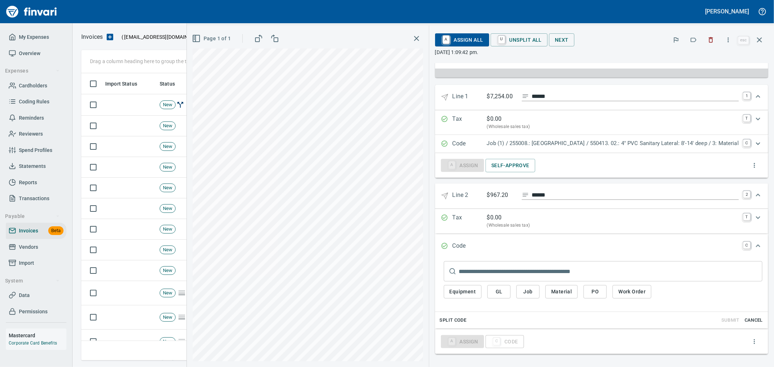
drag, startPoint x: 501, startPoint y: 292, endPoint x: 502, endPoint y: 298, distance: 6.0
click at [522, 292] on span "Job" at bounding box center [528, 291] width 12 height 9
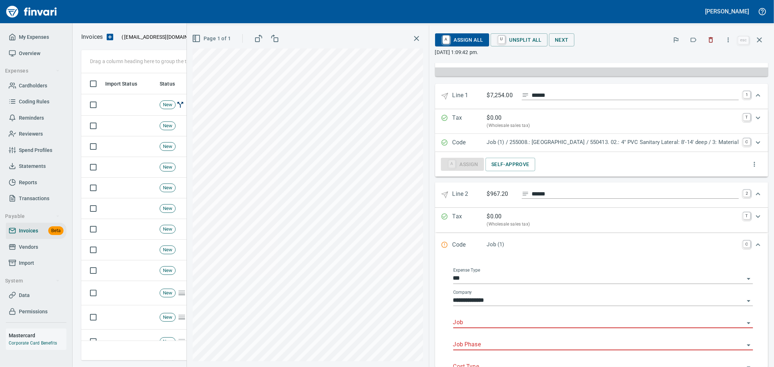
click at [463, 324] on input "Job" at bounding box center [598, 323] width 291 height 10
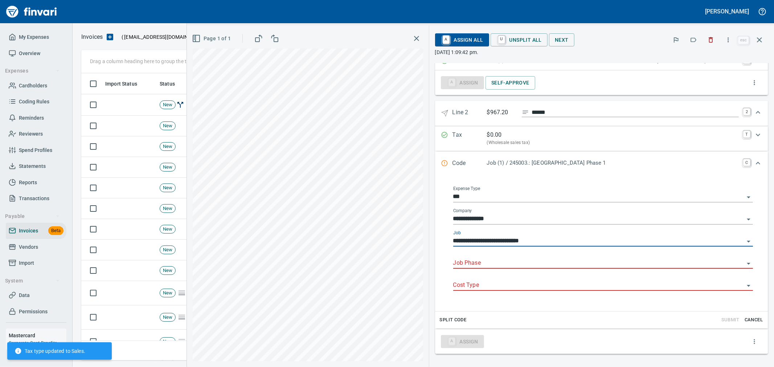
scroll to position [186, 0]
type input "**********"
click at [478, 260] on input "Job Phase" at bounding box center [598, 263] width 291 height 10
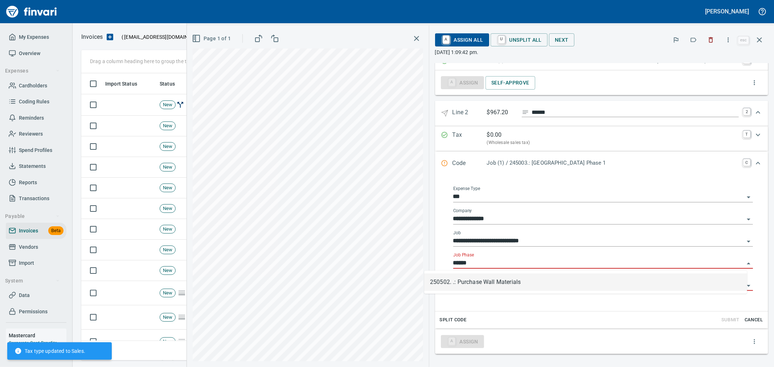
scroll to position [275, 672]
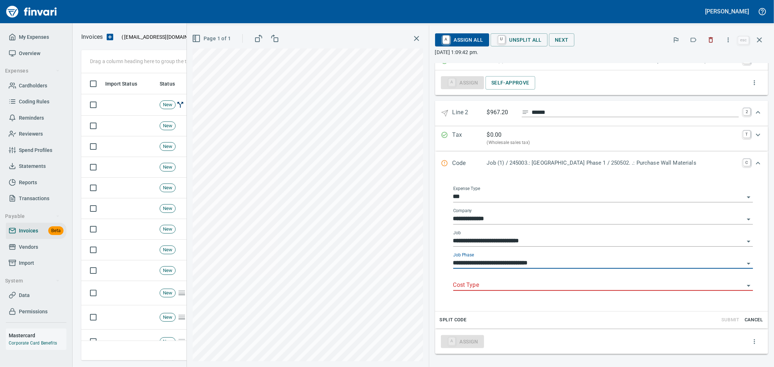
type input "**********"
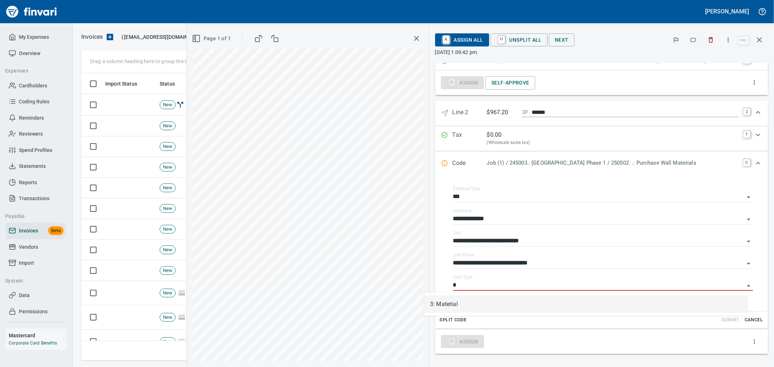
click at [468, 301] on li "3: Material" at bounding box center [585, 304] width 323 height 17
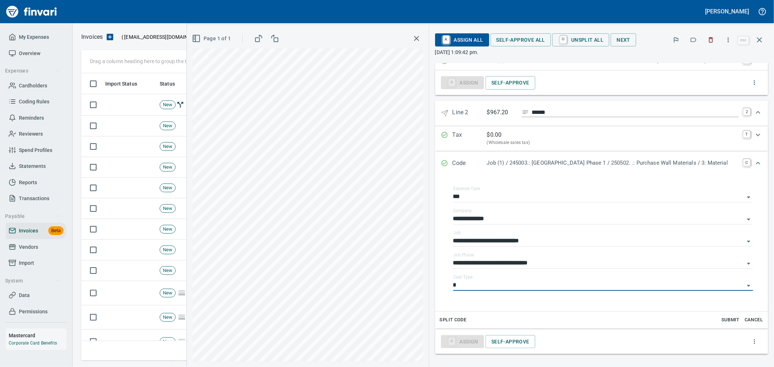
type input "**********"
click at [743, 163] on link "C" at bounding box center [746, 162] width 7 height 7
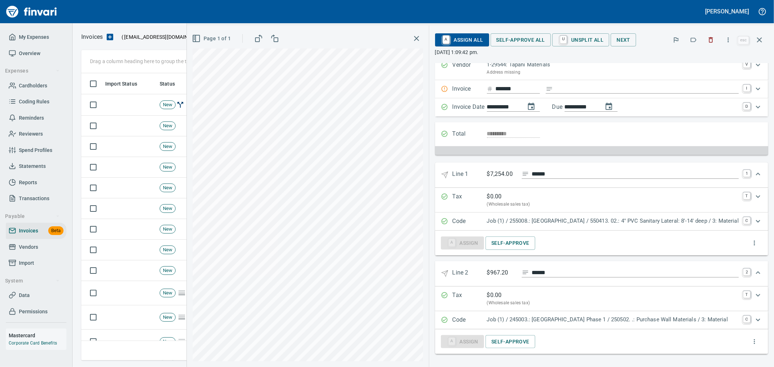
scroll to position [0, 0]
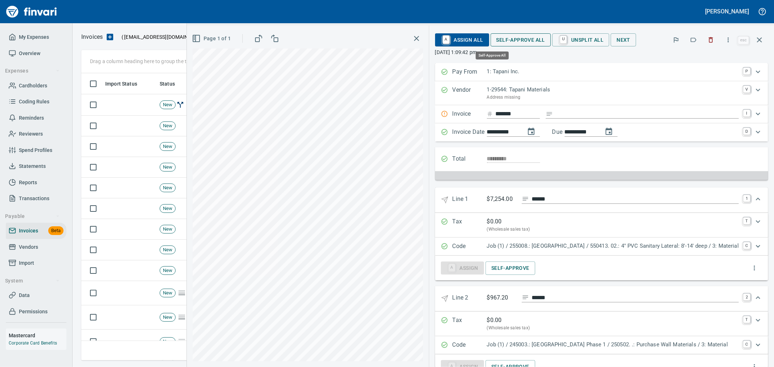
click at [496, 39] on span "Self-Approve All" at bounding box center [520, 40] width 49 height 9
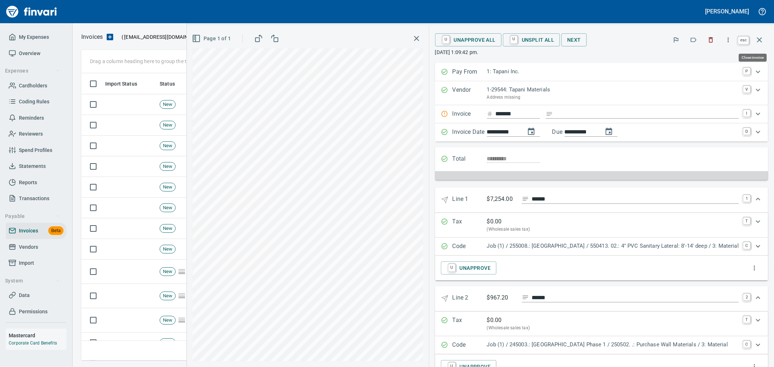
click at [762, 37] on icon "button" at bounding box center [759, 40] width 9 height 9
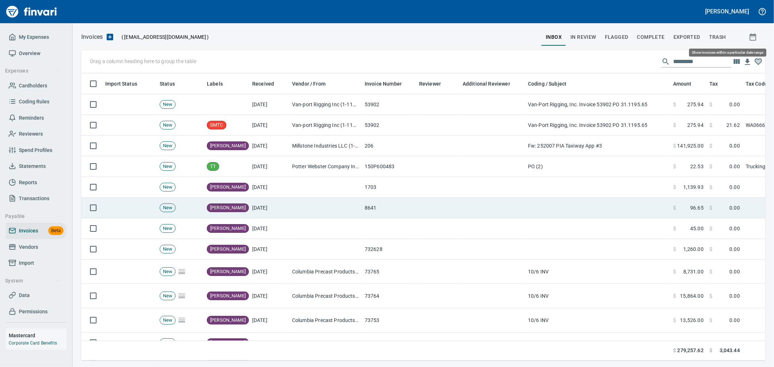
scroll to position [275, 672]
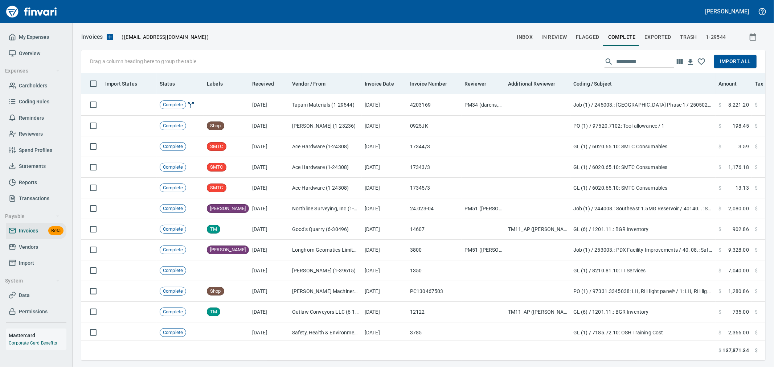
scroll to position [275, 672]
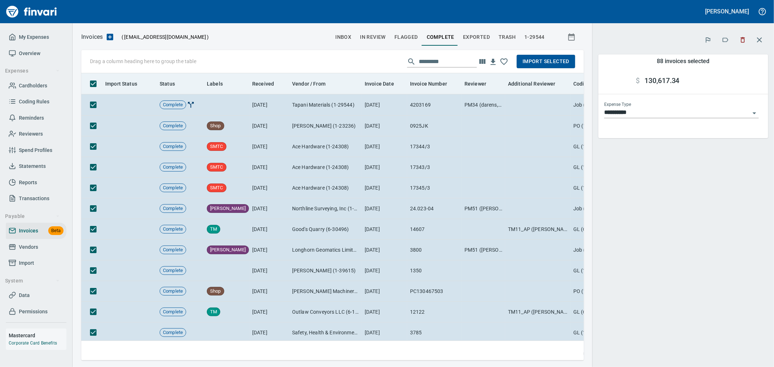
scroll to position [275, 491]
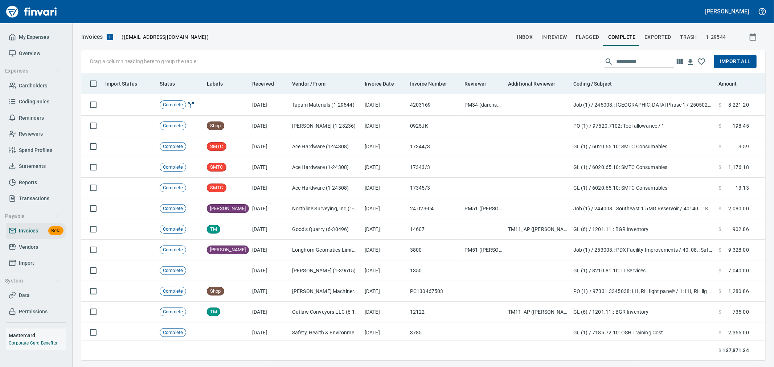
scroll to position [275, 671]
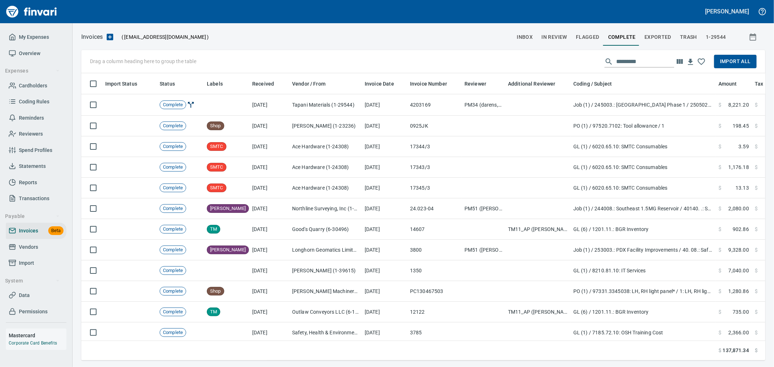
click at [740, 60] on span "Import All" at bounding box center [735, 61] width 31 height 9
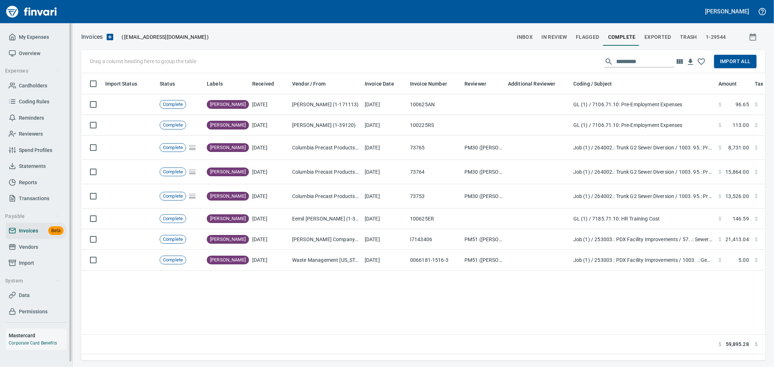
scroll to position [275, 678]
drag, startPoint x: 34, startPoint y: 245, endPoint x: 41, endPoint y: 247, distance: 7.2
click at [34, 245] on span "Vendors" at bounding box center [28, 247] width 19 height 9
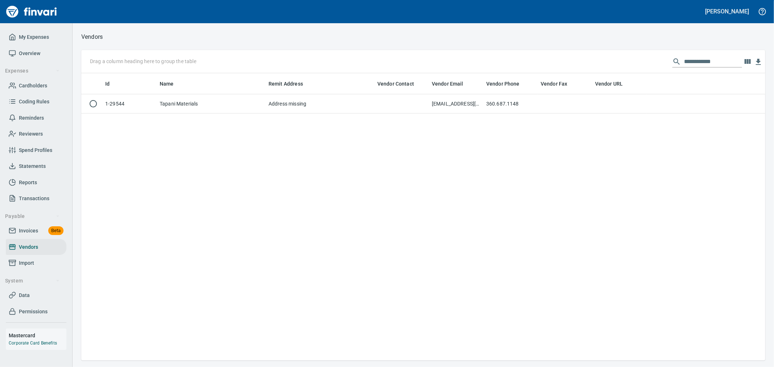
scroll to position [281, 678]
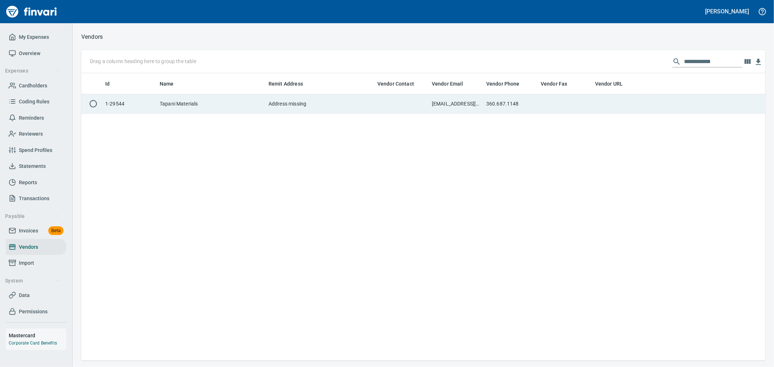
click at [477, 106] on td "[EMAIL_ADDRESS][DOMAIN_NAME]" at bounding box center [456, 103] width 54 height 19
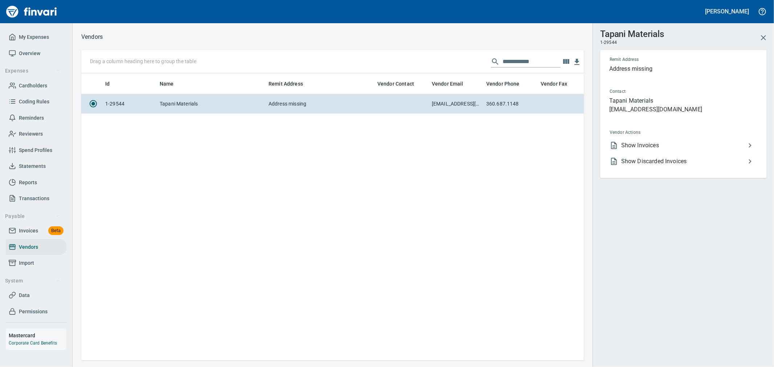
scroll to position [275, 496]
click at [667, 146] on span "Show Invoices" at bounding box center [683, 145] width 124 height 9
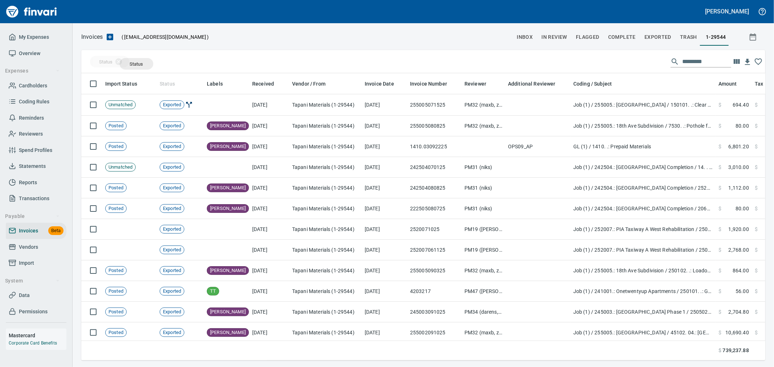
scroll to position [275, 672]
drag, startPoint x: 168, startPoint y: 85, endPoint x: 129, endPoint y: 60, distance: 45.7
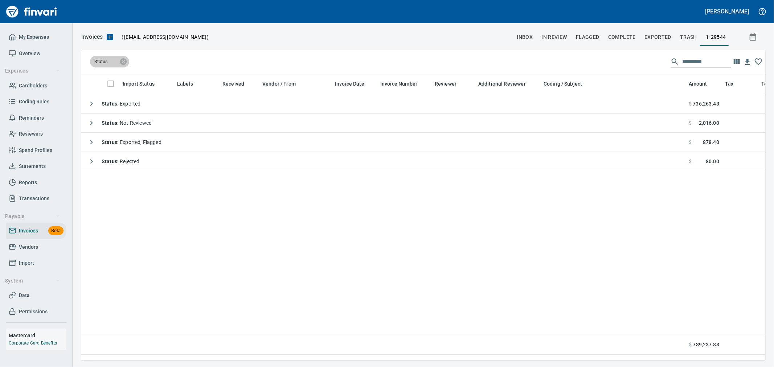
click at [111, 63] on icon at bounding box center [112, 61] width 7 height 7
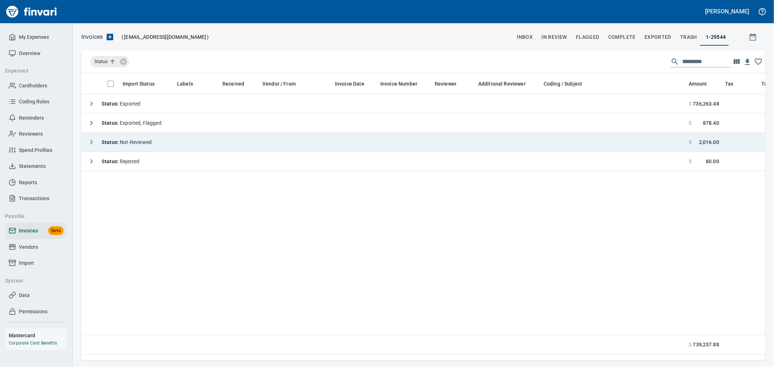
click at [89, 143] on icon "button" at bounding box center [91, 142] width 9 height 9
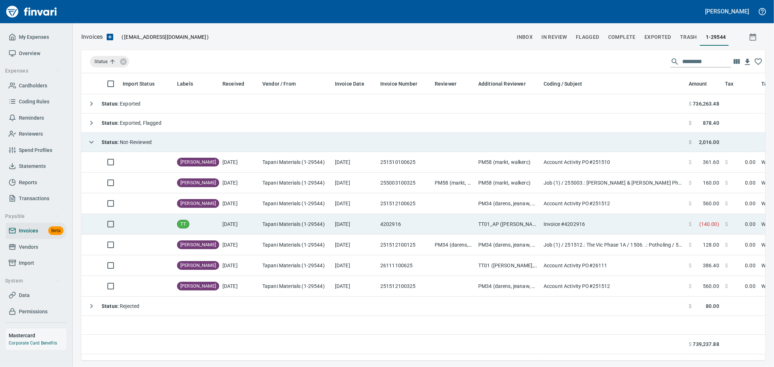
click at [369, 222] on td "9/17/2025" at bounding box center [354, 224] width 45 height 21
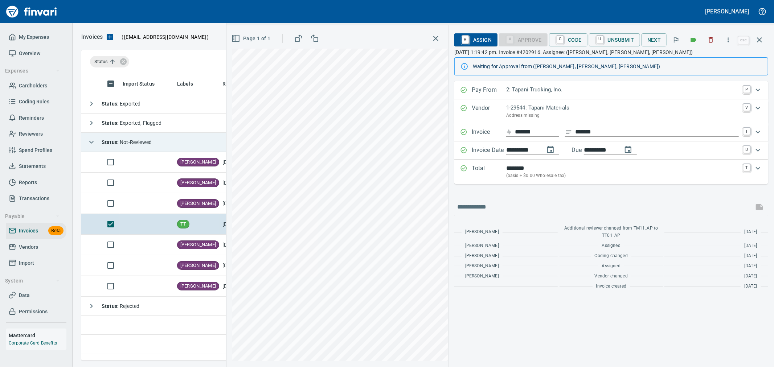
click at [709, 40] on icon "button" at bounding box center [710, 39] width 7 height 7
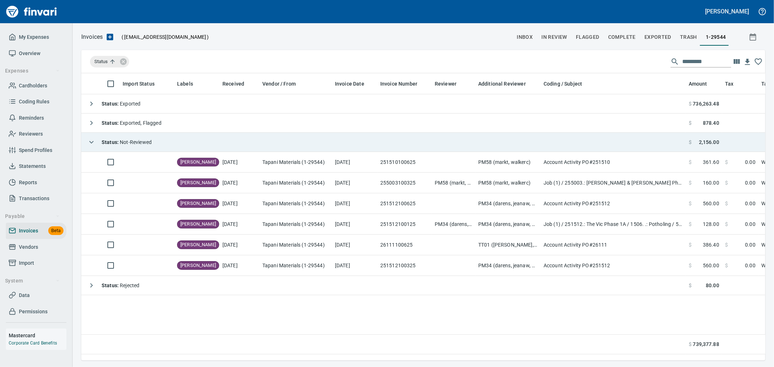
scroll to position [275, 678]
click at [30, 247] on span "Vendors" at bounding box center [28, 247] width 19 height 9
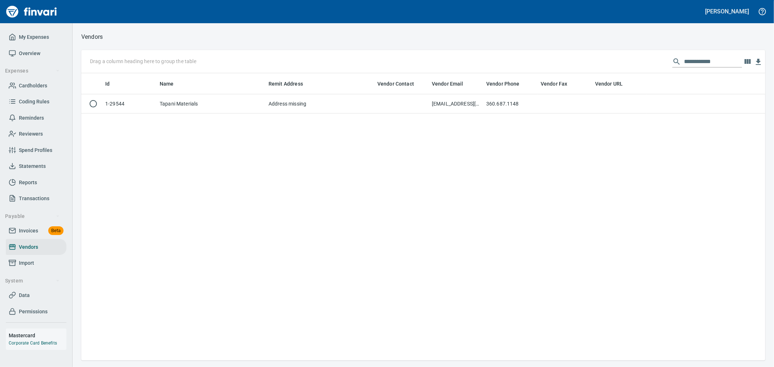
scroll to position [281, 678]
drag, startPoint x: 642, startPoint y: 50, endPoint x: 636, endPoint y: 51, distance: 5.1
click at [638, 50] on div "**********" at bounding box center [423, 61] width 684 height 23
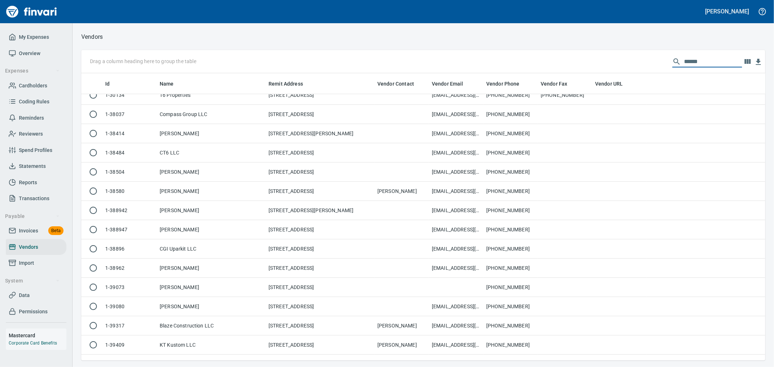
scroll to position [1089, 0]
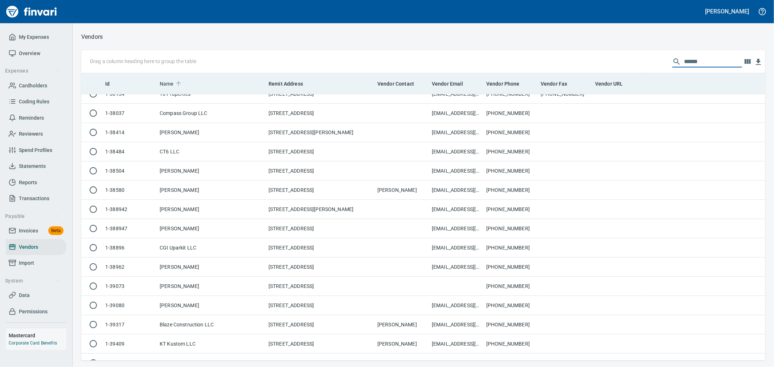
click at [179, 88] on span "Name" at bounding box center [172, 83] width 24 height 9
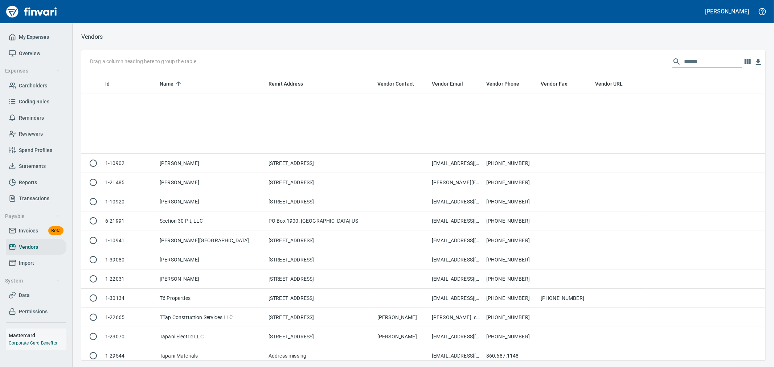
scroll to position [1351, 0]
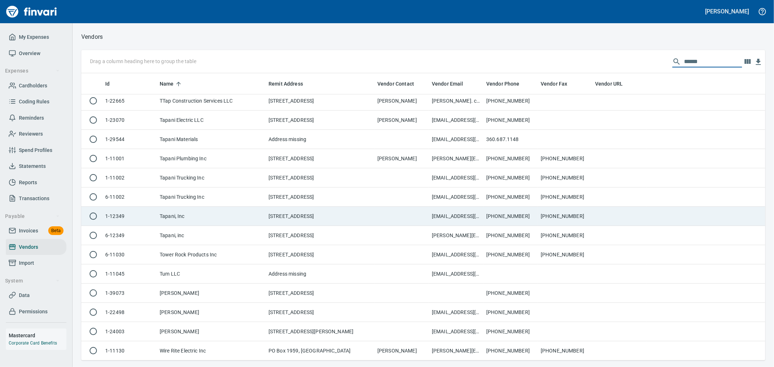
type input "******"
click at [184, 211] on td "Tapani, Inc" at bounding box center [211, 216] width 109 height 19
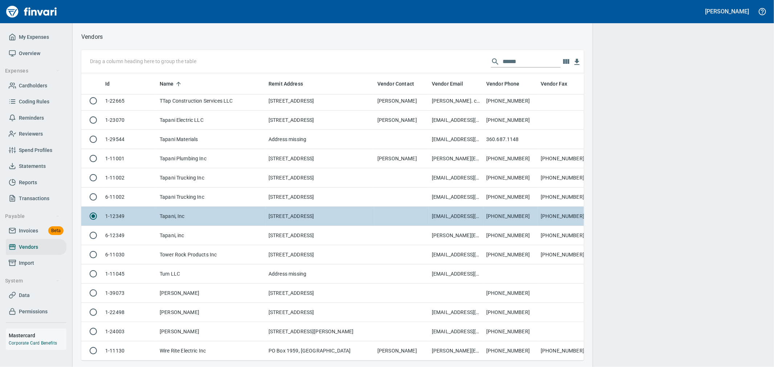
scroll to position [275, 491]
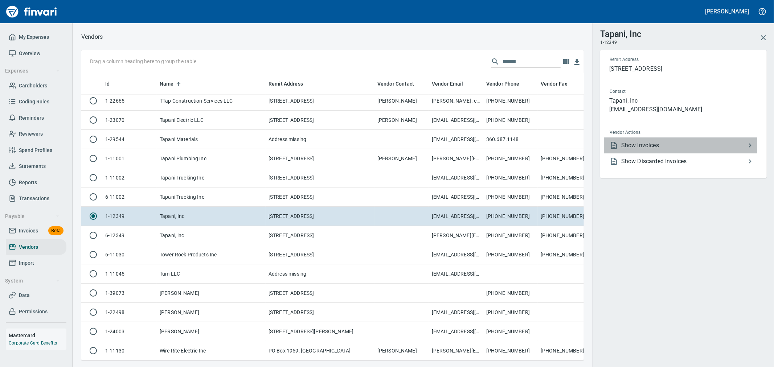
click at [632, 143] on span "Show Invoices" at bounding box center [683, 145] width 124 height 9
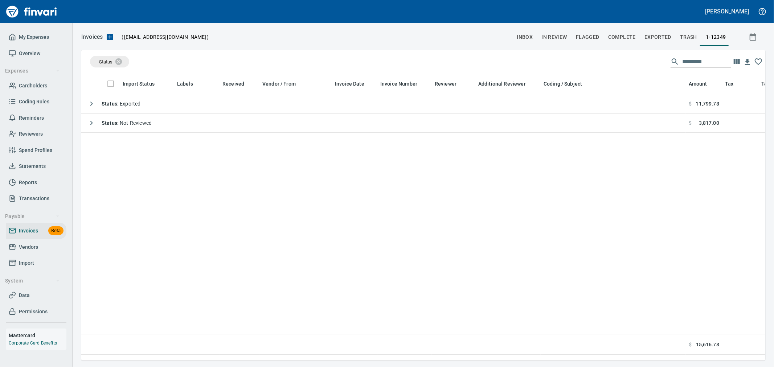
scroll to position [275, 678]
click at [125, 62] on icon at bounding box center [123, 61] width 7 height 7
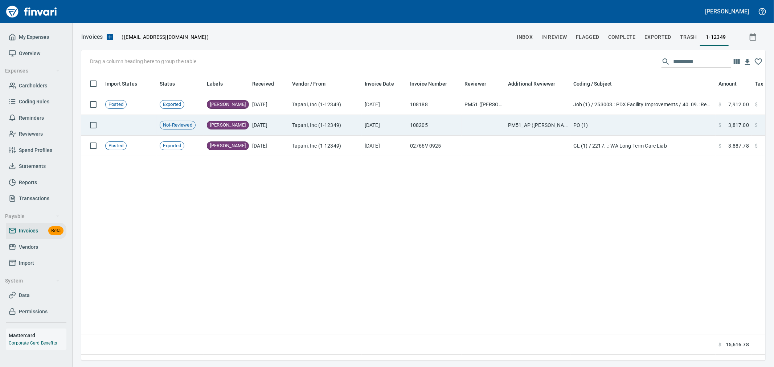
click at [343, 123] on td "Tapani, Inc (1-12349)" at bounding box center [325, 125] width 73 height 21
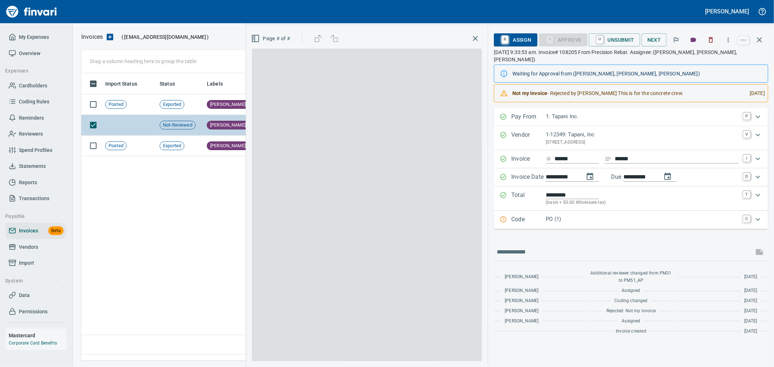
scroll to position [275, 677]
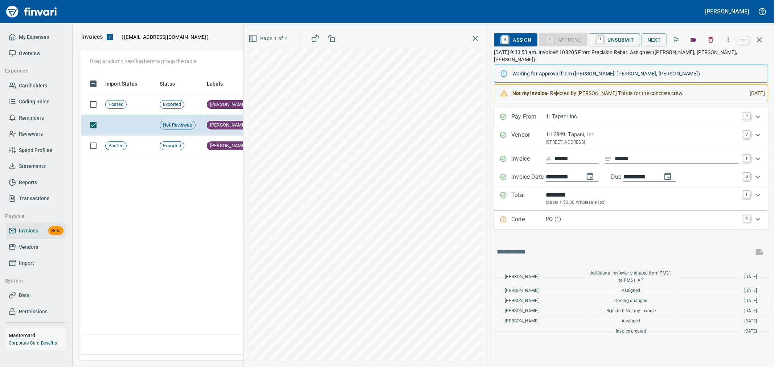
click at [572, 137] on p "1-12349: Tapani, Inc" at bounding box center [642, 135] width 193 height 8
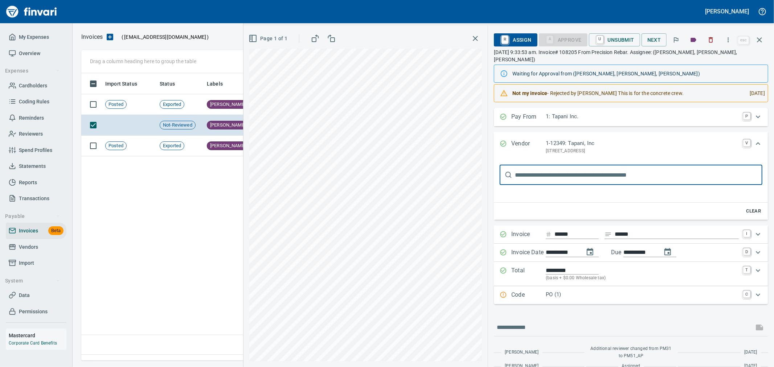
scroll to position [0, 0]
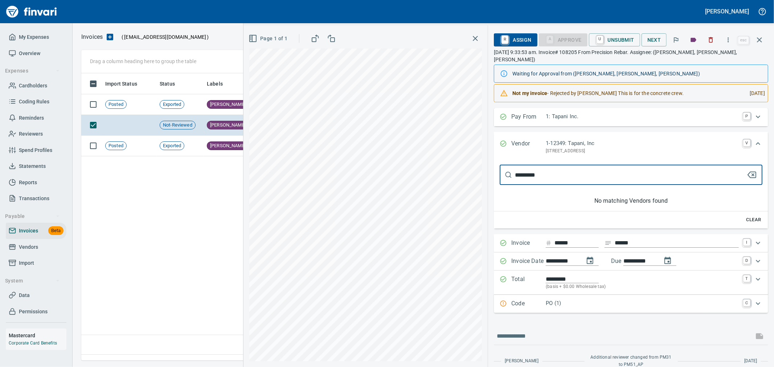
click at [439, 168] on div "**********" at bounding box center [508, 196] width 531 height 342
type input "*********"
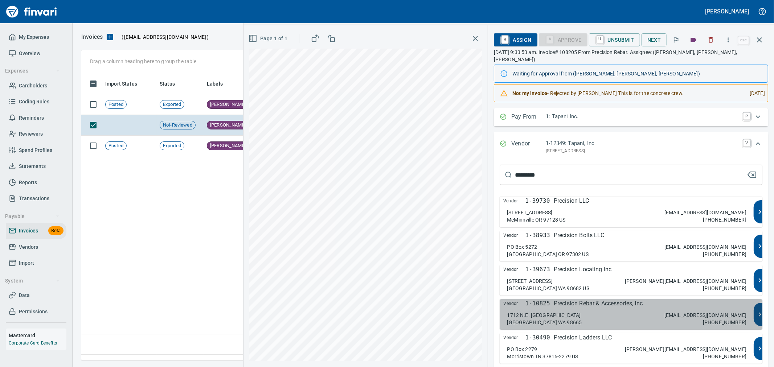
click at [649, 308] on div "Vendor 1-10825 Precision Rebar & Accessories, Inc 1712 N.E. 99th Street Vancouv…" at bounding box center [627, 314] width 254 height 30
type input "**********"
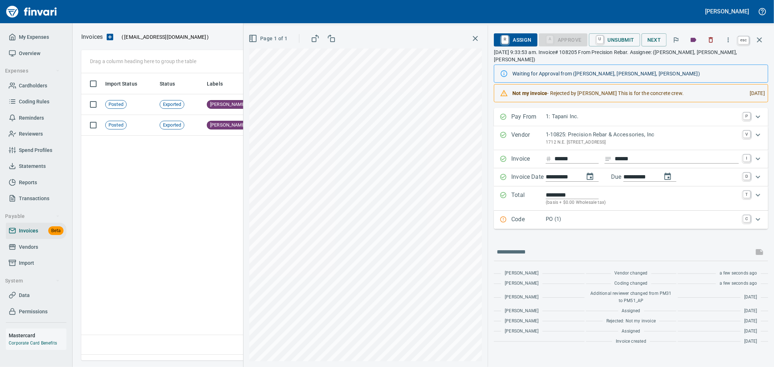
scroll to position [275, 677]
click at [762, 41] on icon "button" at bounding box center [759, 40] width 9 height 9
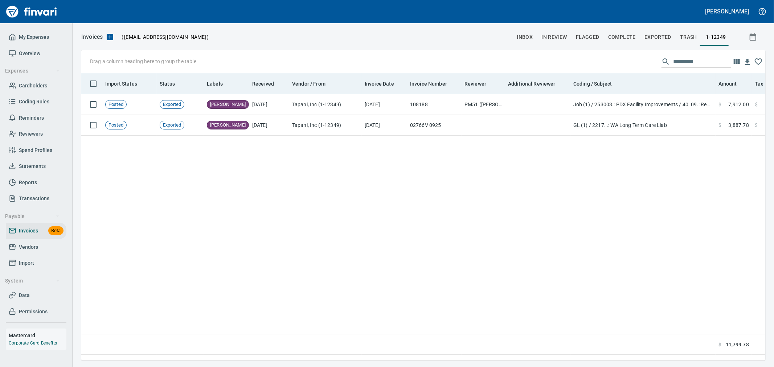
scroll to position [275, 678]
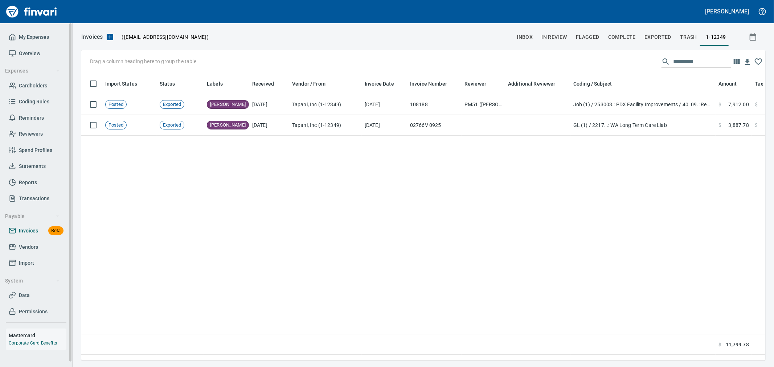
click at [30, 230] on span "Invoices" at bounding box center [28, 230] width 19 height 9
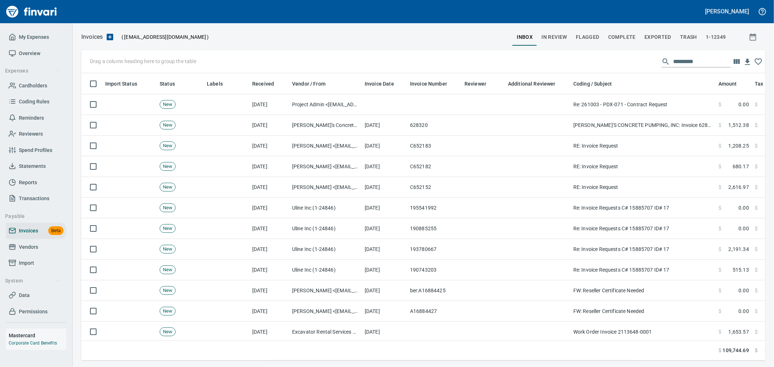
scroll to position [275, 672]
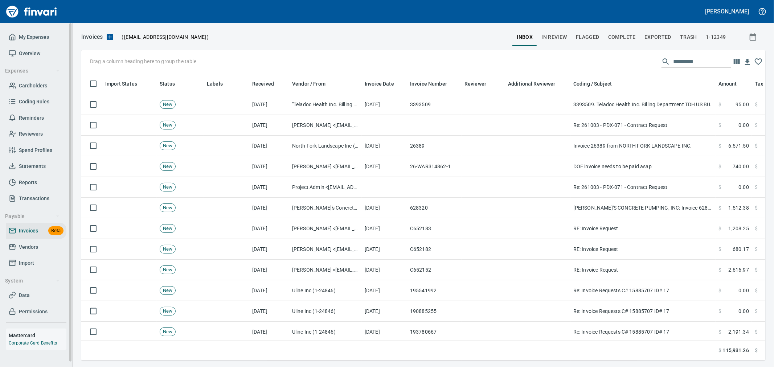
click at [28, 165] on span "Statements" at bounding box center [32, 166] width 27 height 9
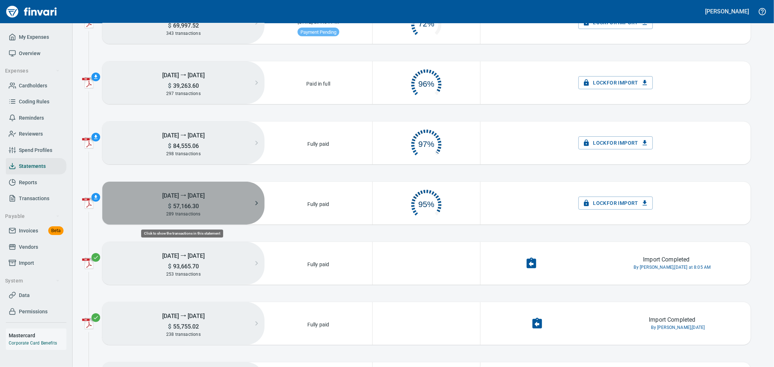
click at [190, 208] on span "57,166.30" at bounding box center [185, 206] width 28 height 7
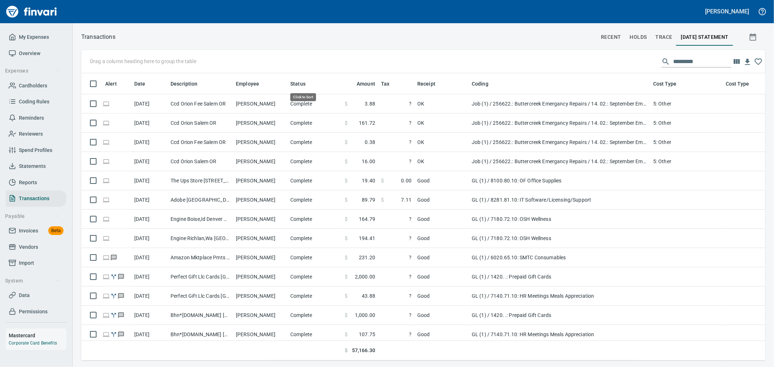
scroll to position [275, 672]
drag, startPoint x: 292, startPoint y: 85, endPoint x: 139, endPoint y: 62, distance: 155.2
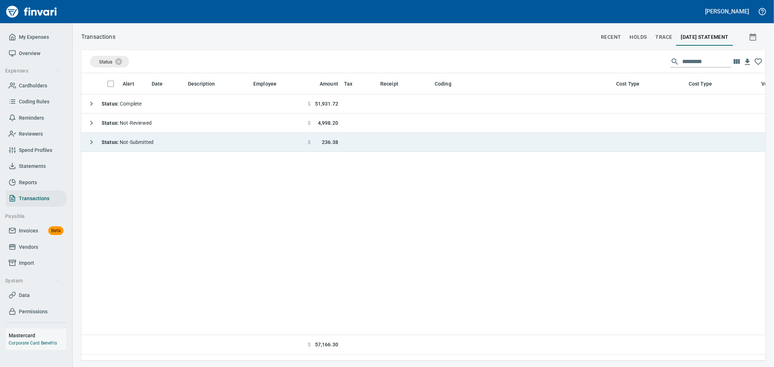
click at [102, 142] on strong "Status :" at bounding box center [111, 142] width 18 height 6
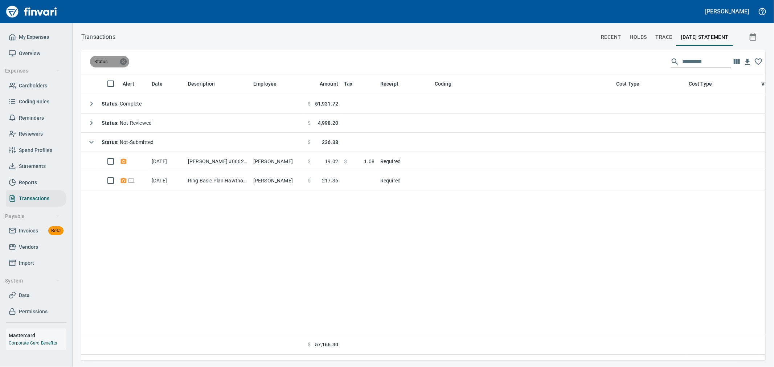
click at [123, 61] on icon at bounding box center [123, 62] width 8 height 8
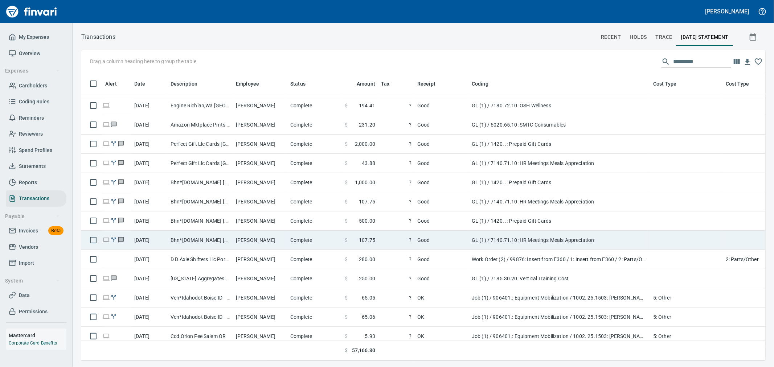
scroll to position [161, 0]
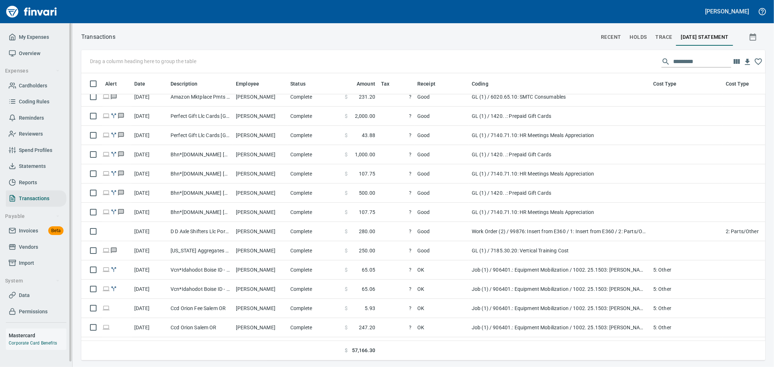
click at [41, 161] on link "Statements" at bounding box center [36, 166] width 61 height 16
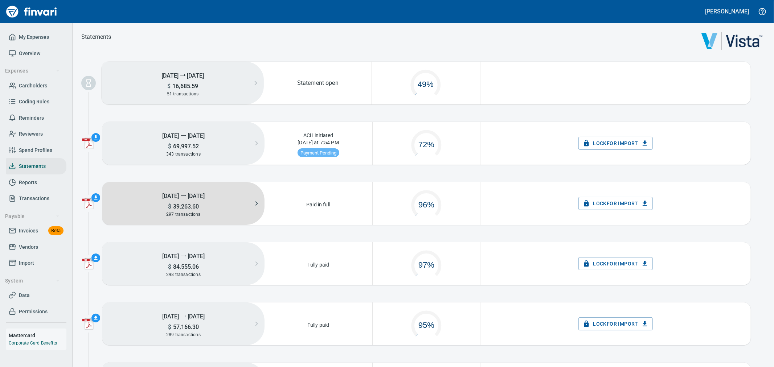
scroll to position [36, 100]
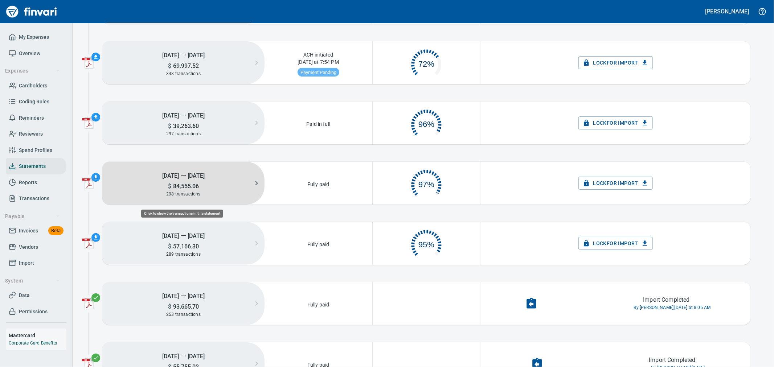
click at [210, 199] on button "14th Sep ⭢ 20th Sep $ 84,555.06 298 transactions" at bounding box center [183, 183] width 162 height 43
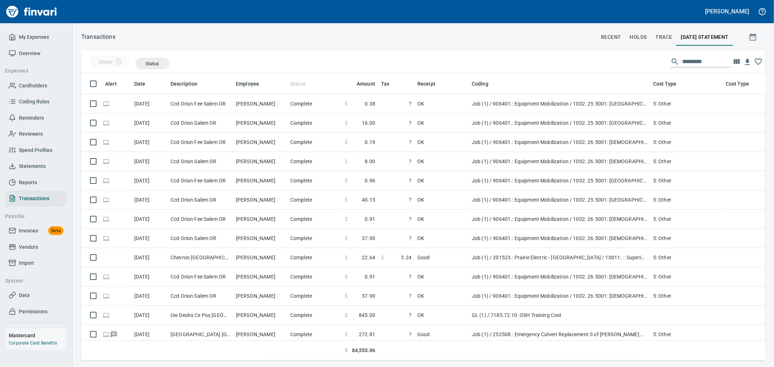
drag, startPoint x: 295, startPoint y: 82, endPoint x: 147, endPoint y: 61, distance: 149.5
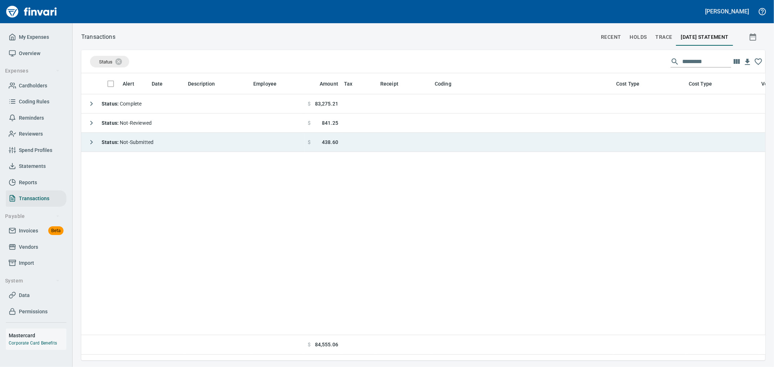
click at [110, 143] on strong "Status :" at bounding box center [111, 142] width 18 height 6
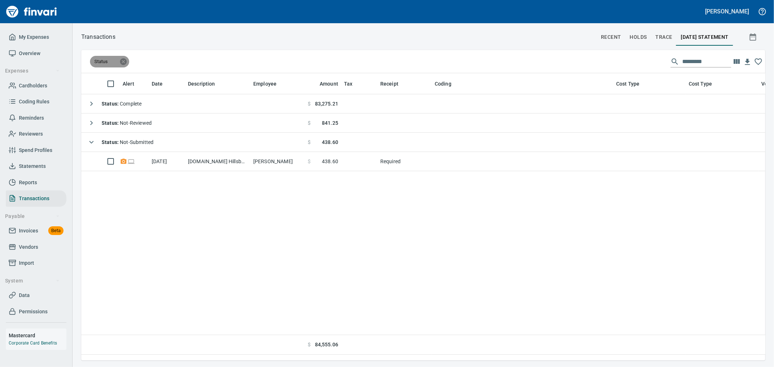
click at [124, 62] on icon at bounding box center [123, 62] width 8 height 8
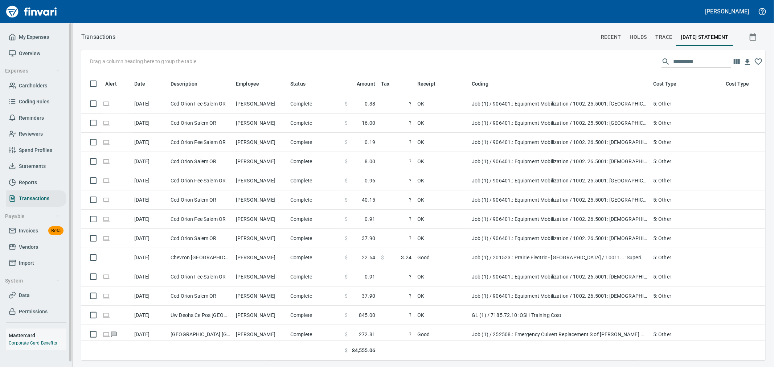
click at [34, 165] on span "Statements" at bounding box center [32, 166] width 27 height 9
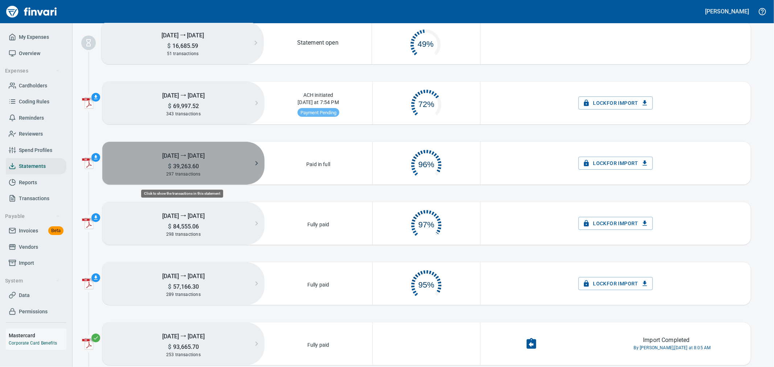
click at [212, 172] on div "297 transactions" at bounding box center [183, 174] width 162 height 8
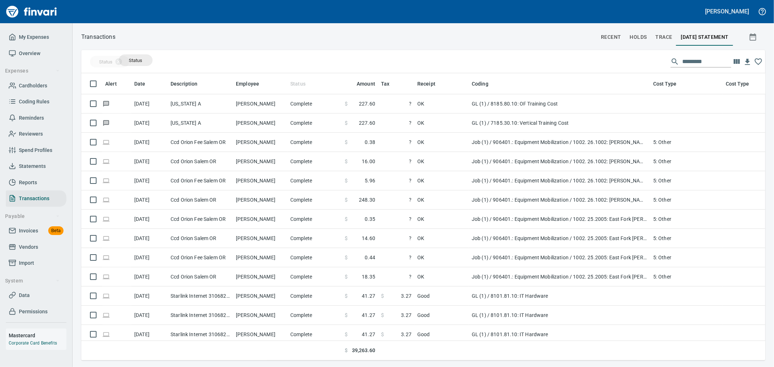
drag, startPoint x: 295, startPoint y: 85, endPoint x: 136, endPoint y: 60, distance: 161.1
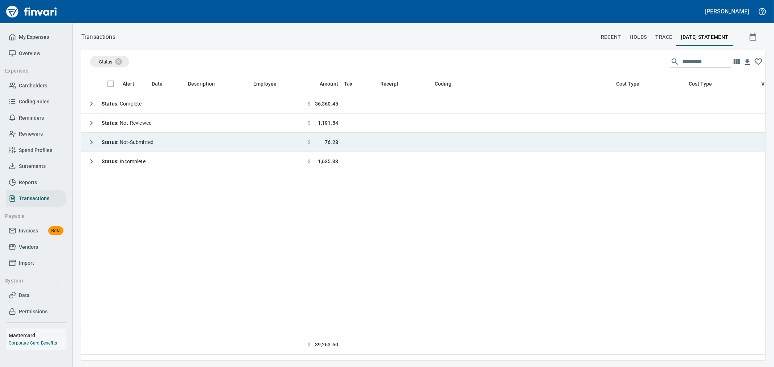
click at [110, 142] on strong "Status :" at bounding box center [111, 142] width 18 height 6
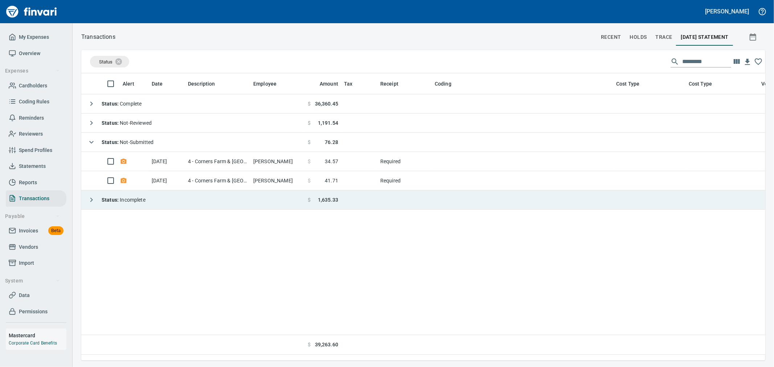
click at [125, 204] on div "Status : Incomplete" at bounding box center [114, 200] width 61 height 15
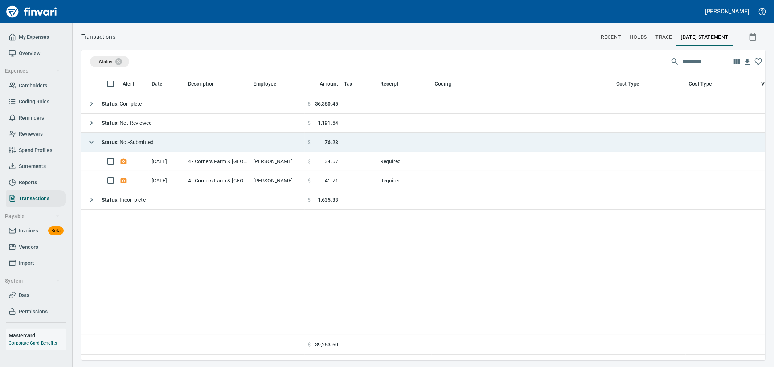
click at [126, 143] on span "Status : Not-Submitted" at bounding box center [128, 142] width 52 height 6
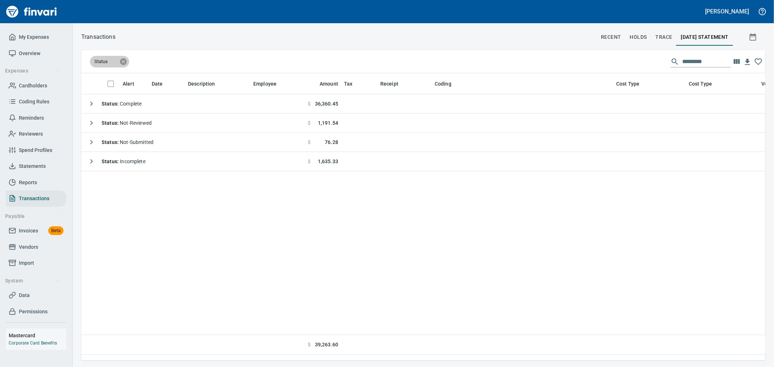
click at [123, 62] on icon at bounding box center [123, 61] width 7 height 7
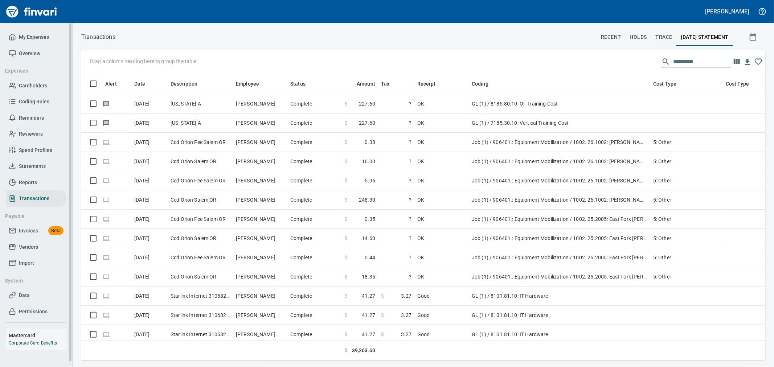
click at [37, 163] on span "Statements" at bounding box center [32, 166] width 27 height 9
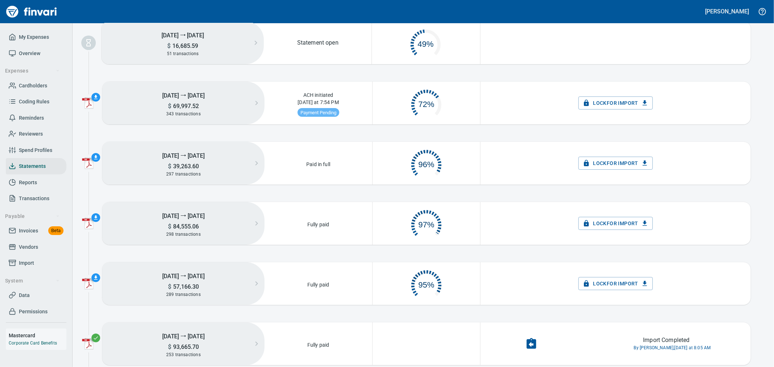
scroll to position [81, 0]
